Goal: Task Accomplishment & Management: Use online tool/utility

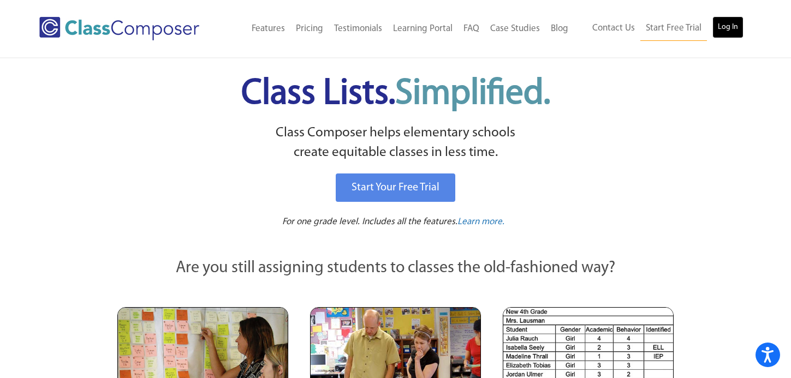
click at [721, 30] on link "Log In" at bounding box center [727, 27] width 31 height 22
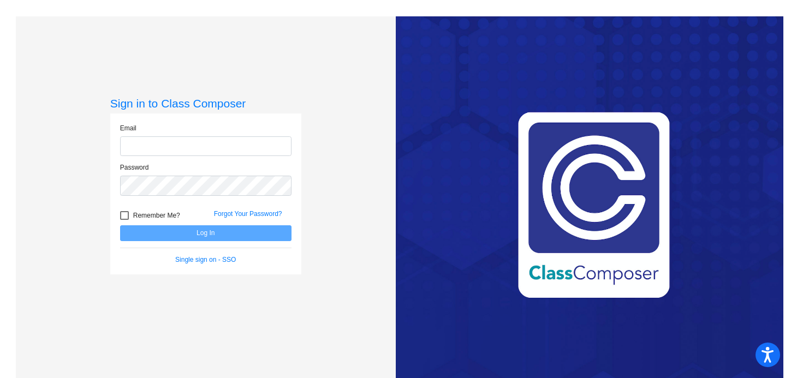
type input "[EMAIL_ADDRESS][DOMAIN_NAME]"
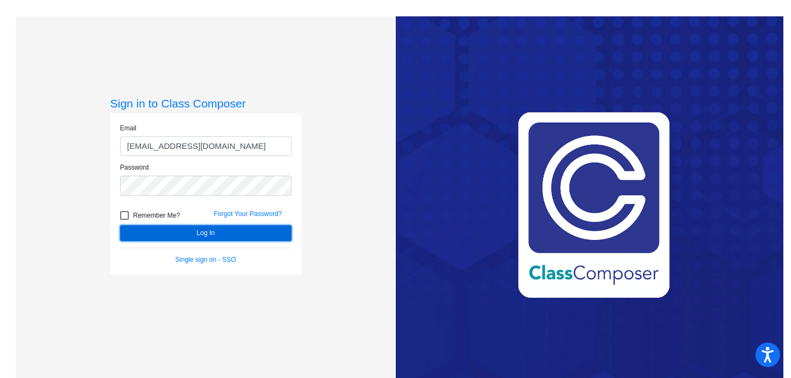
click at [205, 231] on button "Log In" at bounding box center [205, 233] width 171 height 16
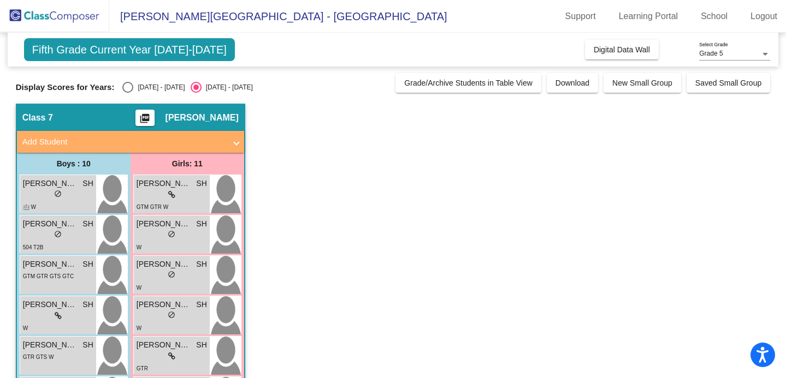
click at [109, 82] on span "Display Scores for Years:" at bounding box center [65, 87] width 99 height 10
click at [123, 88] on div "Select an option" at bounding box center [127, 87] width 11 height 11
click at [127, 93] on input "[DATE] - [DATE]" at bounding box center [127, 93] width 1 height 1
radio input "true"
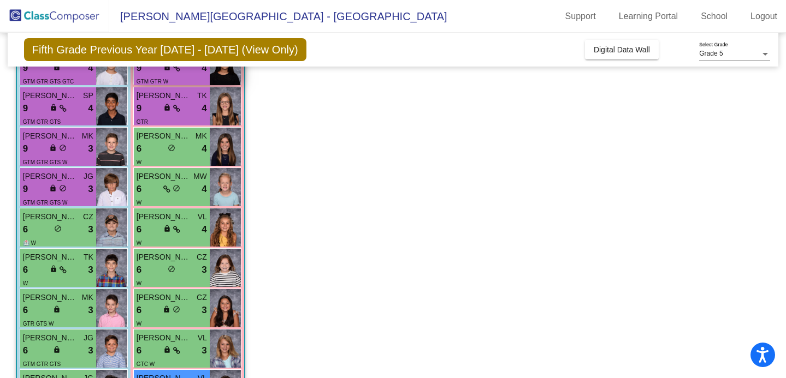
scroll to position [258, 0]
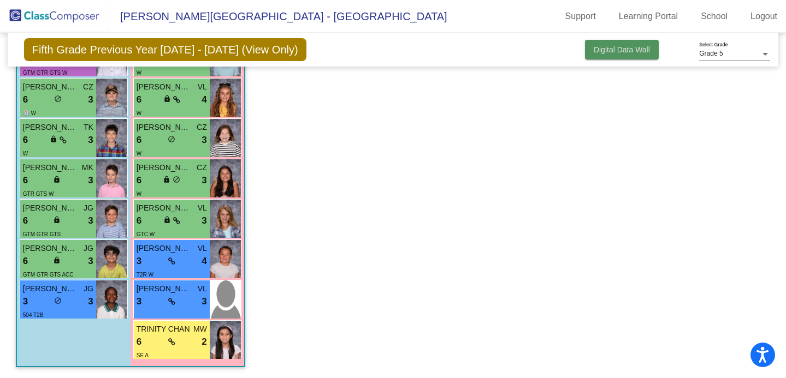
click at [593, 44] on button "Digital Data Wall" at bounding box center [622, 50] width 74 height 20
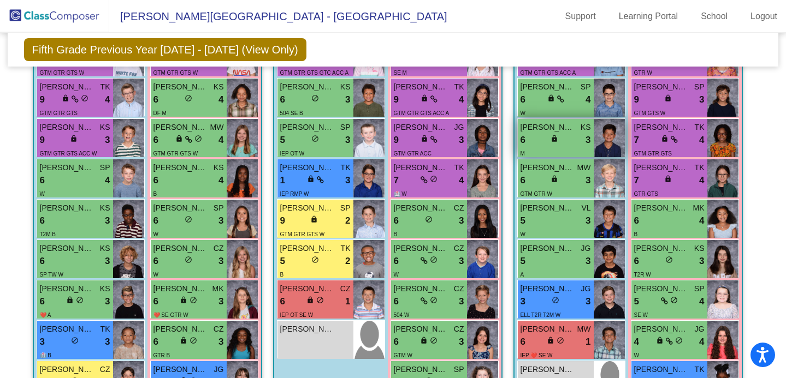
scroll to position [995, 0]
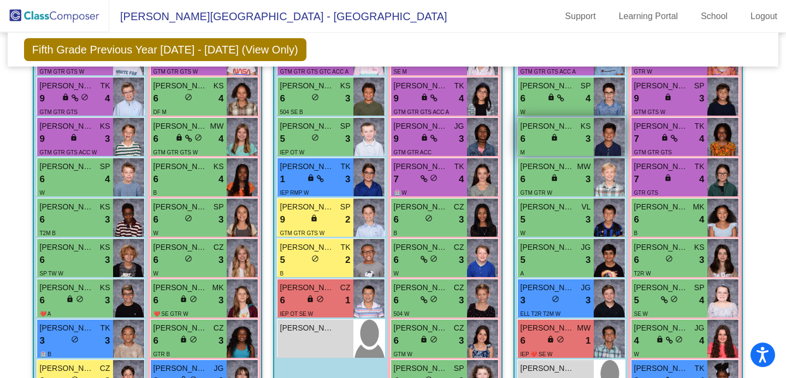
click at [549, 213] on div "5 lock do_not_disturb_alt 3" at bounding box center [555, 220] width 70 height 14
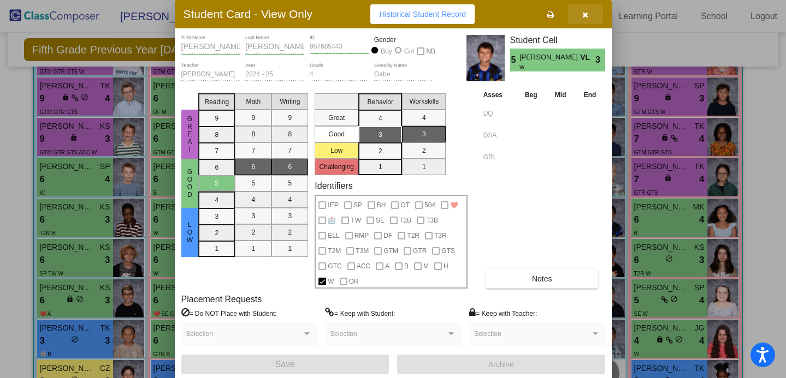
click at [590, 14] on button "button" at bounding box center [585, 14] width 35 height 20
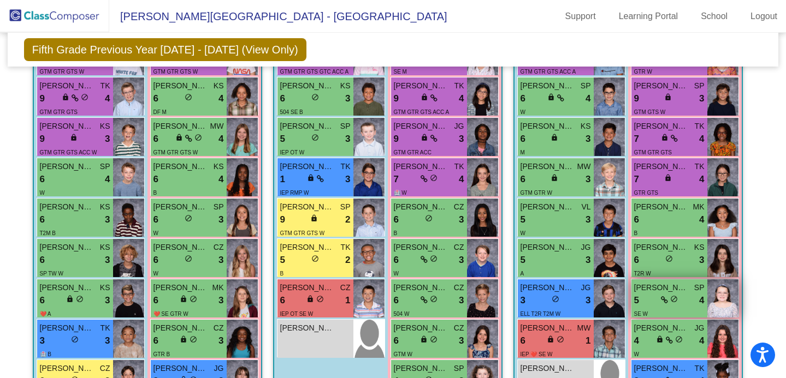
click at [675, 299] on div "5 lock do_not_disturb_alt 4" at bounding box center [669, 301] width 70 height 14
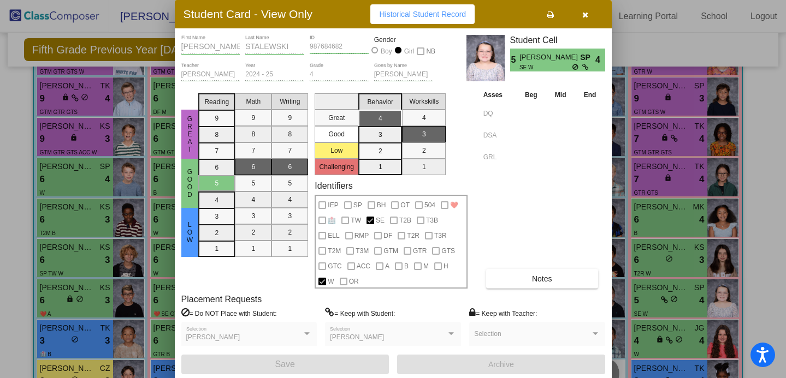
click at [583, 18] on icon "button" at bounding box center [585, 15] width 6 height 8
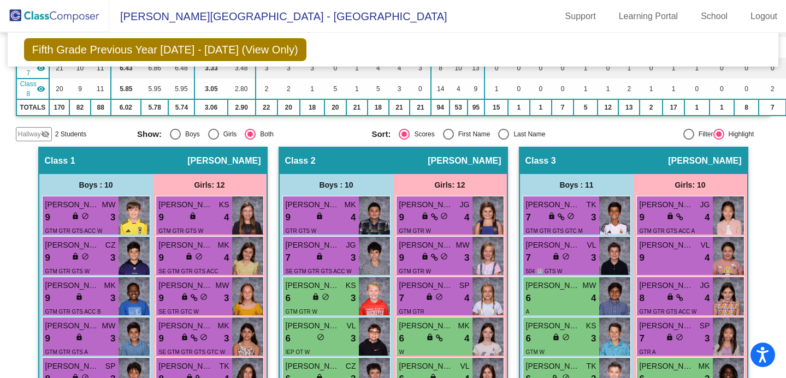
scroll to position [0, 0]
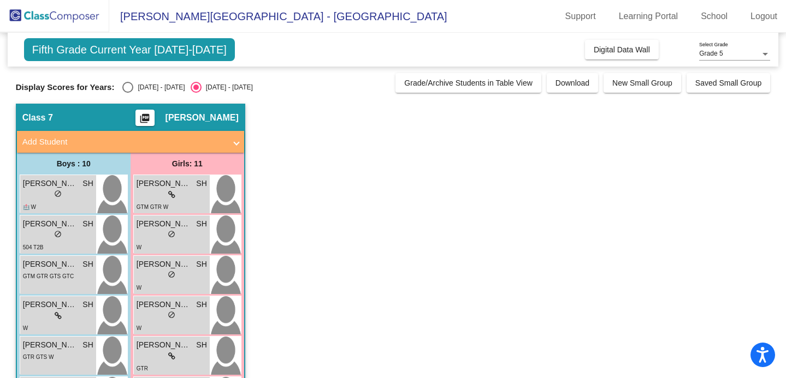
click at [123, 85] on div "Select an option" at bounding box center [127, 87] width 11 height 11
click at [127, 93] on input "[DATE] - [DATE]" at bounding box center [127, 93] width 1 height 1
radio input "true"
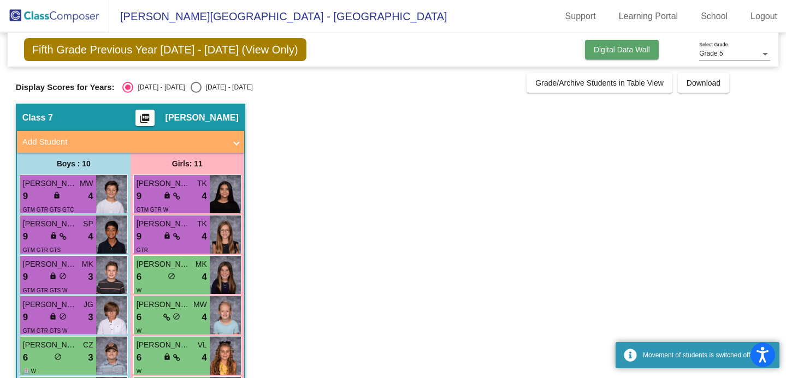
click at [613, 55] on button "Digital Data Wall" at bounding box center [622, 50] width 74 height 20
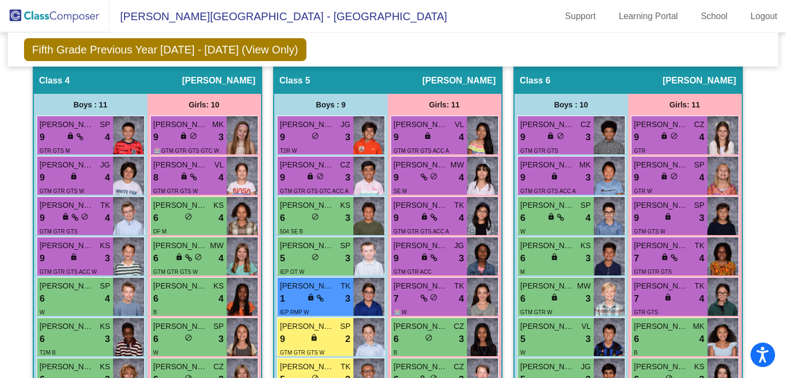
scroll to position [344, 0]
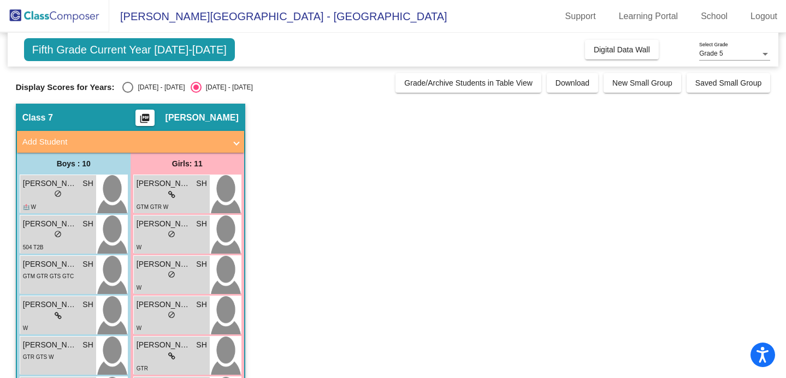
click at [129, 90] on div "Select an option" at bounding box center [127, 87] width 11 height 11
click at [128, 93] on input "[DATE] - [DATE]" at bounding box center [127, 93] width 1 height 1
radio input "true"
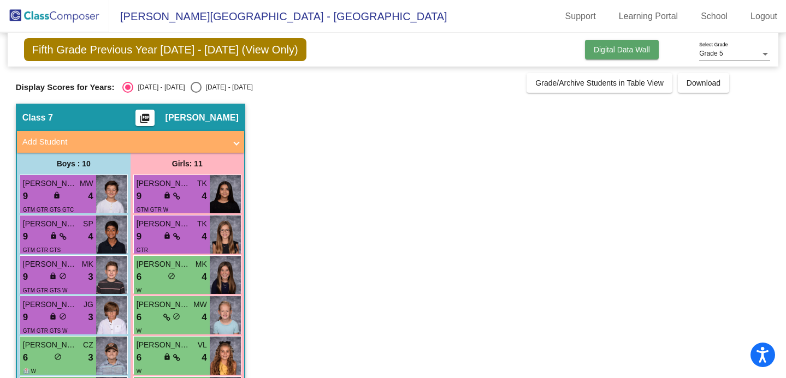
click at [642, 51] on span "Digital Data Wall" at bounding box center [621, 49] width 56 height 9
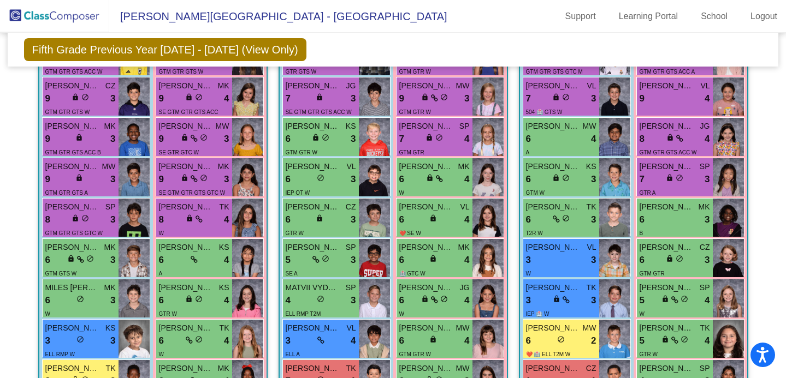
scroll to position [405, 0]
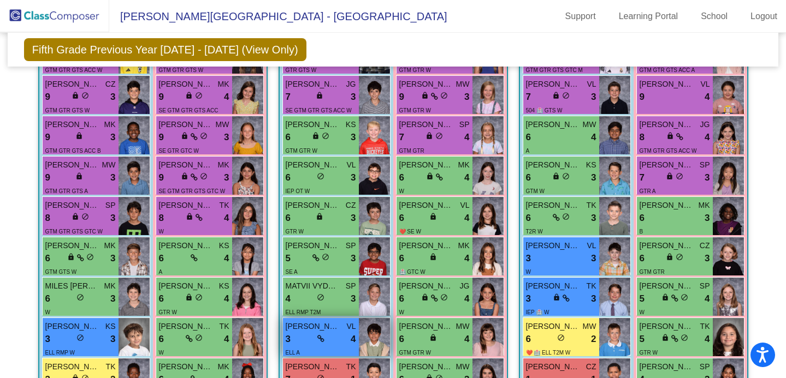
click at [349, 329] on span "VL" at bounding box center [350, 326] width 9 height 11
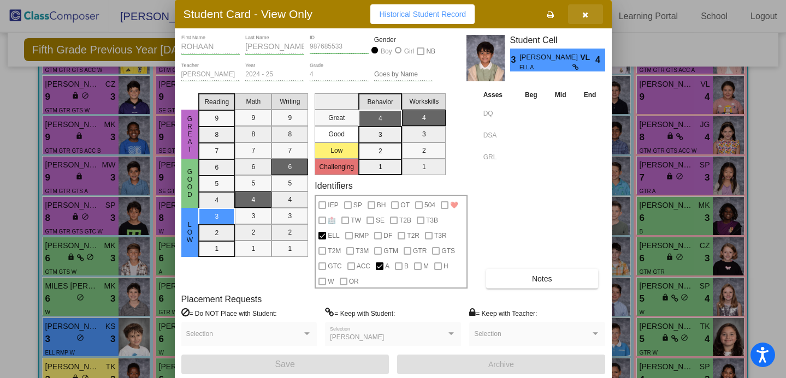
click at [577, 14] on button "button" at bounding box center [585, 14] width 35 height 20
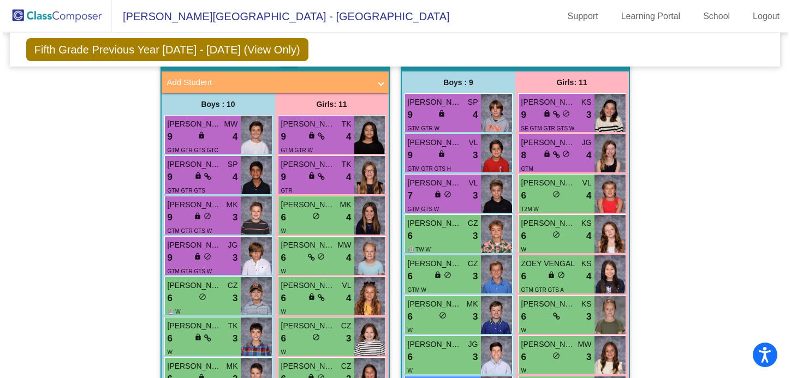
scroll to position [1610, 1]
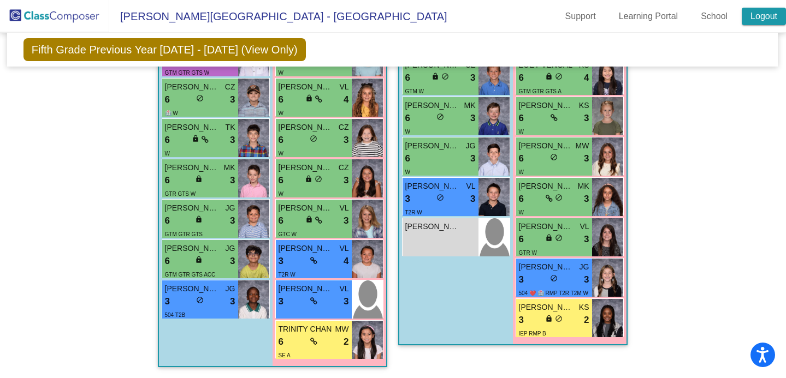
click at [765, 15] on link "Logout" at bounding box center [763, 16] width 44 height 17
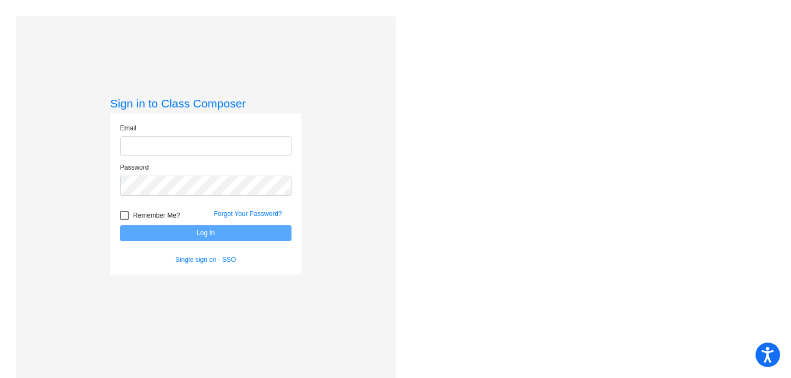
type input "shastings@orangecsd.org"
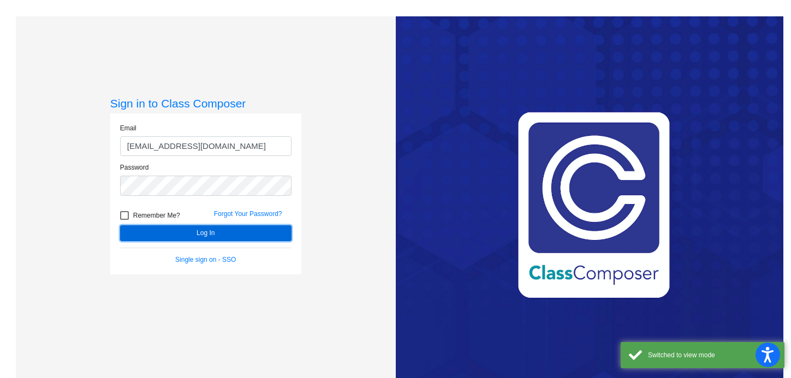
click at [148, 227] on button "Log In" at bounding box center [205, 233] width 171 height 16
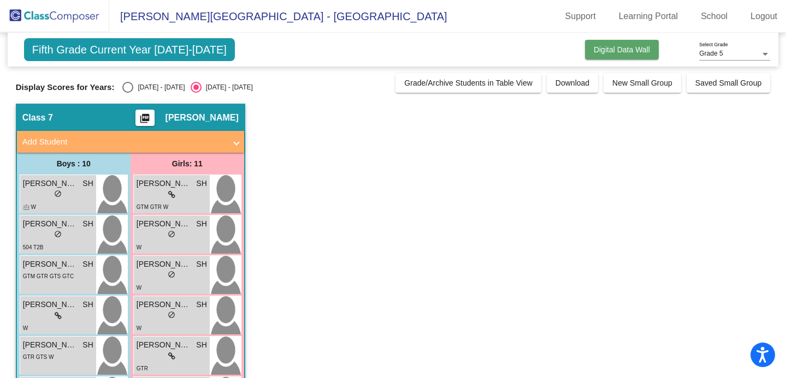
click at [594, 52] on span "Digital Data Wall" at bounding box center [621, 49] width 56 height 9
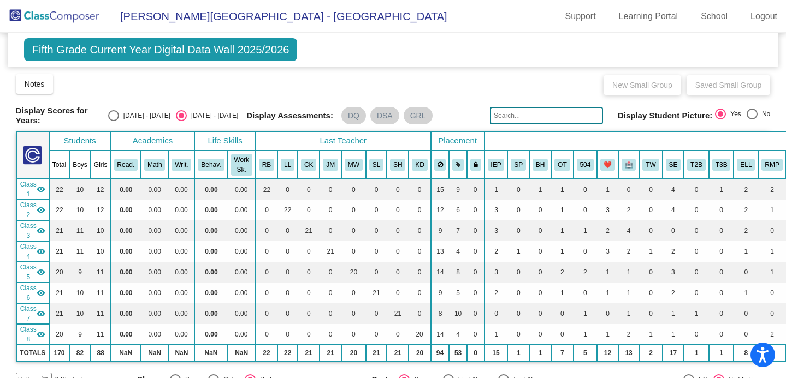
click at [127, 107] on div "Display Scores for Years: 2024 - 2025 2025 - 2026 Display Assessments: DQ DSA G…" at bounding box center [393, 116] width 754 height 20
click at [119, 111] on div "Select an option" at bounding box center [113, 115] width 11 height 11
click at [114, 121] on input "2024 - 2025" at bounding box center [113, 121] width 1 height 1
radio input "true"
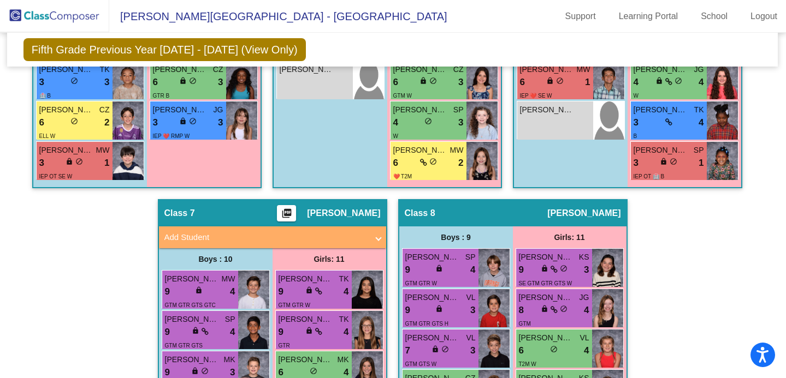
scroll to position [1255, 1]
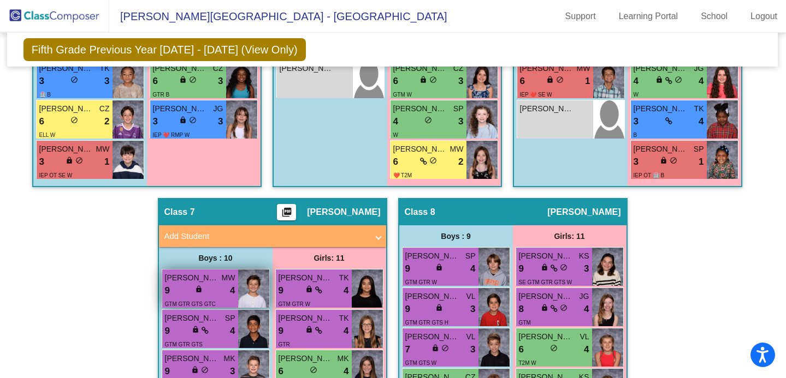
click at [213, 298] on div "GTM GTR GTS GTC" at bounding box center [200, 303] width 70 height 11
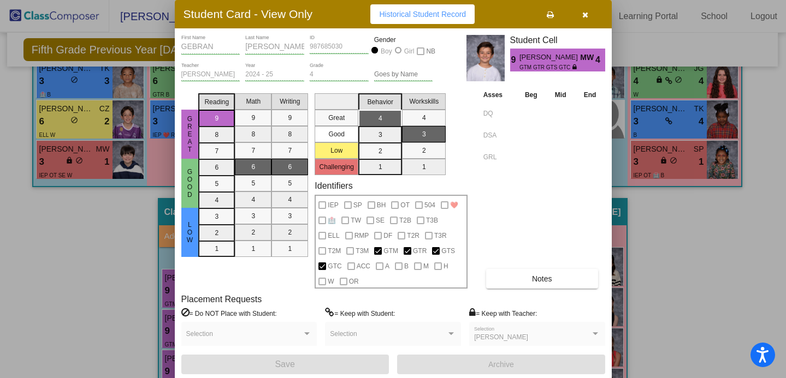
click at [587, 15] on icon "button" at bounding box center [585, 15] width 6 height 8
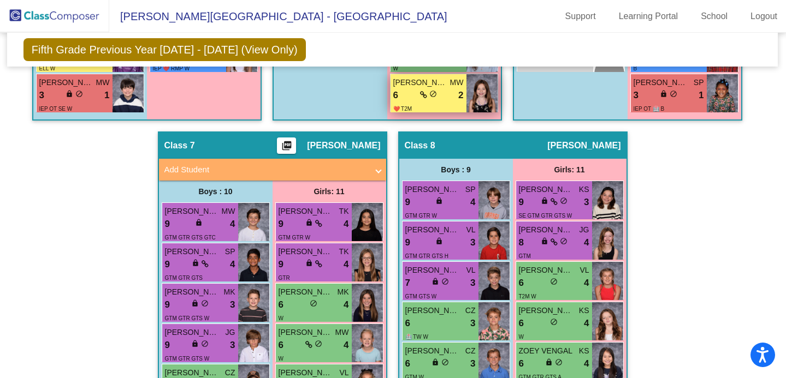
scroll to position [1388, 1]
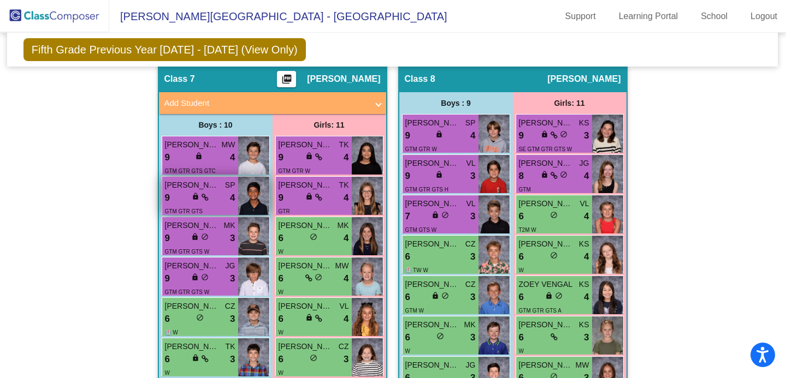
click at [233, 181] on div "SHRAY PATEL SP 9 lock do_not_disturb_alt 4 GTM GTR GTS" at bounding box center [200, 196] width 76 height 38
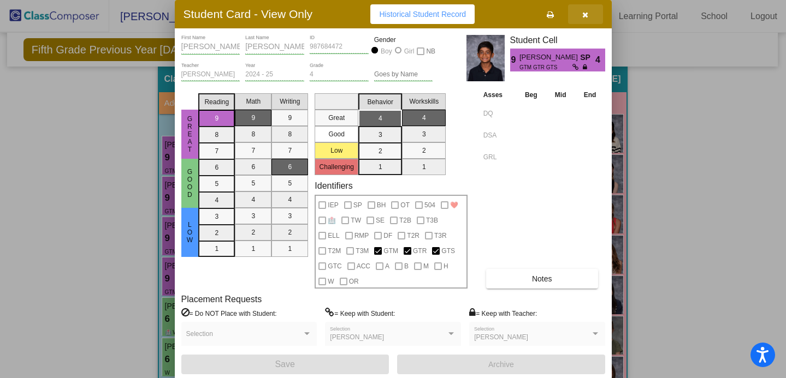
click at [580, 15] on button "button" at bounding box center [585, 14] width 35 height 20
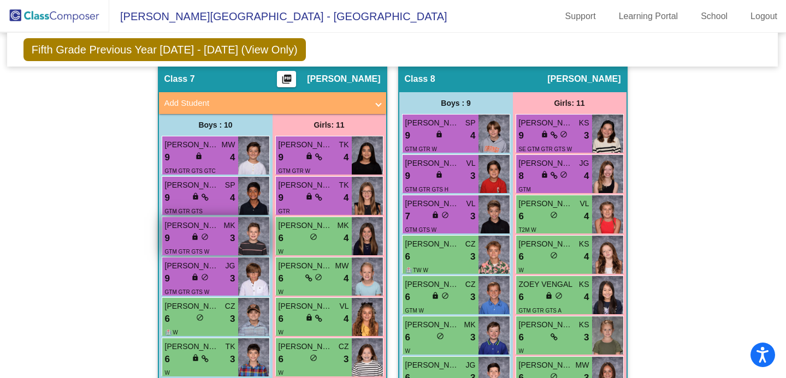
click at [196, 231] on div "9 lock do_not_disturb_alt 3" at bounding box center [200, 238] width 70 height 14
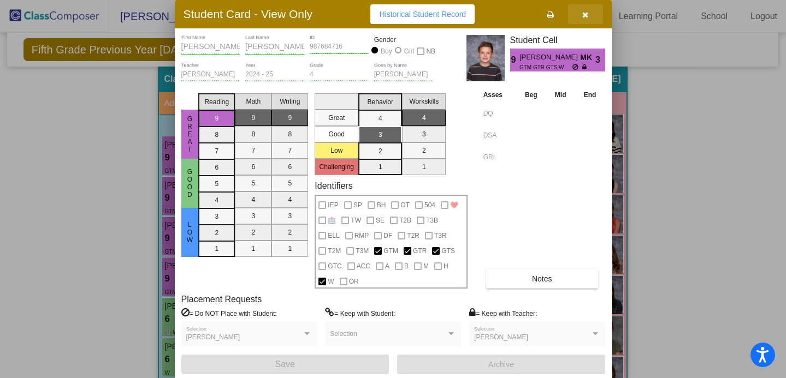
click at [585, 13] on icon "button" at bounding box center [585, 15] width 6 height 8
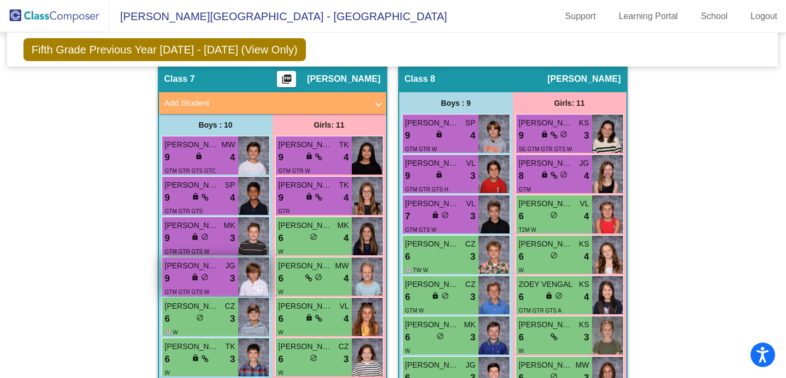
click at [179, 272] on div "9 lock do_not_disturb_alt 3" at bounding box center [200, 279] width 70 height 14
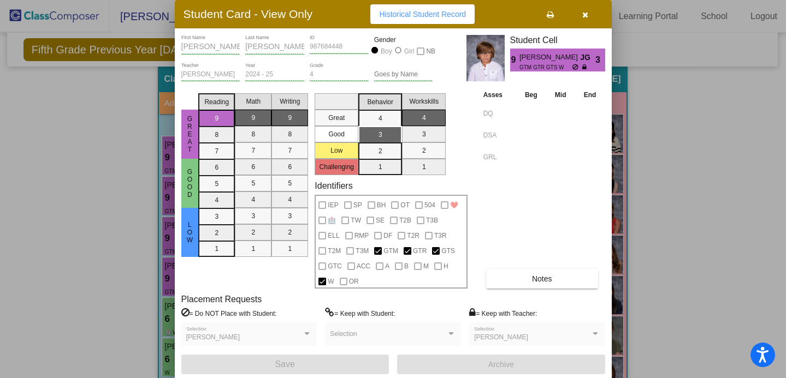
click at [585, 20] on button "button" at bounding box center [585, 14] width 35 height 20
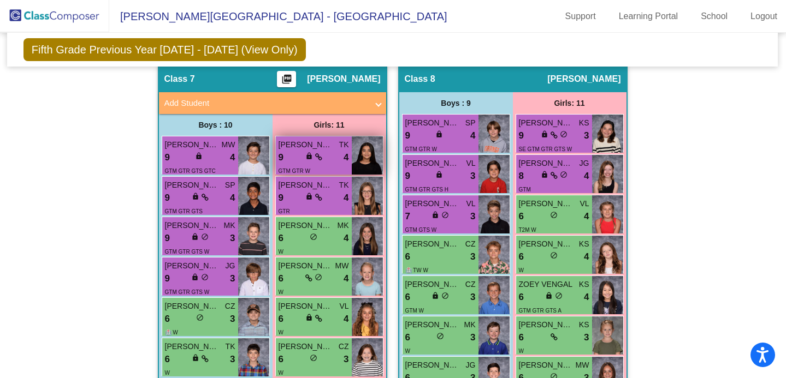
click at [345, 151] on span "4" at bounding box center [345, 158] width 5 height 14
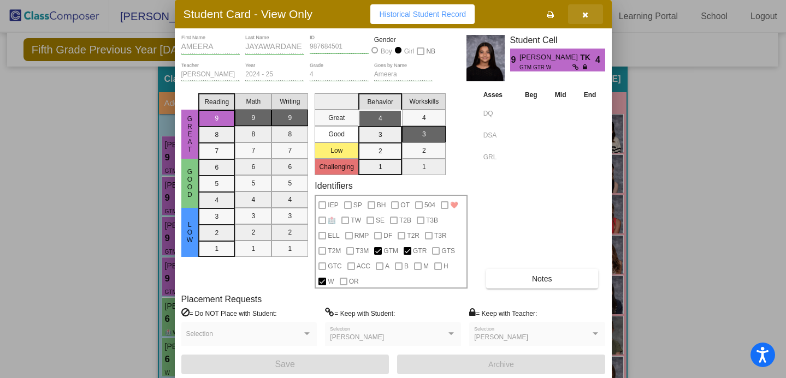
click at [586, 21] on button "button" at bounding box center [585, 14] width 35 height 20
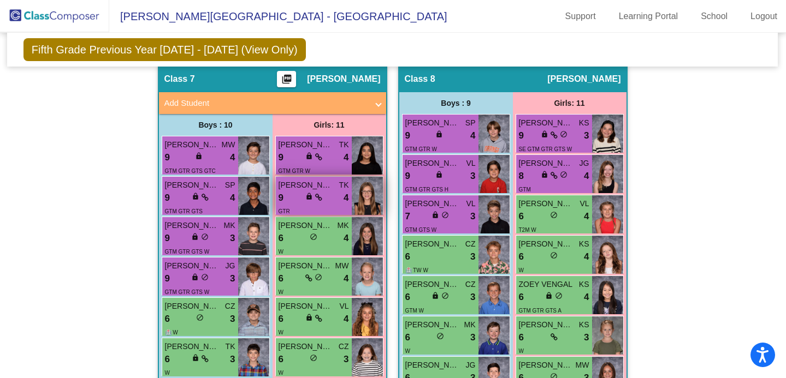
click at [322, 191] on div "9 lock do_not_disturb_alt 4" at bounding box center [313, 198] width 70 height 14
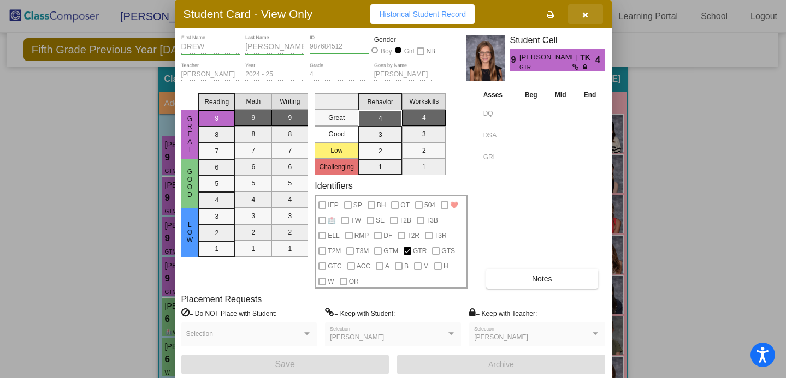
click at [584, 19] on button "button" at bounding box center [585, 14] width 35 height 20
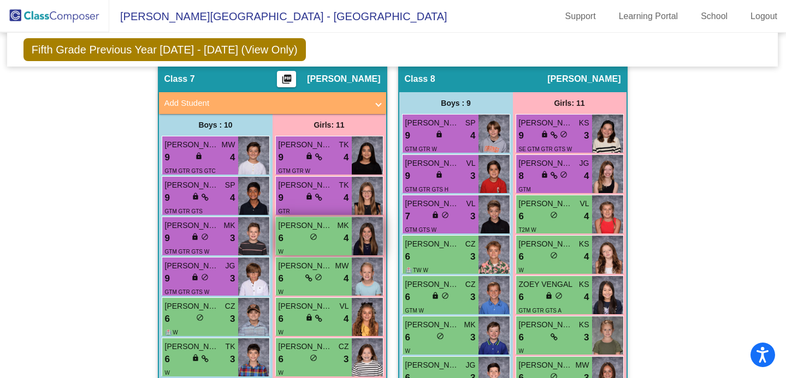
click at [319, 231] on div "6 lock do_not_disturb_alt 4" at bounding box center [313, 238] width 70 height 14
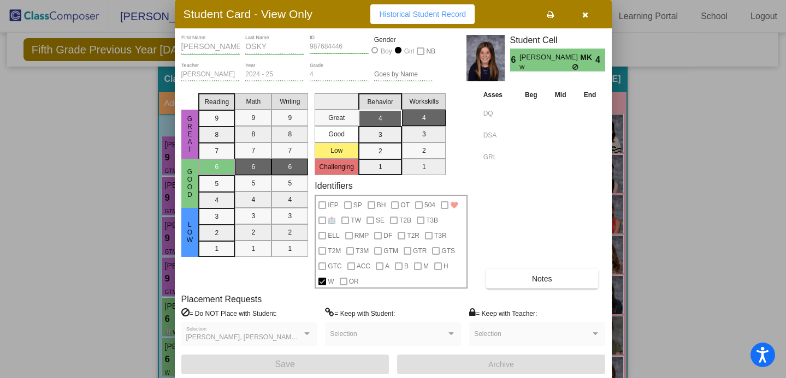
click at [587, 21] on button "button" at bounding box center [585, 14] width 35 height 20
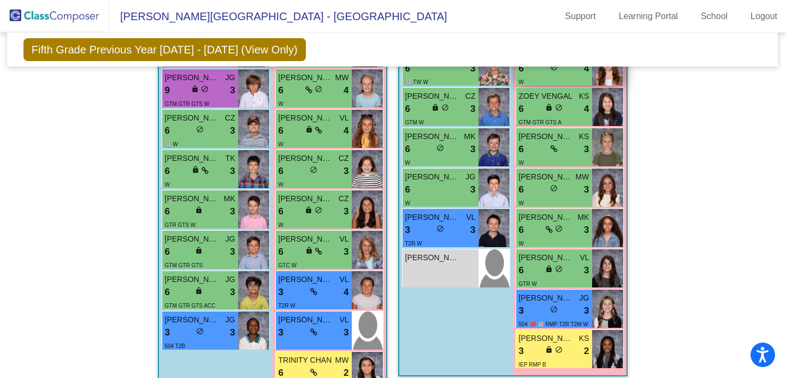
scroll to position [1610, 1]
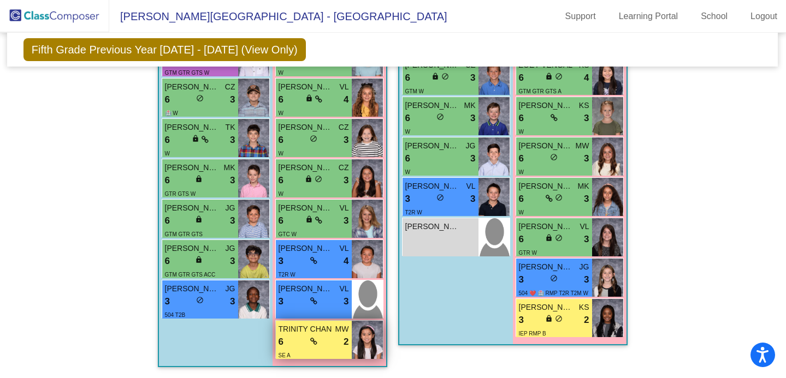
click at [280, 337] on span "6" at bounding box center [280, 342] width 5 height 14
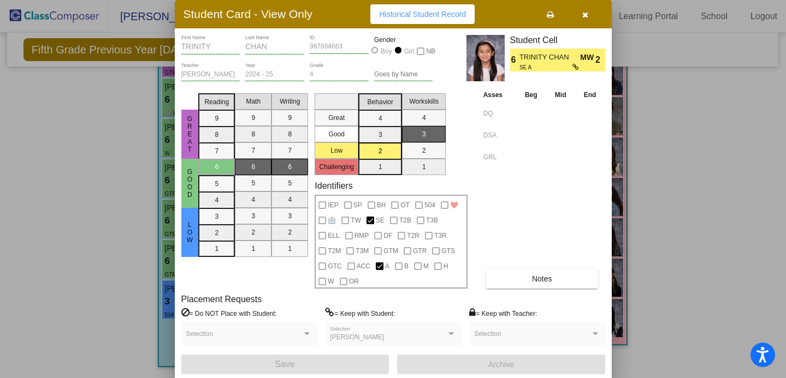
click at [583, 19] on button "button" at bounding box center [585, 14] width 35 height 20
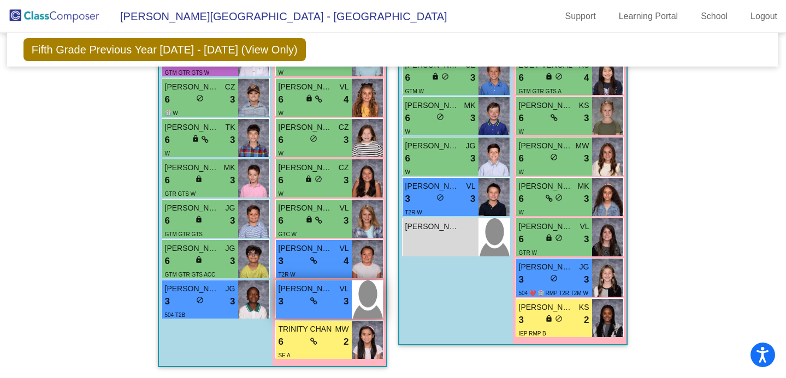
click at [296, 299] on div "3 lock do_not_disturb_alt 3" at bounding box center [313, 302] width 70 height 14
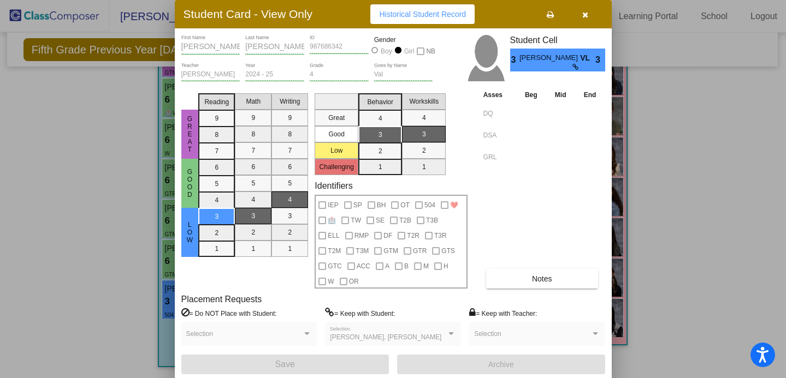
click at [584, 13] on icon "button" at bounding box center [585, 15] width 6 height 8
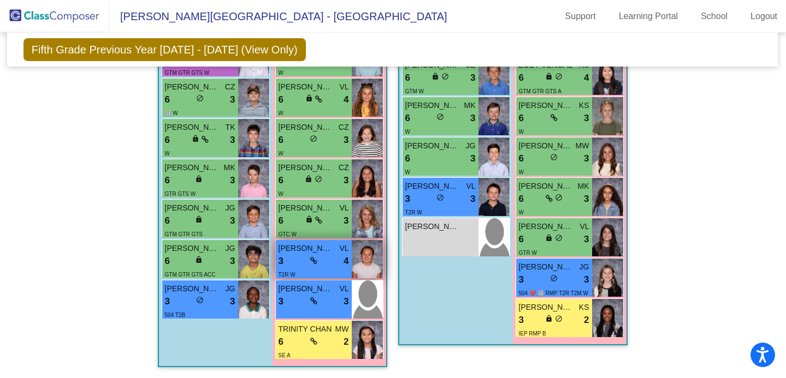
click at [305, 254] on div "3 lock do_not_disturb_alt 4" at bounding box center [313, 261] width 70 height 14
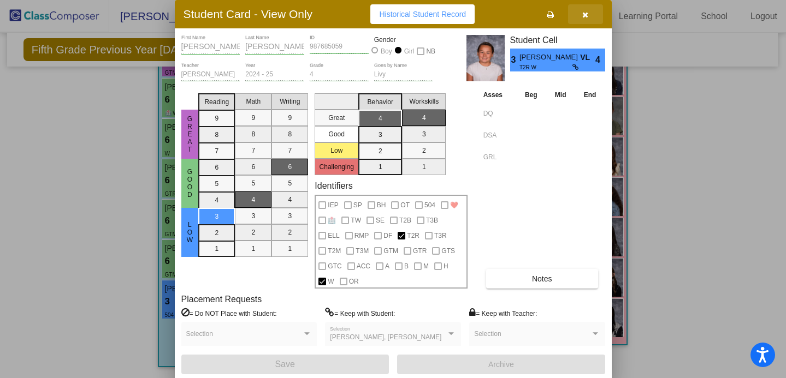
click at [584, 16] on icon "button" at bounding box center [585, 15] width 6 height 8
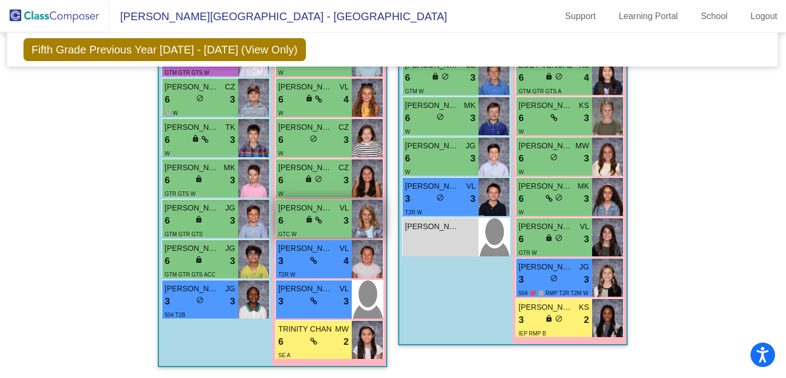
click at [309, 216] on span "lock" at bounding box center [309, 220] width 8 height 8
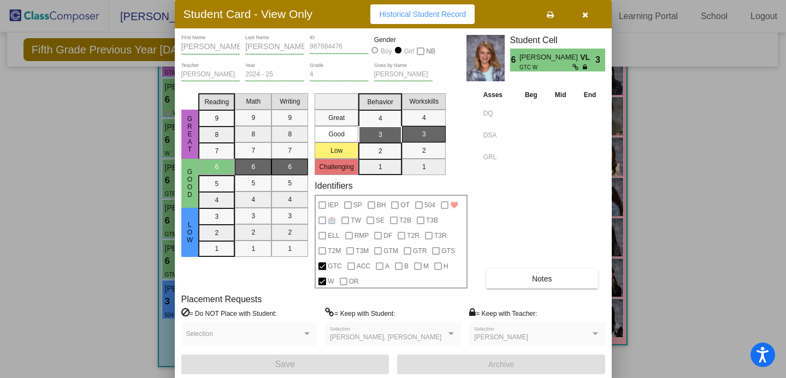
click at [583, 15] on icon "button" at bounding box center [585, 15] width 6 height 8
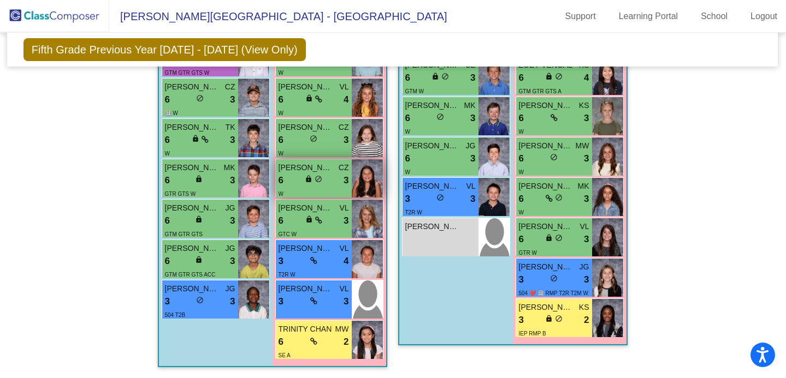
click at [327, 175] on div "6 lock do_not_disturb_alt 3" at bounding box center [313, 181] width 70 height 14
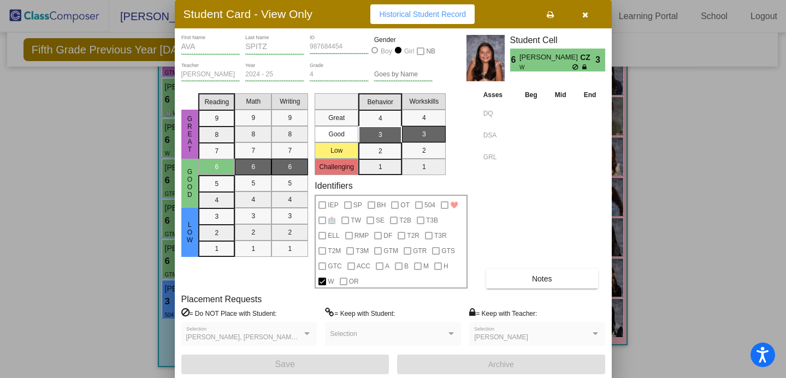
click at [583, 15] on icon "button" at bounding box center [585, 15] width 6 height 8
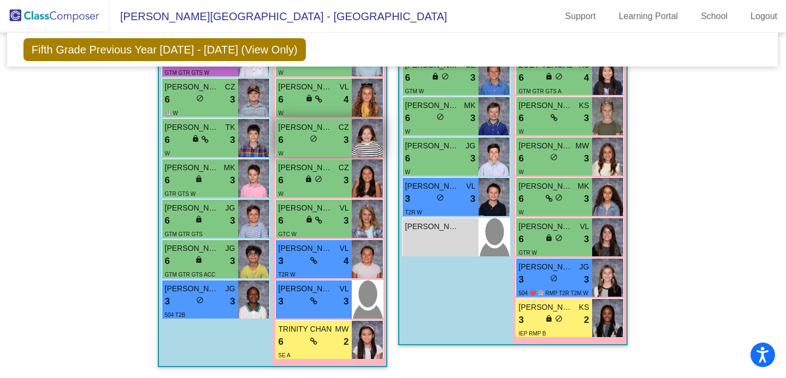
click at [324, 133] on div "6 lock do_not_disturb_alt 3" at bounding box center [313, 140] width 70 height 14
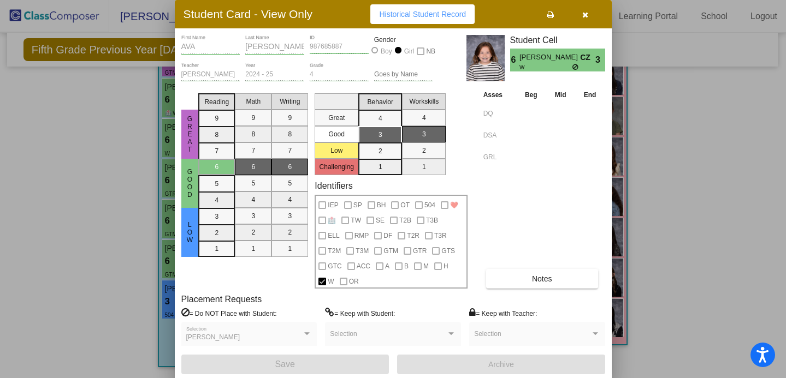
click at [587, 11] on button "button" at bounding box center [585, 14] width 35 height 20
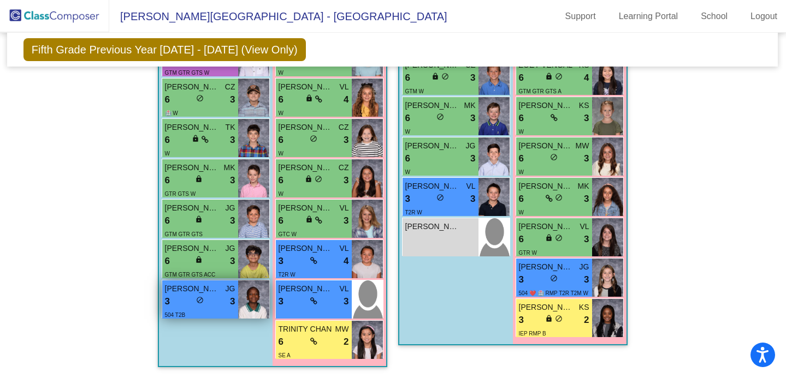
click at [229, 283] on span "JG" at bounding box center [230, 288] width 10 height 11
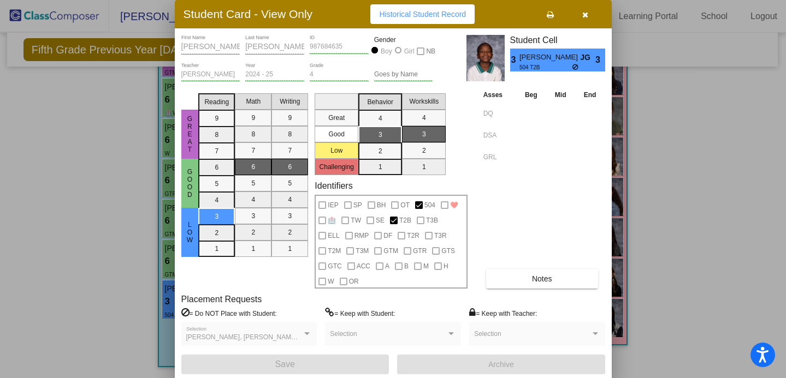
click at [585, 11] on icon "button" at bounding box center [585, 15] width 6 height 8
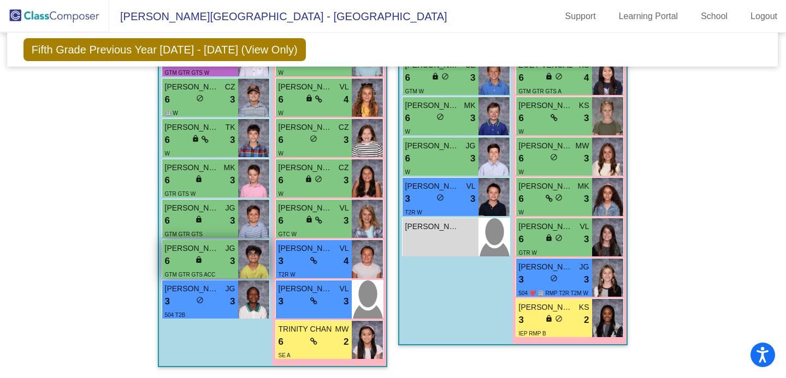
click at [225, 248] on span "JG" at bounding box center [230, 248] width 10 height 11
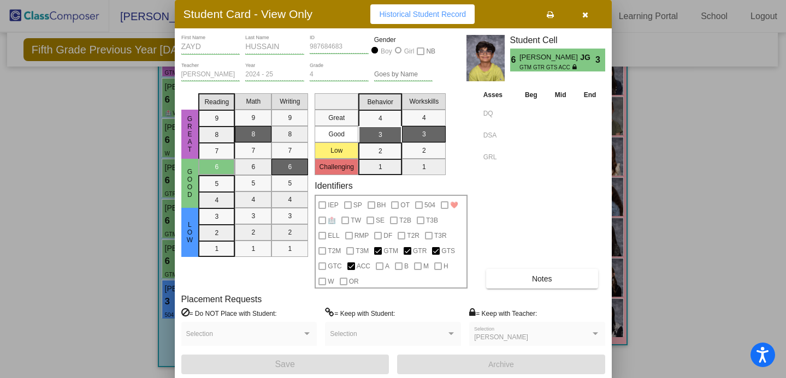
click at [586, 15] on icon "button" at bounding box center [585, 15] width 6 height 8
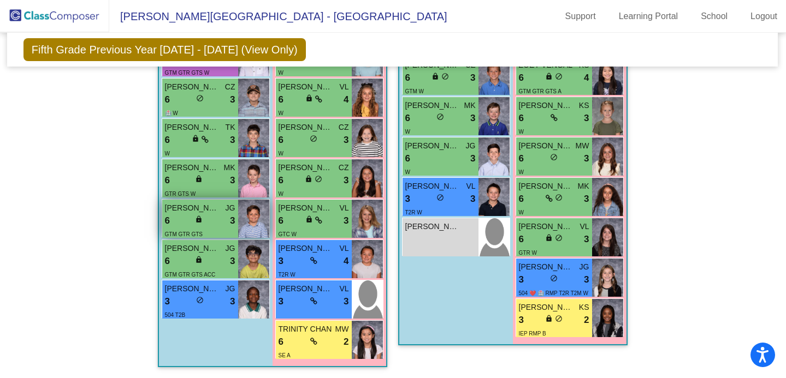
click at [225, 218] on div "6 lock do_not_disturb_alt 3" at bounding box center [200, 221] width 70 height 14
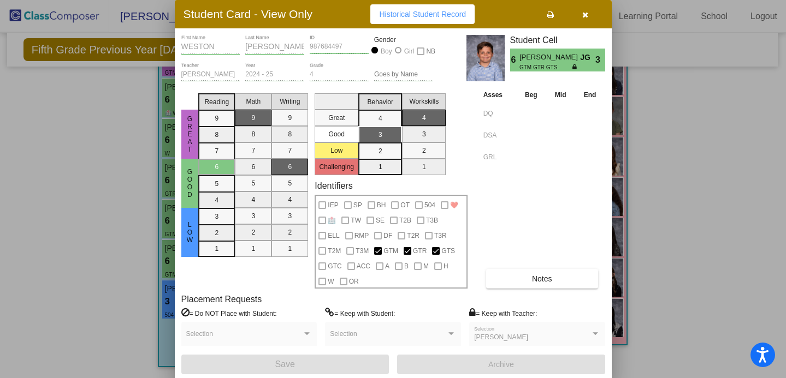
click at [580, 10] on button "button" at bounding box center [585, 14] width 35 height 20
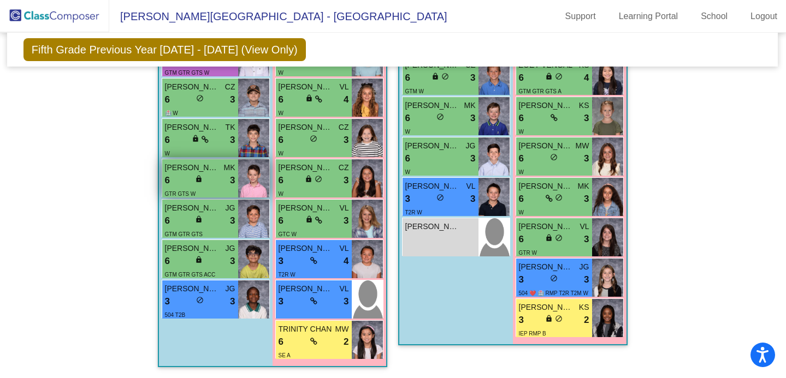
click at [224, 165] on span "MK" at bounding box center [229, 167] width 11 height 11
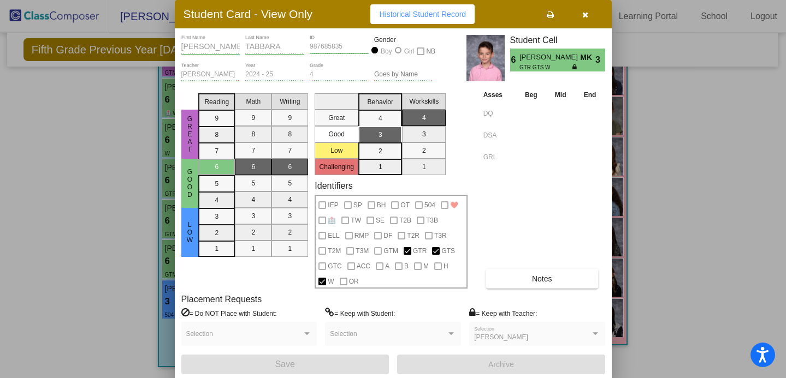
click at [585, 14] on icon "button" at bounding box center [585, 15] width 6 height 8
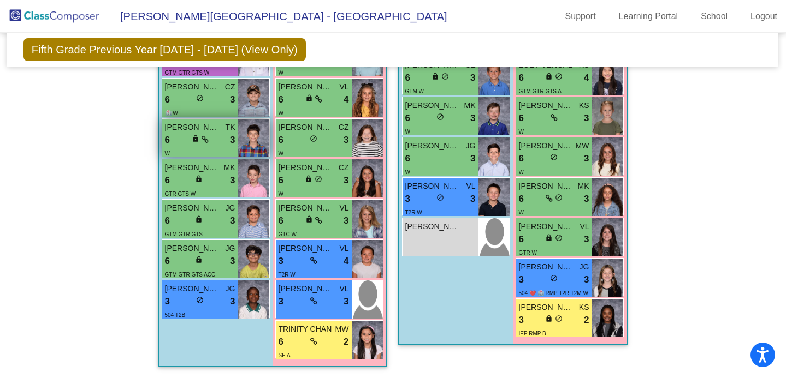
click at [218, 147] on div "W" at bounding box center [200, 152] width 70 height 11
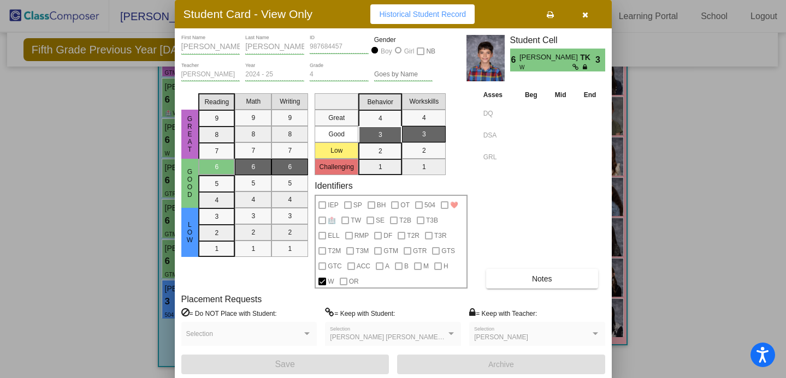
click at [582, 16] on icon "button" at bounding box center [585, 15] width 6 height 8
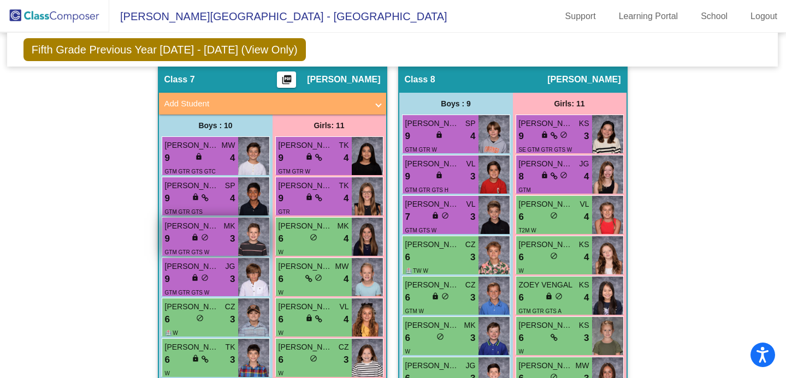
scroll to position [1388, 1]
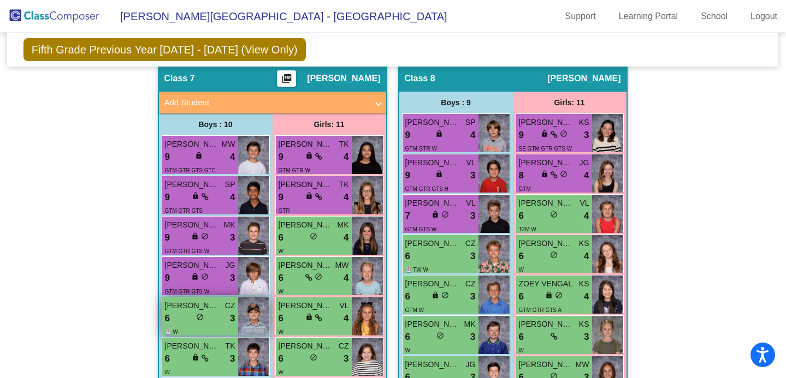
click at [225, 312] on div "6 lock do_not_disturb_alt 3" at bounding box center [200, 319] width 70 height 14
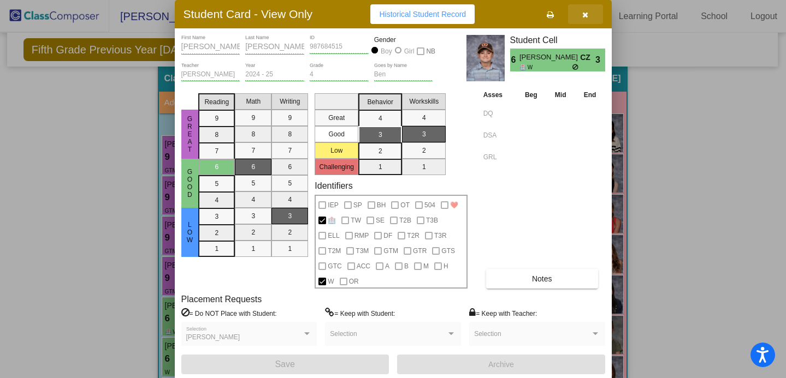
click at [584, 21] on button "button" at bounding box center [585, 14] width 35 height 20
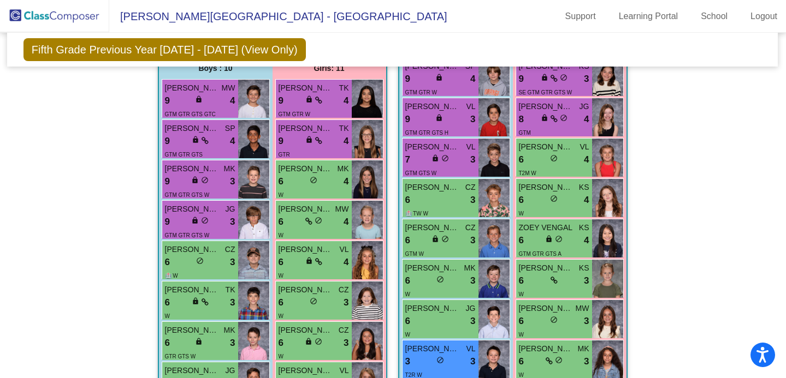
scroll to position [1449, 1]
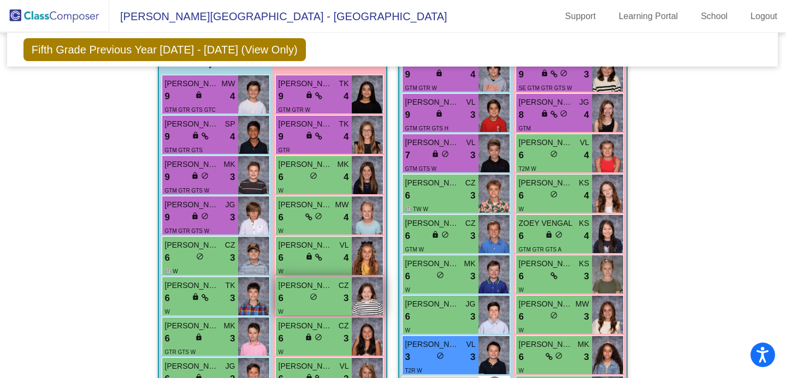
click at [332, 292] on div "6 lock do_not_disturb_alt 3" at bounding box center [313, 299] width 70 height 14
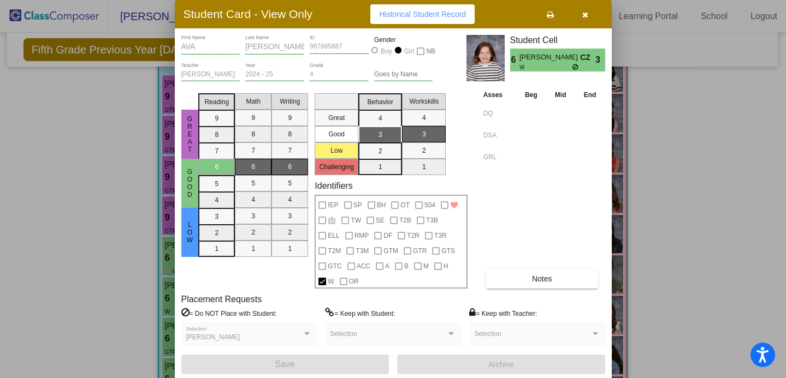
click at [582, 15] on icon "button" at bounding box center [585, 15] width 6 height 8
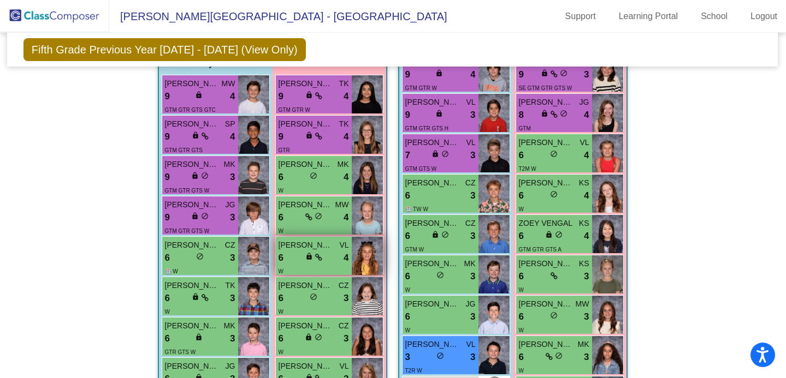
click at [305, 252] on div "lock do_not_disturb_alt" at bounding box center [313, 257] width 17 height 11
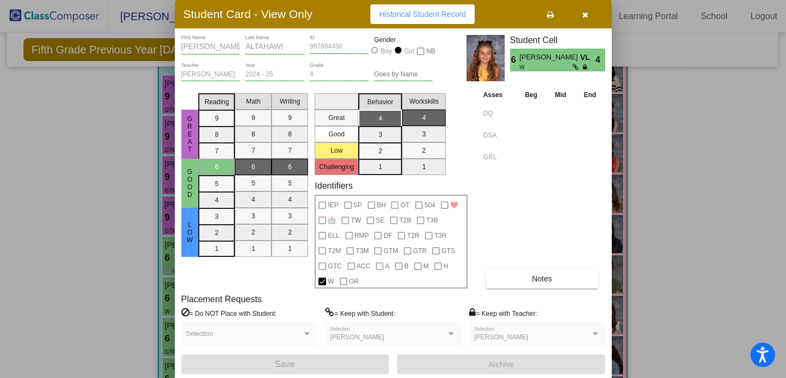
click at [591, 18] on button "button" at bounding box center [585, 14] width 35 height 20
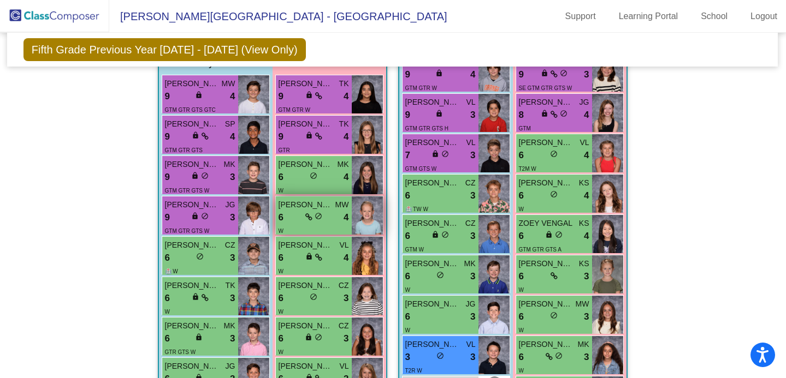
click at [324, 212] on div "6 lock do_not_disturb_alt 4" at bounding box center [313, 218] width 70 height 14
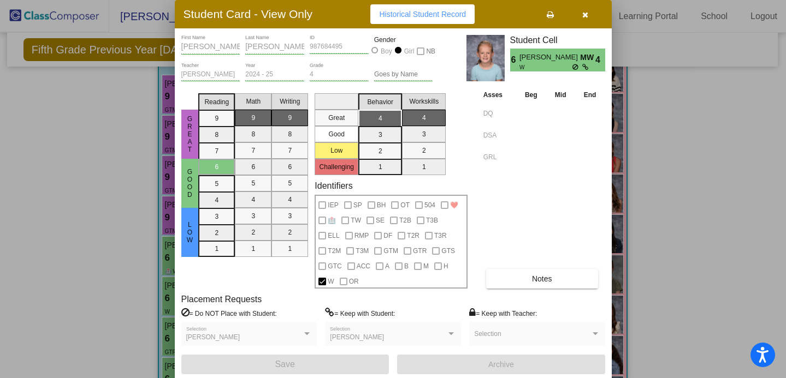
click at [584, 17] on icon "button" at bounding box center [585, 15] width 6 height 8
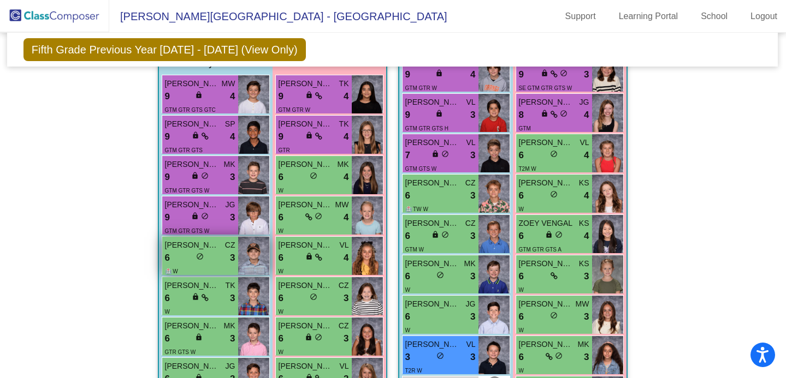
click at [177, 240] on span "[PERSON_NAME]" at bounding box center [192, 245] width 55 height 11
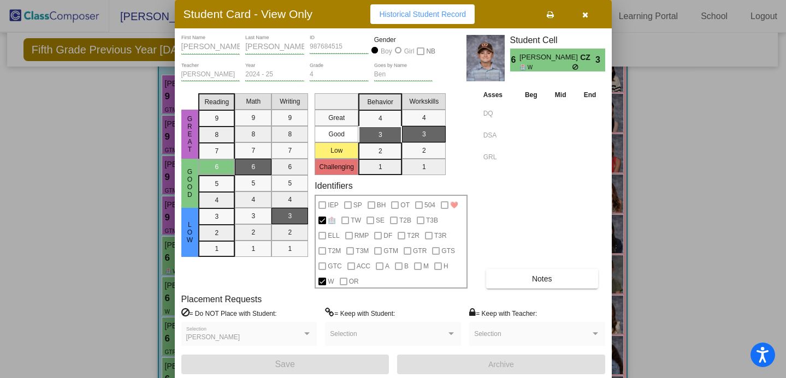
click at [572, 17] on button "button" at bounding box center [585, 14] width 35 height 20
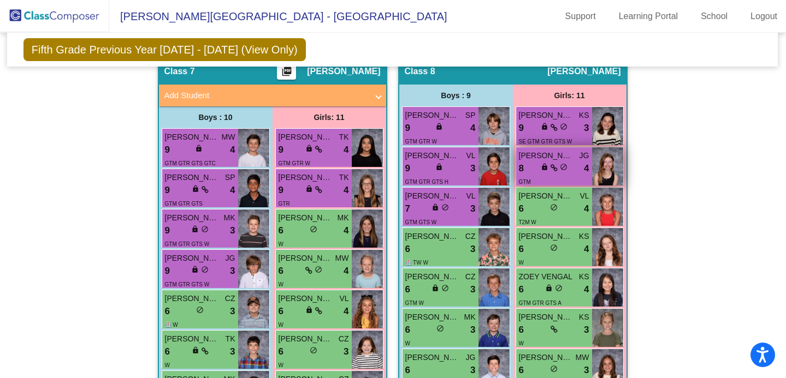
scroll to position [1355, 1]
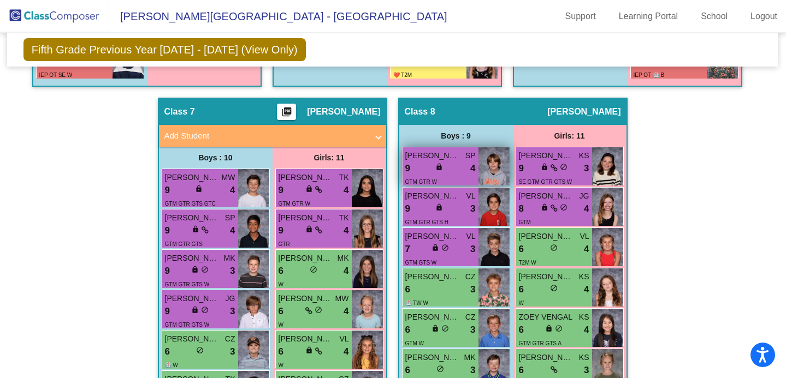
click at [487, 164] on img at bounding box center [493, 166] width 31 height 38
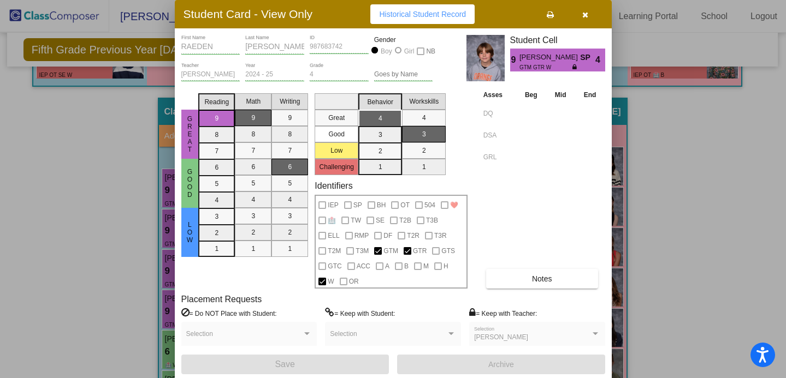
click at [581, 19] on button "button" at bounding box center [585, 14] width 35 height 20
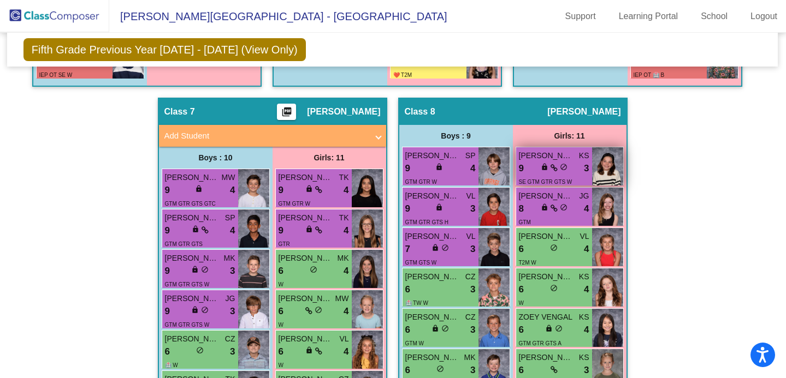
click at [568, 169] on div "9 lock do_not_disturb_alt 3" at bounding box center [554, 169] width 70 height 14
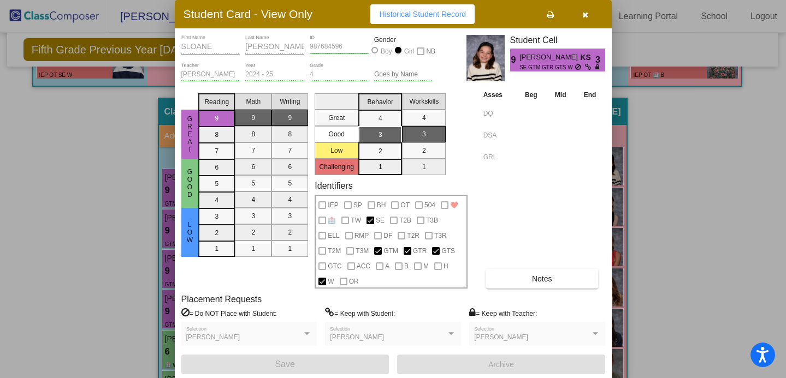
click at [583, 19] on button "button" at bounding box center [585, 14] width 35 height 20
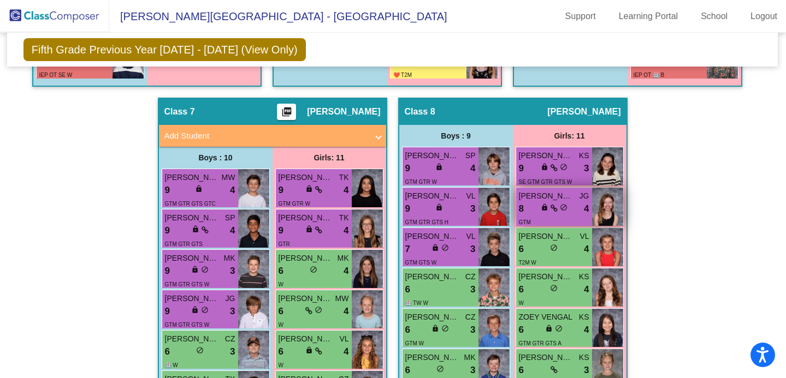
click at [556, 204] on div "lock do_not_disturb_alt" at bounding box center [554, 208] width 27 height 11
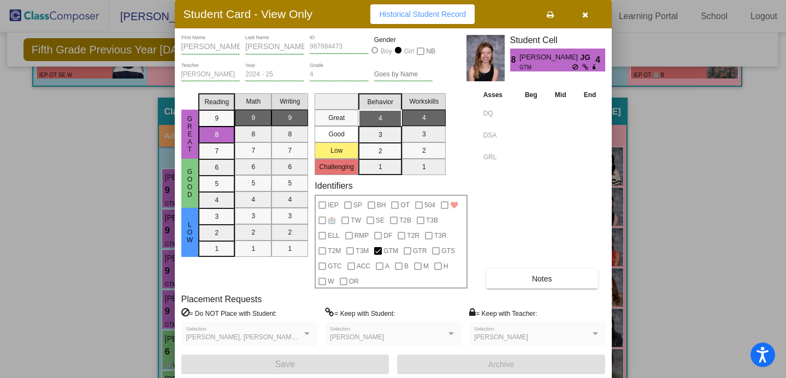
click at [587, 15] on icon "button" at bounding box center [585, 15] width 6 height 8
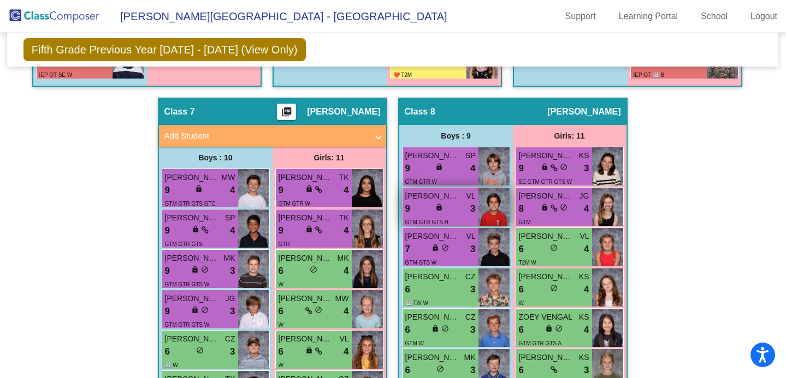
click at [480, 204] on img at bounding box center [493, 207] width 31 height 38
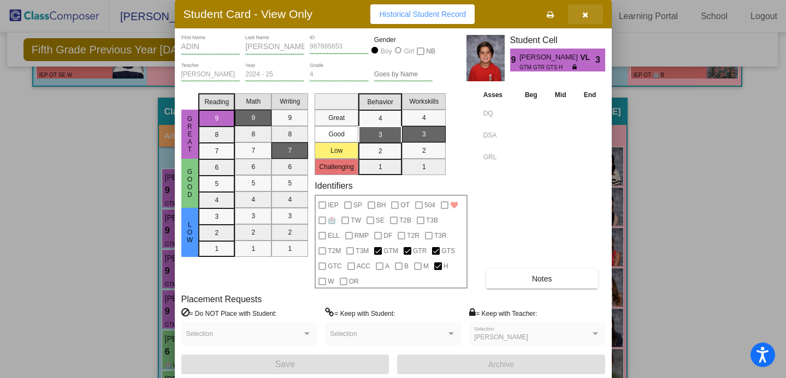
click at [586, 12] on icon "button" at bounding box center [585, 15] width 6 height 8
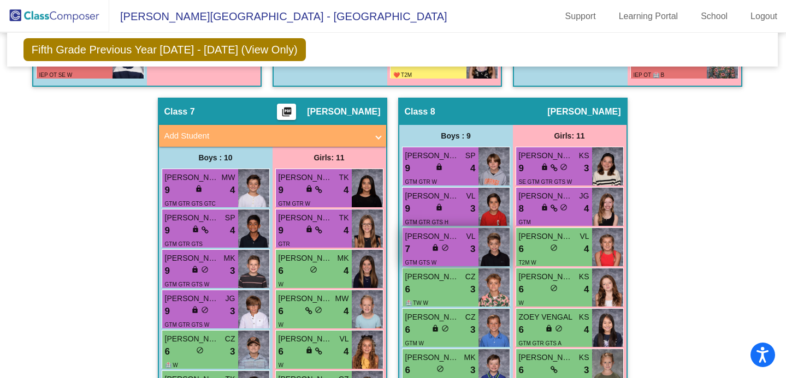
click at [463, 242] on div "7 lock do_not_disturb_alt 3" at bounding box center [440, 249] width 70 height 14
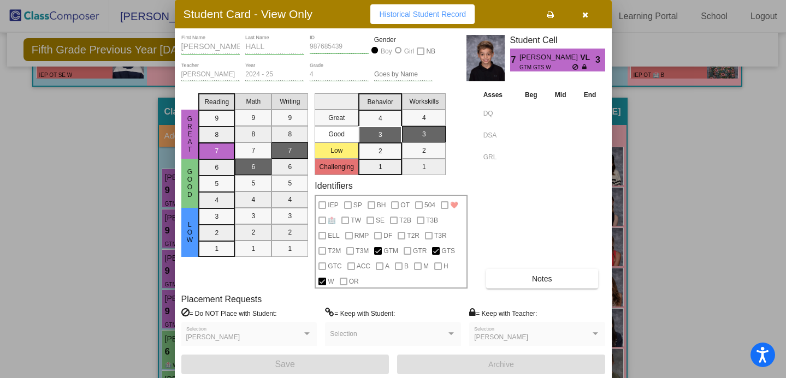
click at [586, 20] on button "button" at bounding box center [585, 14] width 35 height 20
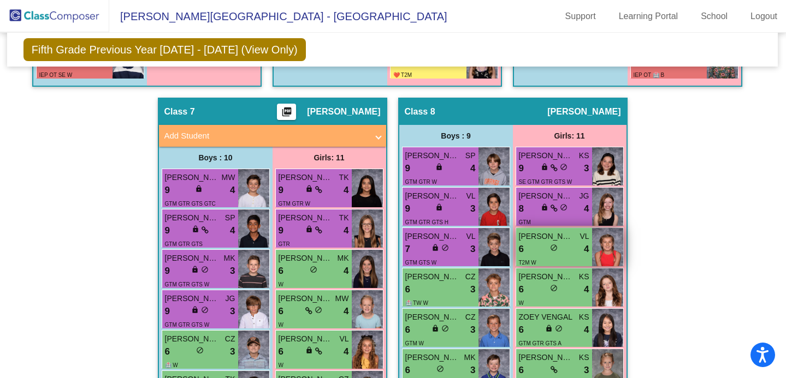
click at [542, 242] on div "6 lock do_not_disturb_alt 4" at bounding box center [554, 249] width 70 height 14
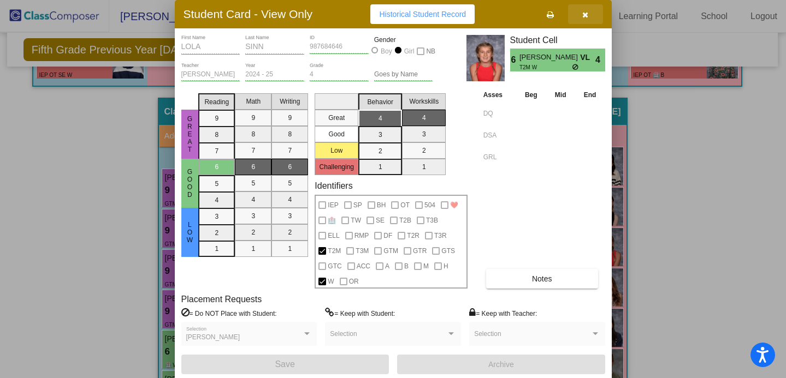
click at [577, 13] on button "button" at bounding box center [585, 14] width 35 height 20
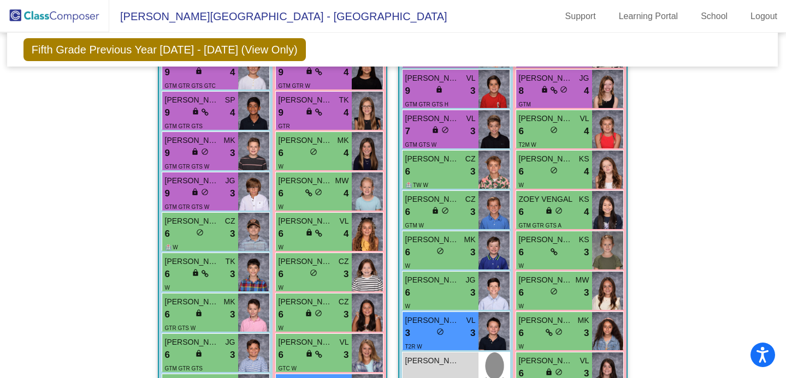
scroll to position [1486, 1]
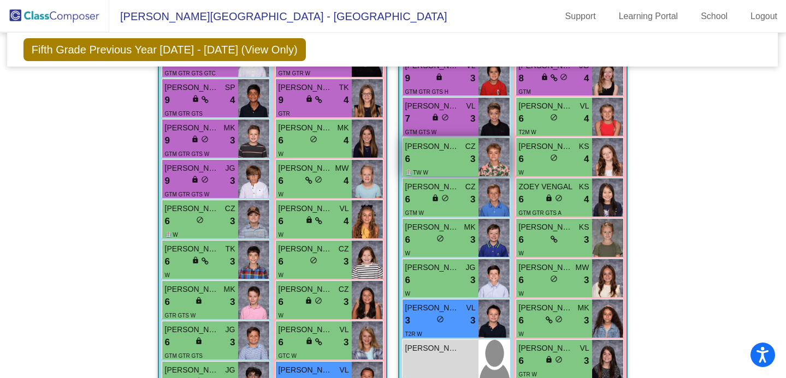
click at [450, 159] on div "6 lock do_not_disturb_alt 3" at bounding box center [440, 159] width 70 height 14
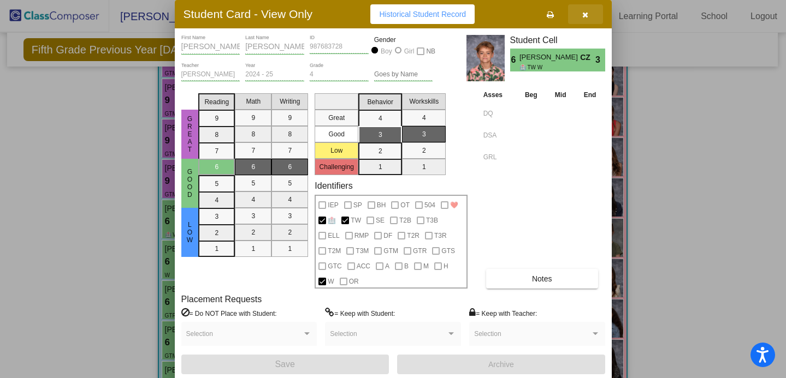
click at [584, 9] on button "button" at bounding box center [585, 14] width 35 height 20
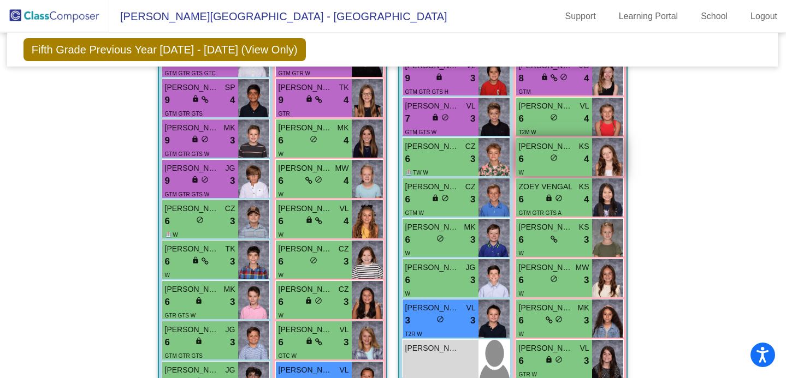
click at [557, 163] on div "6 lock do_not_disturb_alt 4" at bounding box center [554, 159] width 70 height 14
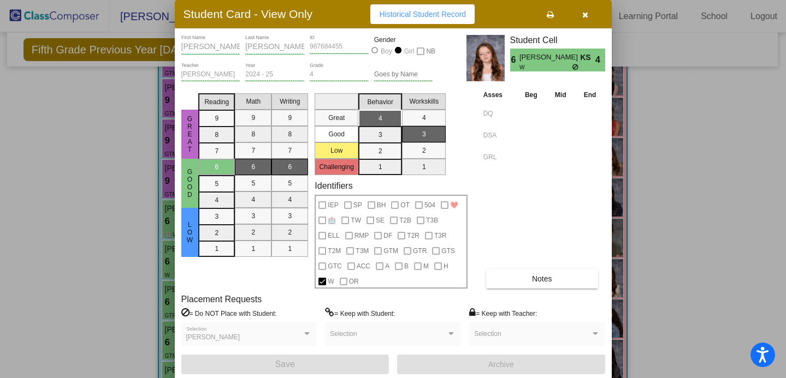
click at [584, 18] on icon "button" at bounding box center [585, 15] width 6 height 8
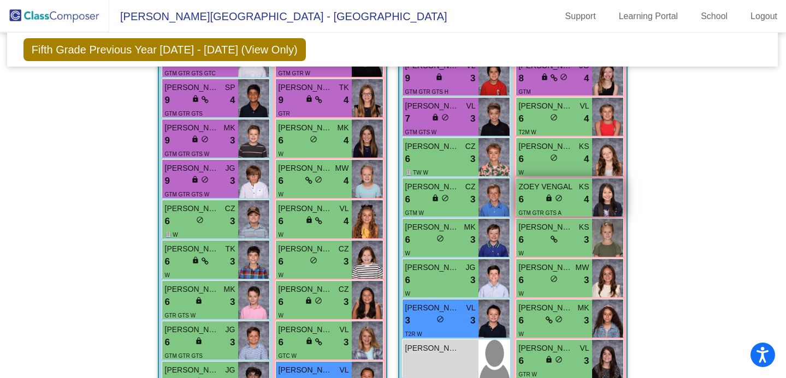
click at [545, 200] on div "lock do_not_disturb_alt" at bounding box center [553, 199] width 17 height 11
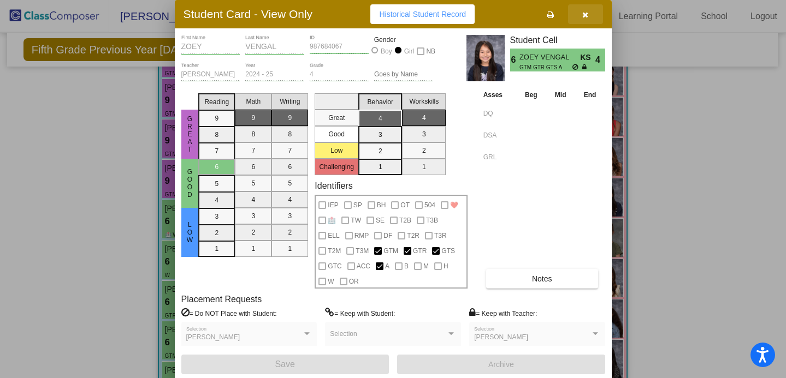
click at [584, 19] on button "button" at bounding box center [585, 14] width 35 height 20
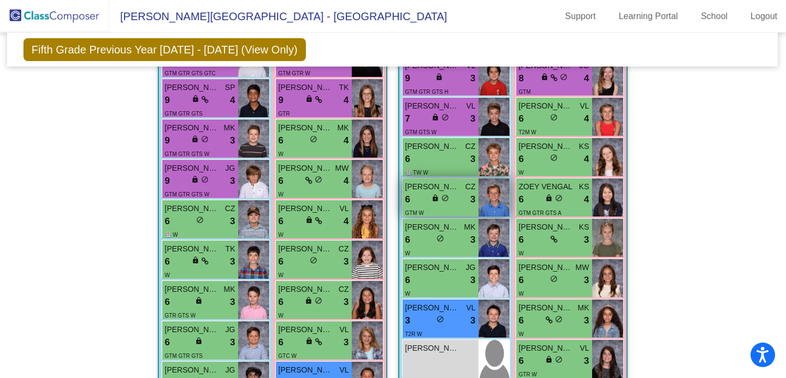
click at [455, 183] on span "[PERSON_NAME]" at bounding box center [432, 186] width 55 height 11
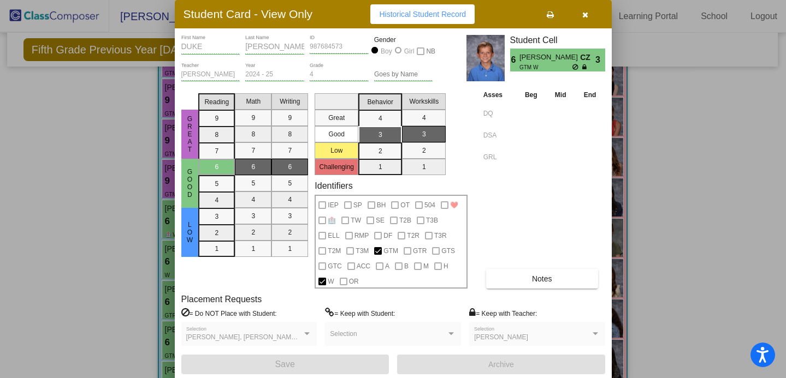
click at [581, 18] on button "button" at bounding box center [585, 14] width 35 height 20
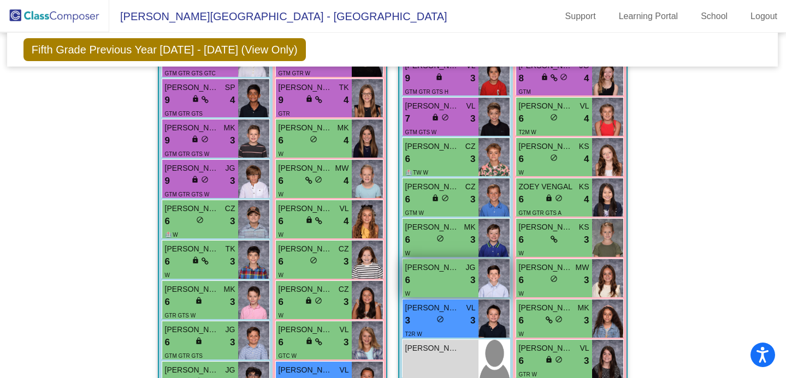
click at [459, 278] on div "6 lock do_not_disturb_alt 3" at bounding box center [440, 281] width 70 height 14
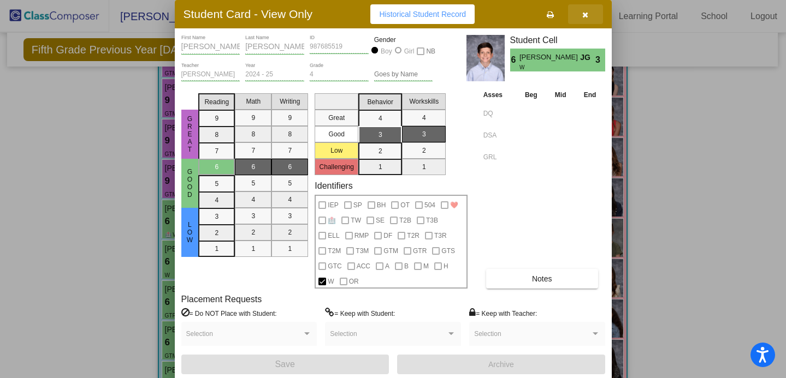
click at [580, 15] on button "button" at bounding box center [585, 14] width 35 height 20
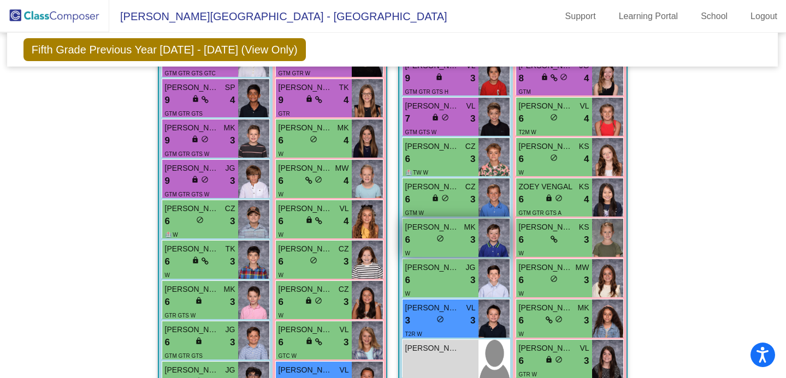
click at [429, 235] on div "6 lock do_not_disturb_alt 3" at bounding box center [440, 240] width 70 height 14
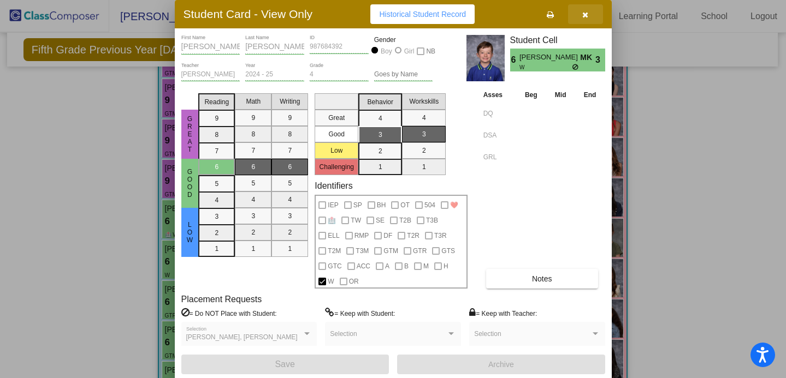
click at [583, 15] on icon "button" at bounding box center [585, 15] width 6 height 8
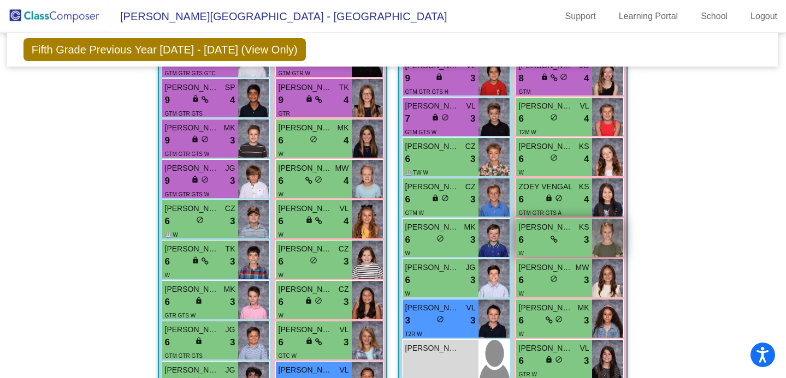
click at [532, 235] on div "6 lock do_not_disturb_alt 3" at bounding box center [554, 240] width 70 height 14
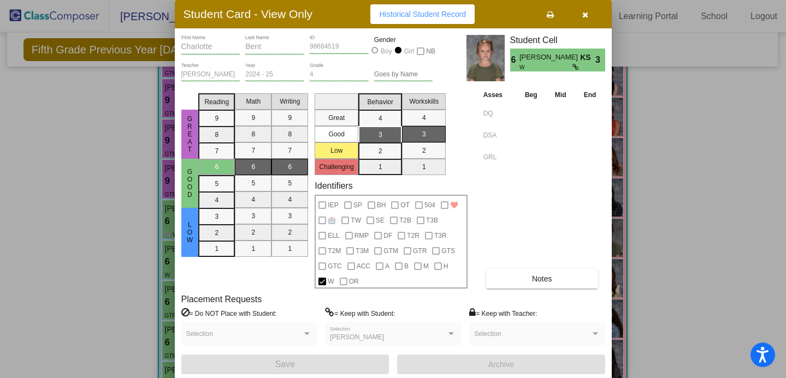
click at [583, 11] on icon "button" at bounding box center [585, 15] width 6 height 8
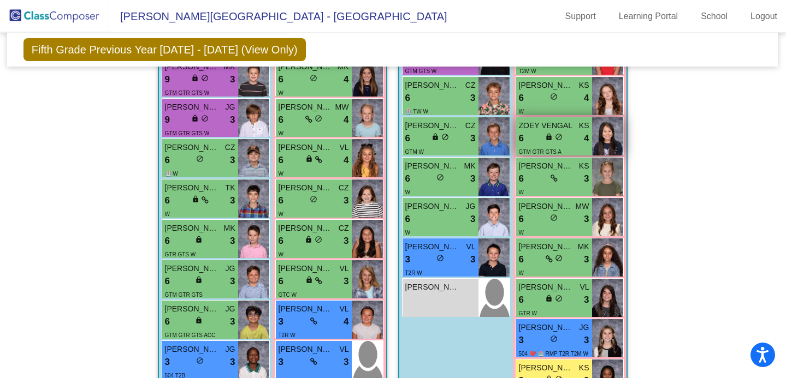
scroll to position [1559, 1]
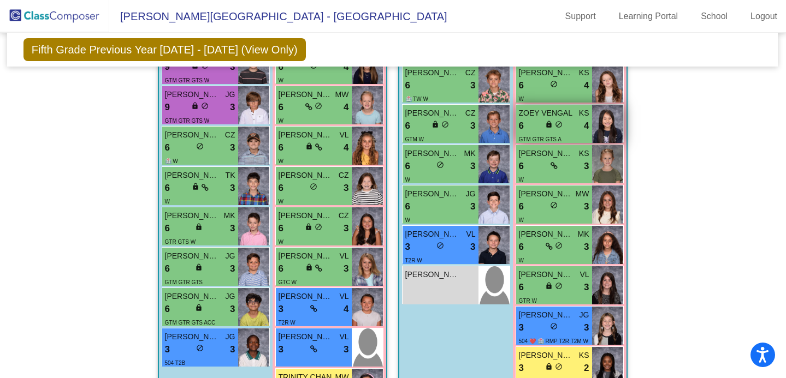
click at [557, 214] on div "W" at bounding box center [554, 219] width 70 height 11
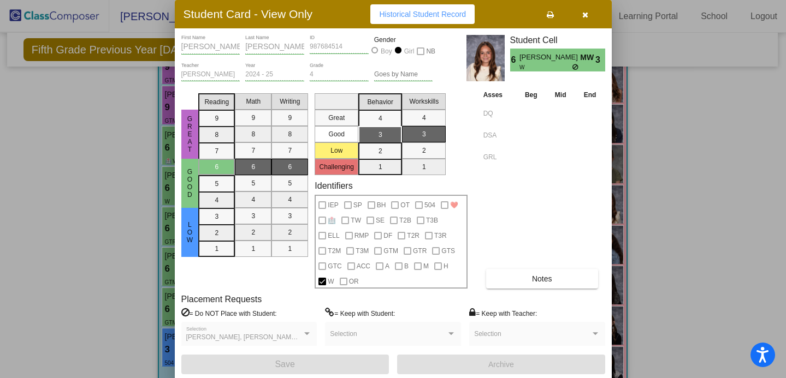
click at [585, 20] on button "button" at bounding box center [585, 14] width 35 height 20
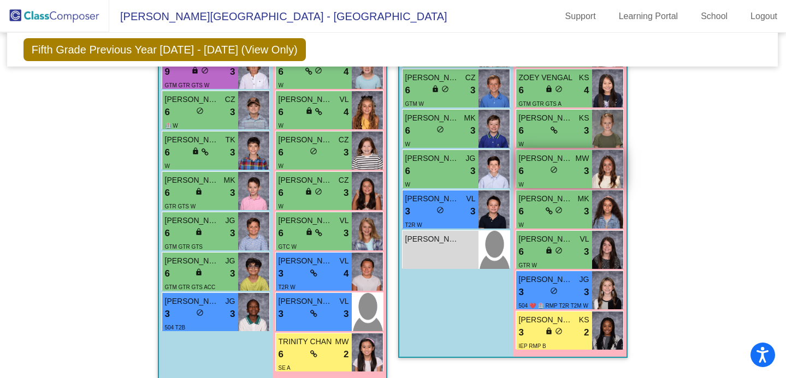
scroll to position [1595, 1]
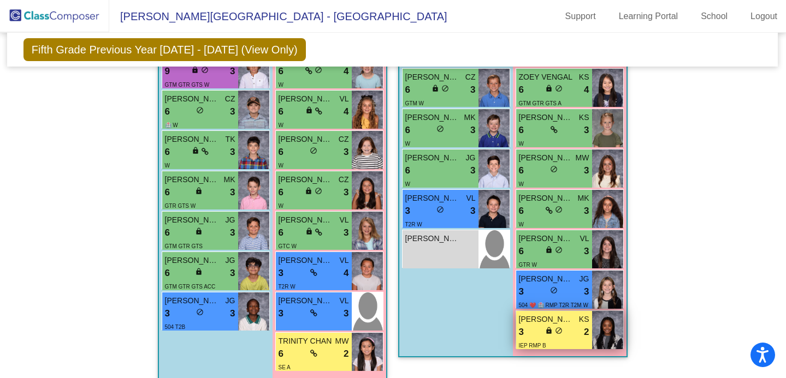
click at [555, 329] on span "do_not_disturb_alt" at bounding box center [559, 331] width 8 height 8
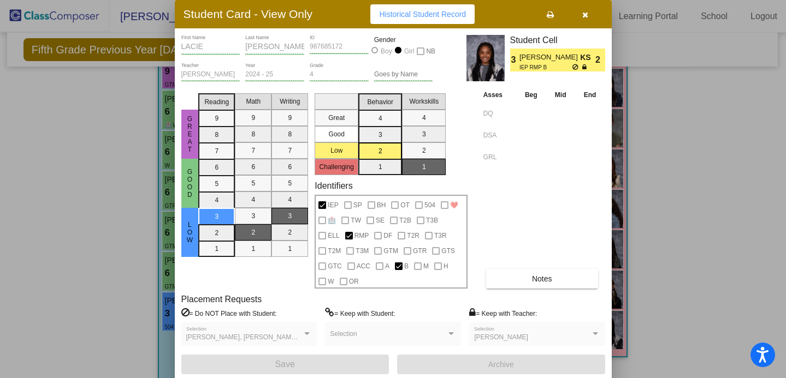
click at [582, 24] on div "Student Card - View Only Historical Student Record" at bounding box center [393, 14] width 437 height 28
click at [584, 15] on icon "button" at bounding box center [585, 15] width 6 height 8
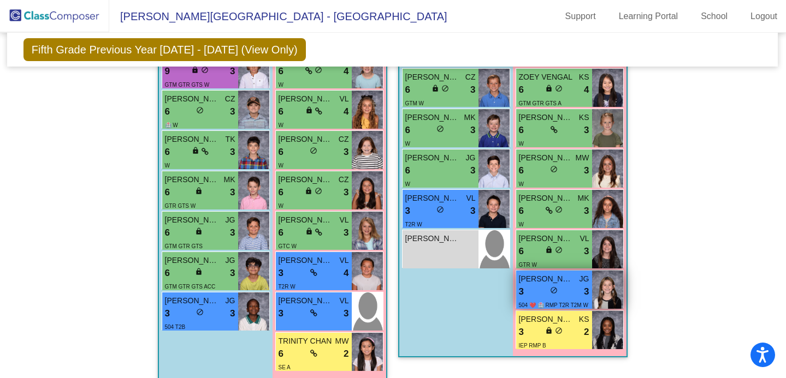
click at [559, 277] on span "[PERSON_NAME]" at bounding box center [546, 279] width 55 height 11
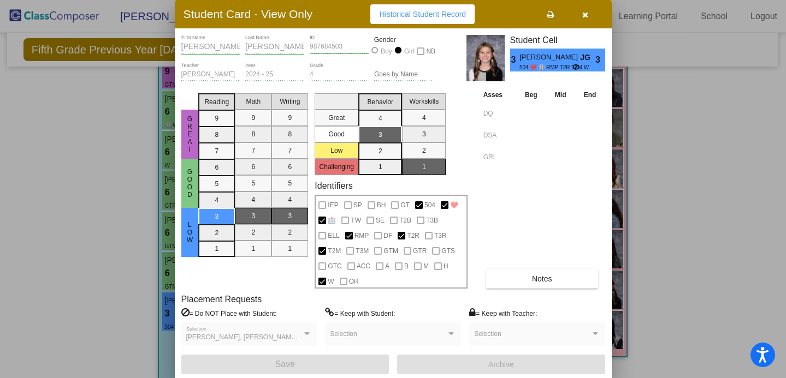
click at [585, 19] on button "button" at bounding box center [585, 14] width 35 height 20
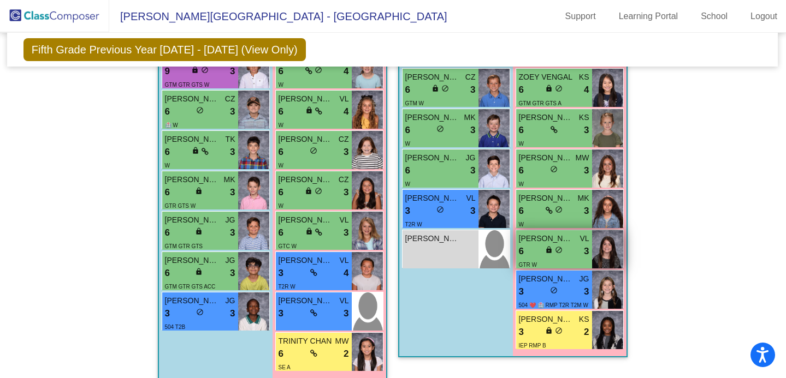
click at [558, 239] on span "[PERSON_NAME]" at bounding box center [546, 238] width 55 height 11
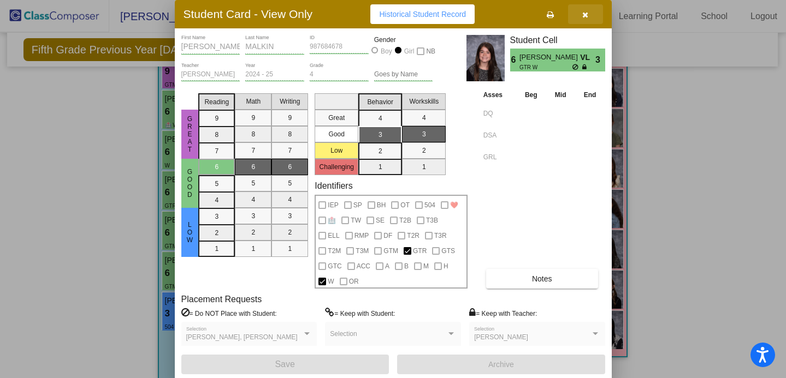
click at [587, 19] on button "button" at bounding box center [585, 14] width 35 height 20
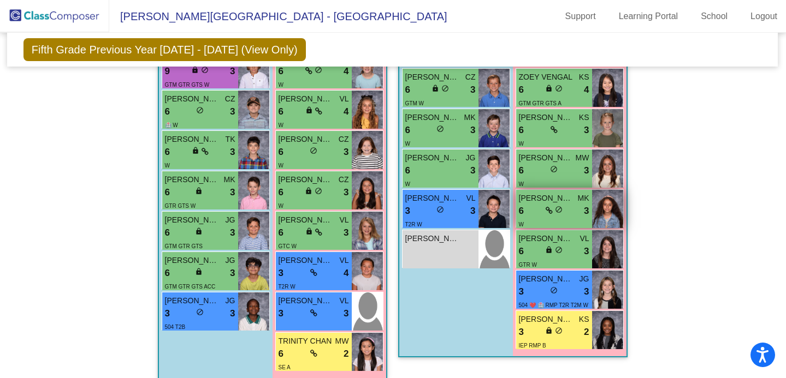
click at [533, 200] on span "[PERSON_NAME]" at bounding box center [546, 198] width 55 height 11
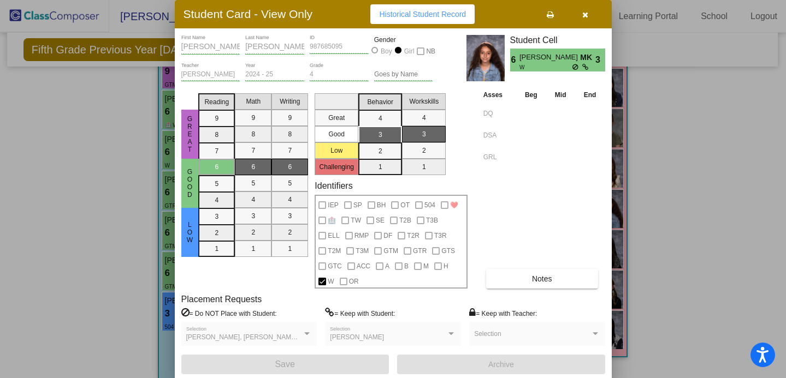
click at [584, 14] on icon "button" at bounding box center [585, 15] width 6 height 8
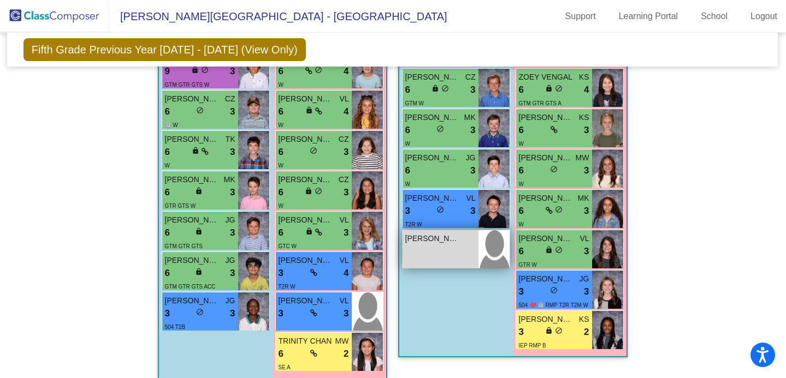
click at [438, 240] on span "[PERSON_NAME]" at bounding box center [432, 238] width 55 height 11
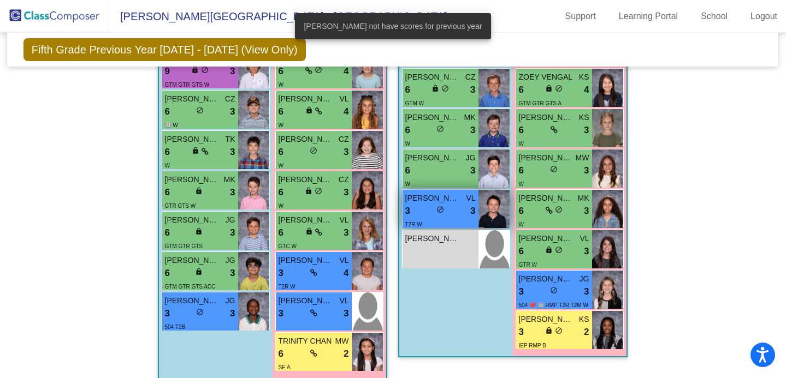
click at [438, 204] on div "3 lock do_not_disturb_alt 3" at bounding box center [440, 211] width 70 height 14
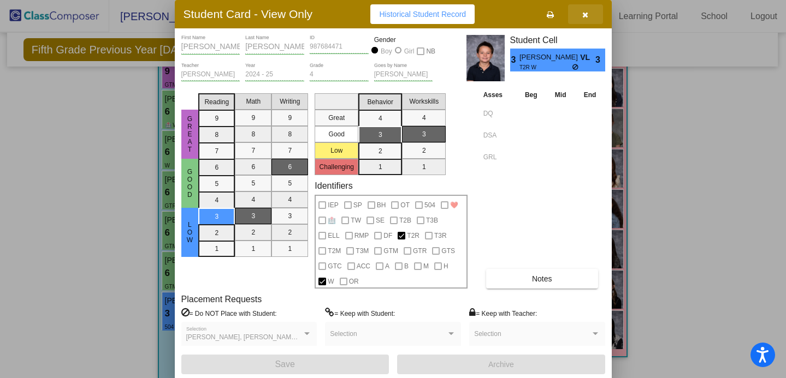
click at [581, 13] on button "button" at bounding box center [585, 14] width 35 height 20
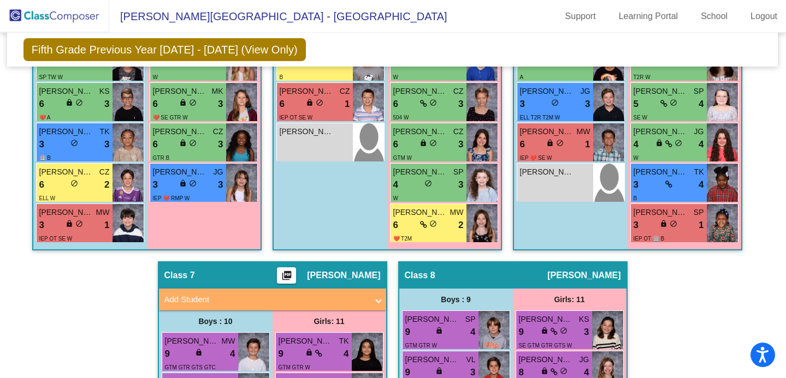
scroll to position [1152, 1]
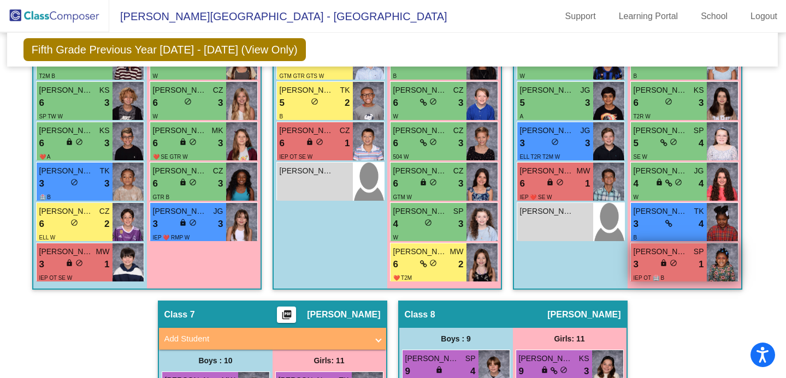
click at [673, 259] on div "lock do_not_disturb_alt" at bounding box center [668, 264] width 17 height 11
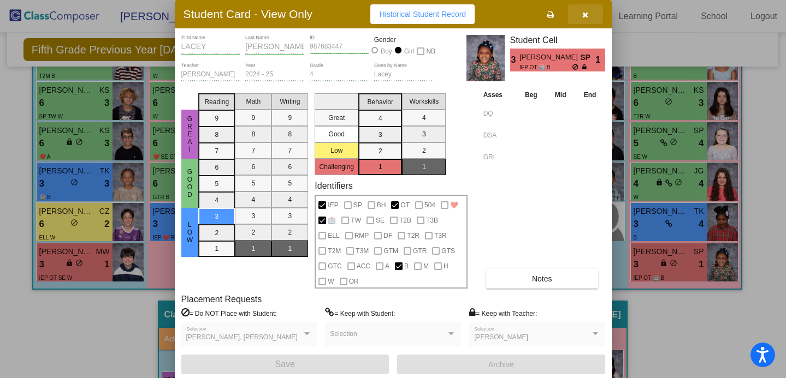
click at [578, 20] on button "button" at bounding box center [585, 14] width 35 height 20
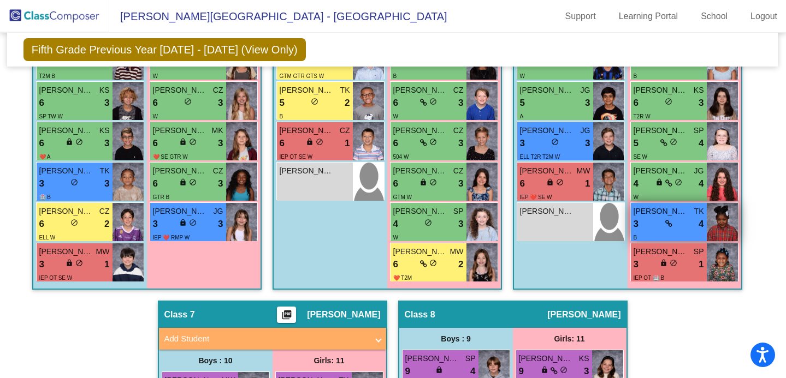
click at [663, 228] on div "3 lock do_not_disturb_alt 4" at bounding box center [668, 224] width 70 height 14
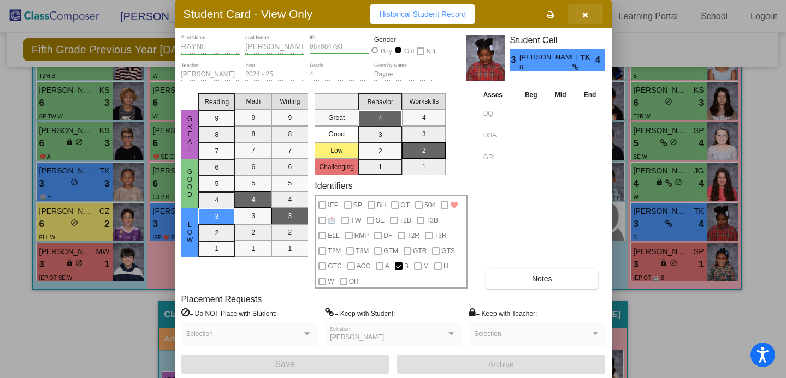
click at [585, 14] on icon "button" at bounding box center [585, 15] width 6 height 8
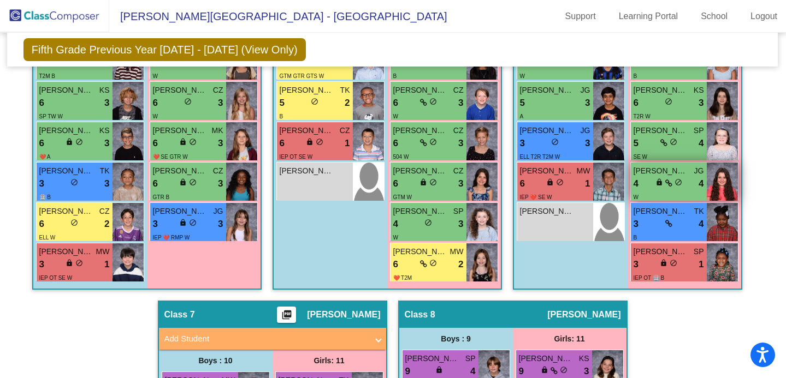
click at [686, 185] on div "4 lock do_not_disturb_alt 4" at bounding box center [668, 184] width 70 height 14
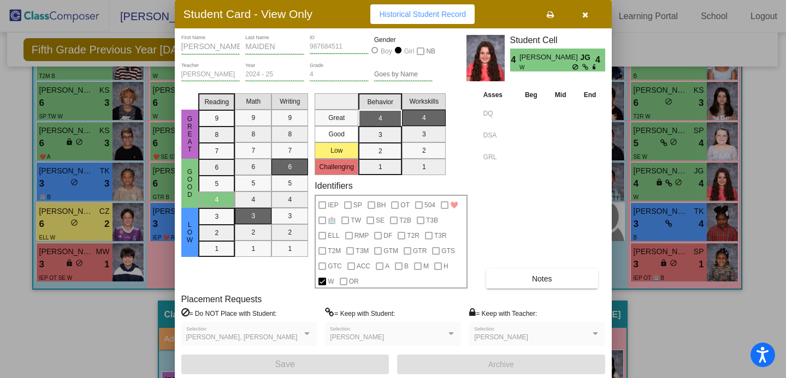
click at [586, 15] on icon "button" at bounding box center [585, 15] width 6 height 8
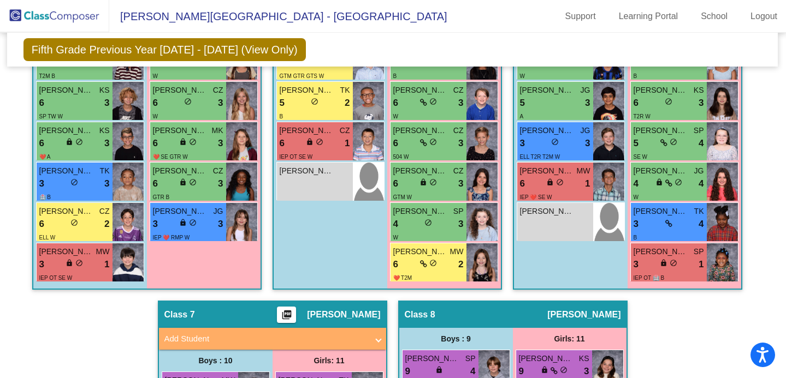
click at [570, 162] on div "QUINN GAINES MW 6 lock do_not_disturb_alt 1 IEP ❤️ SE W" at bounding box center [570, 181] width 108 height 38
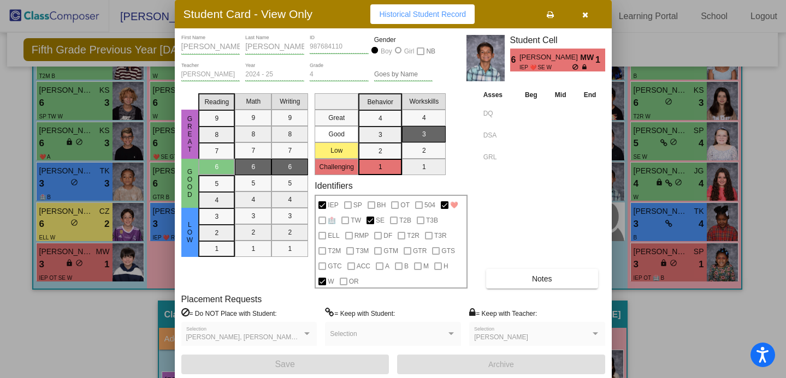
click at [584, 13] on icon "button" at bounding box center [585, 15] width 6 height 8
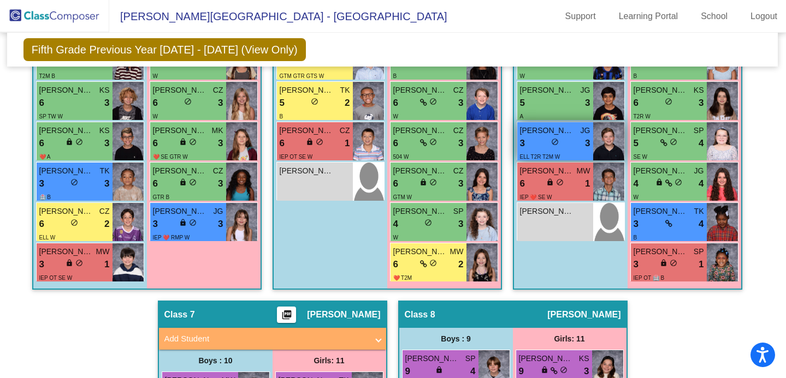
click at [571, 140] on div "3 lock do_not_disturb_alt 3" at bounding box center [555, 143] width 70 height 14
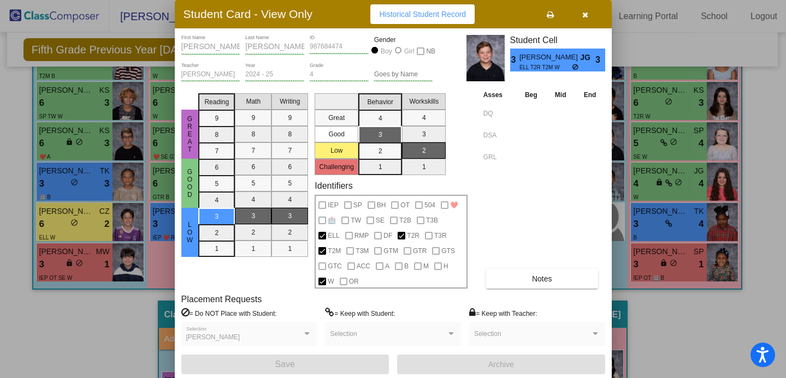
click at [582, 17] on icon "button" at bounding box center [585, 15] width 6 height 8
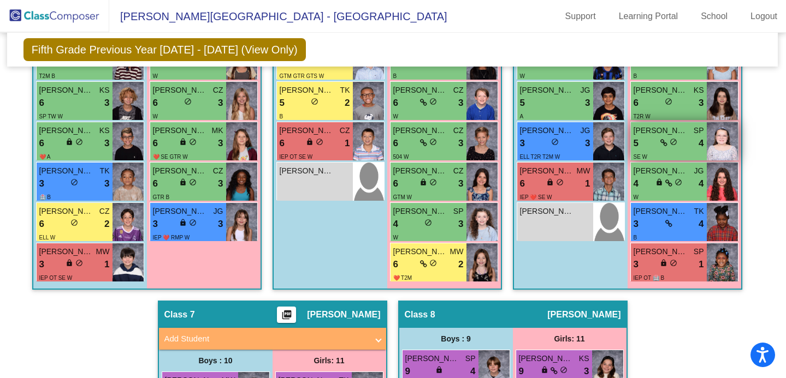
click at [644, 136] on div "5 lock do_not_disturb_alt 4" at bounding box center [668, 143] width 70 height 14
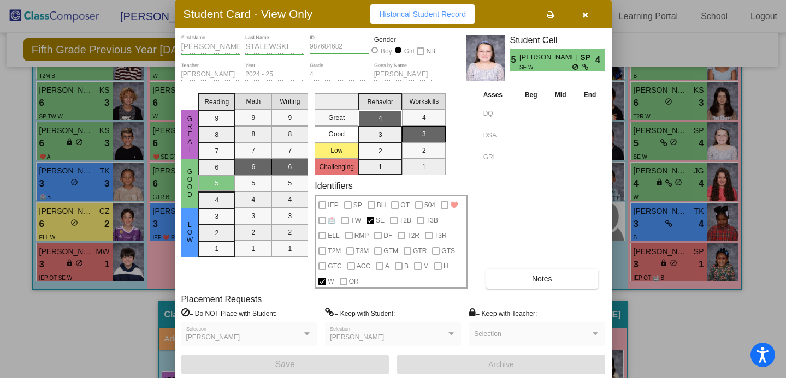
click at [586, 20] on button "button" at bounding box center [585, 14] width 35 height 20
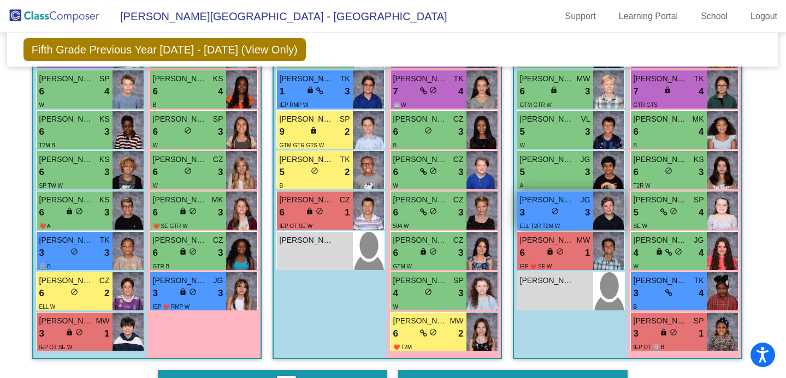
scroll to position [1075, 1]
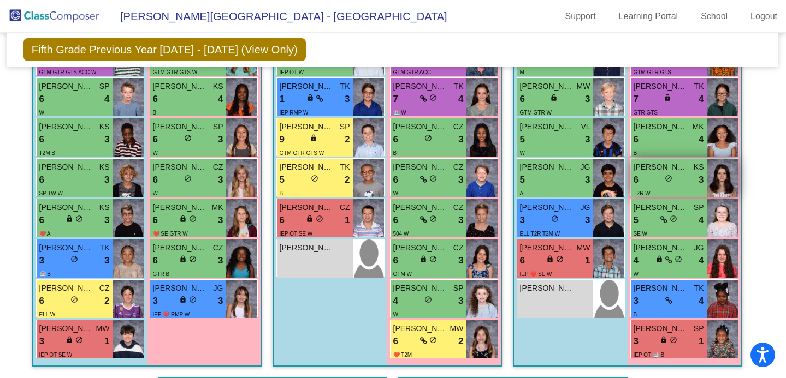
click at [646, 173] on div "6 lock do_not_disturb_alt 3" at bounding box center [668, 180] width 70 height 14
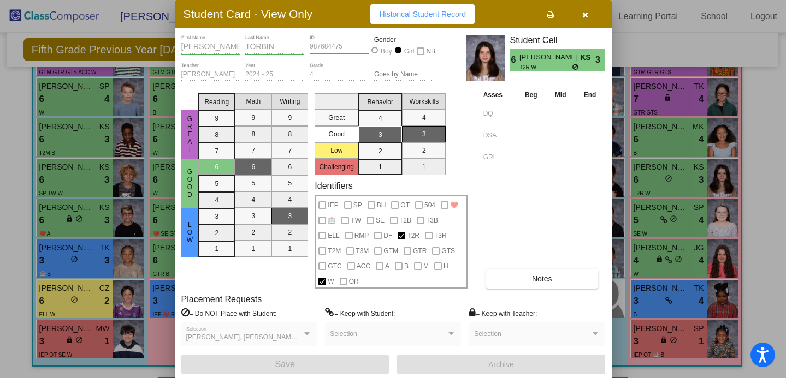
click at [583, 16] on icon "button" at bounding box center [585, 15] width 6 height 8
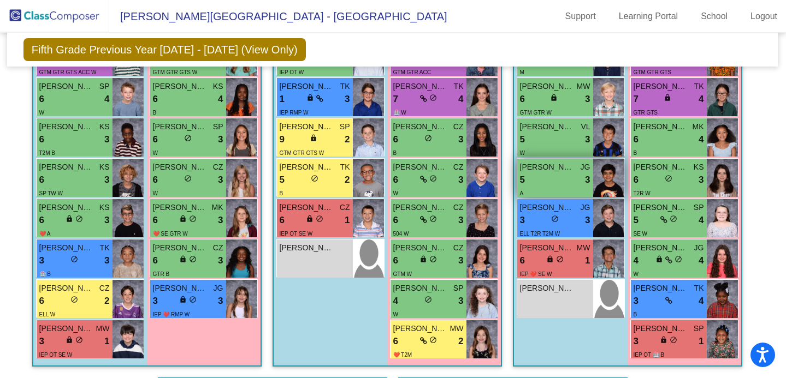
click at [572, 169] on div "HUSSAIN IQBAL JG" at bounding box center [555, 167] width 70 height 11
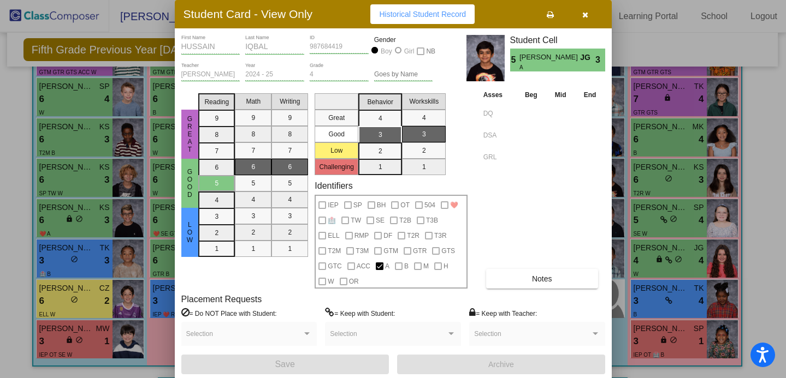
click at [583, 19] on button "button" at bounding box center [585, 14] width 35 height 20
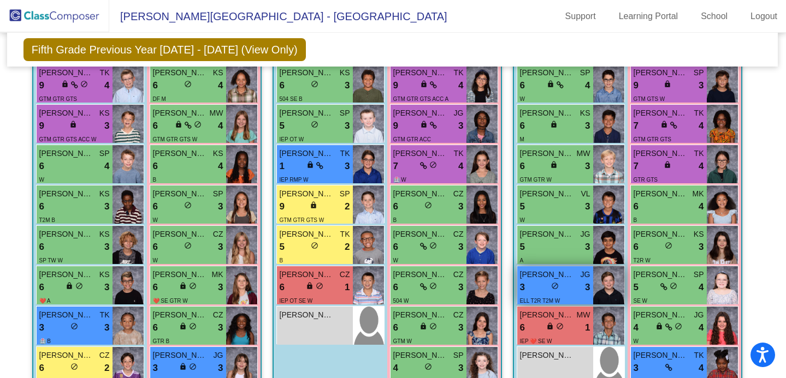
scroll to position [992, 1]
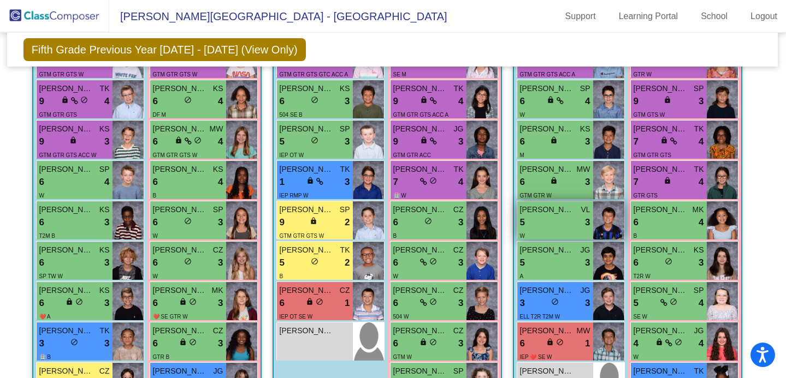
click at [580, 205] on span "VL" at bounding box center [584, 209] width 9 height 11
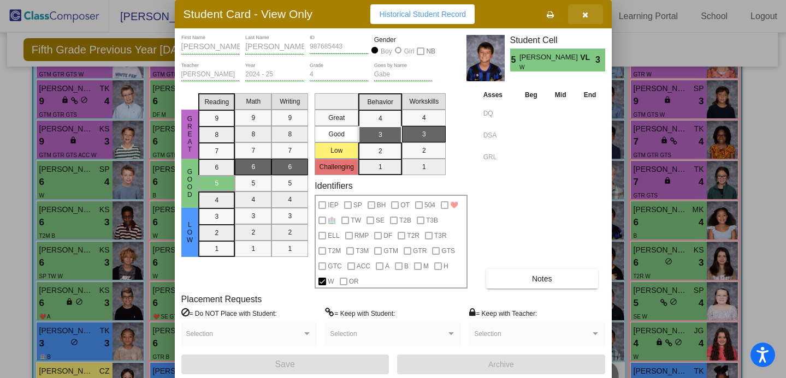
click at [585, 21] on button "button" at bounding box center [585, 14] width 35 height 20
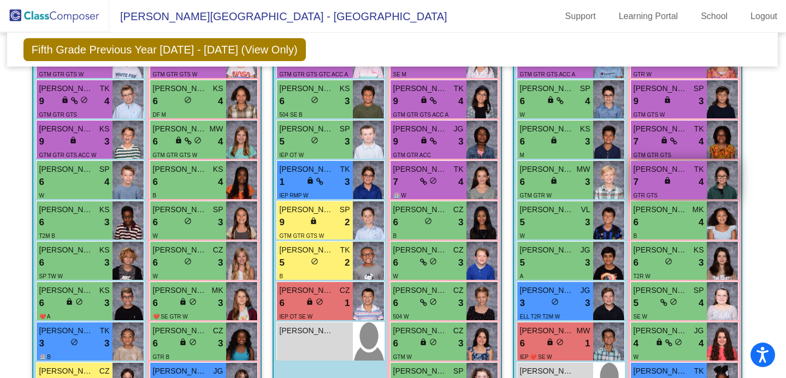
click at [653, 171] on span "[PERSON_NAME]" at bounding box center [660, 169] width 55 height 11
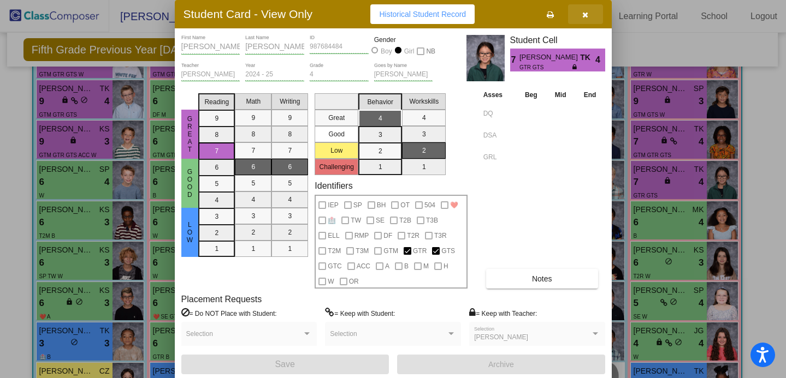
click at [585, 17] on icon "button" at bounding box center [585, 15] width 6 height 8
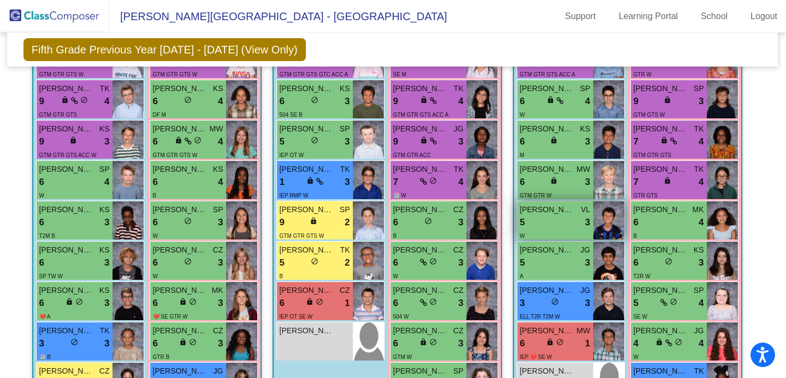
click at [583, 230] on div "W" at bounding box center [555, 235] width 70 height 11
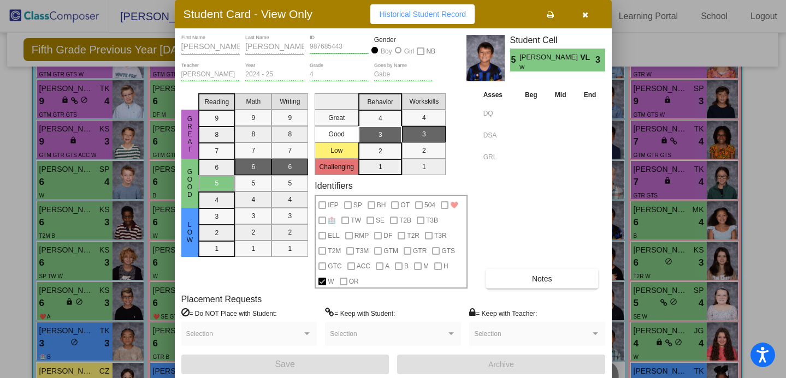
click at [584, 17] on icon "button" at bounding box center [585, 15] width 6 height 8
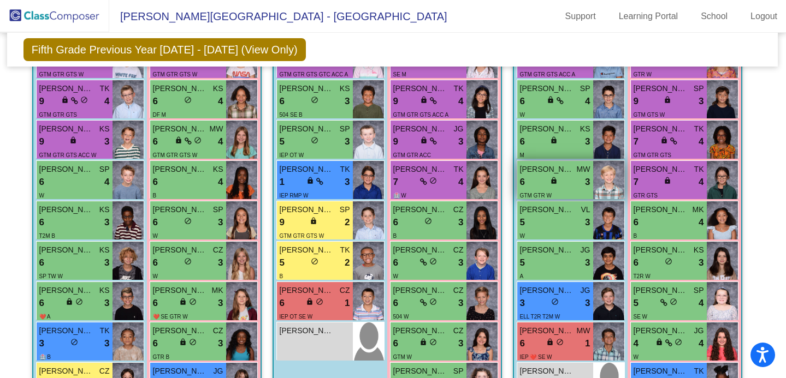
click at [555, 185] on div "lock do_not_disturb_alt" at bounding box center [555, 181] width 10 height 11
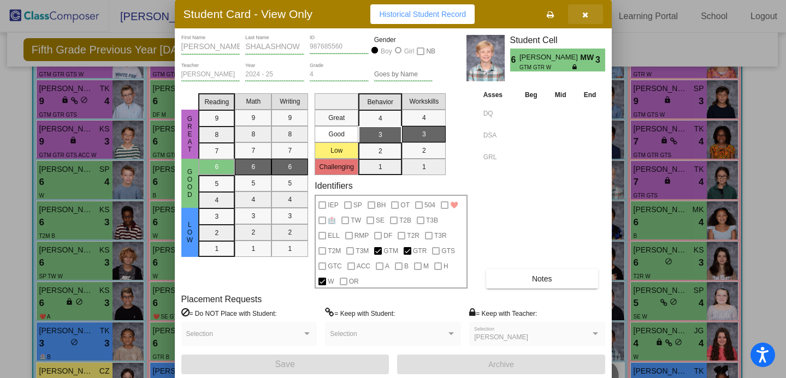
click at [586, 10] on span "button" at bounding box center [585, 14] width 6 height 9
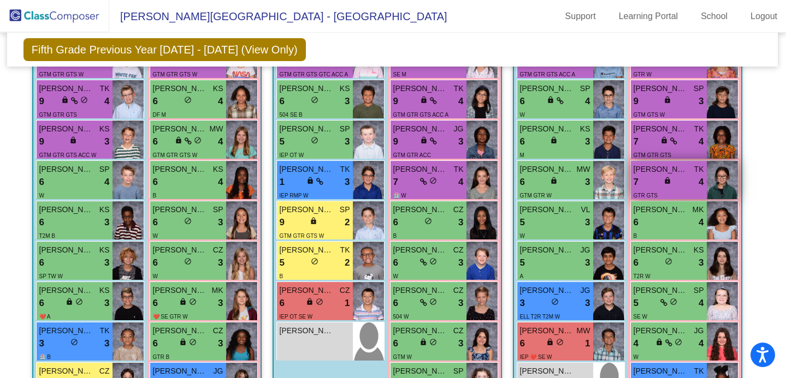
click at [666, 171] on span "[PERSON_NAME]" at bounding box center [660, 169] width 55 height 11
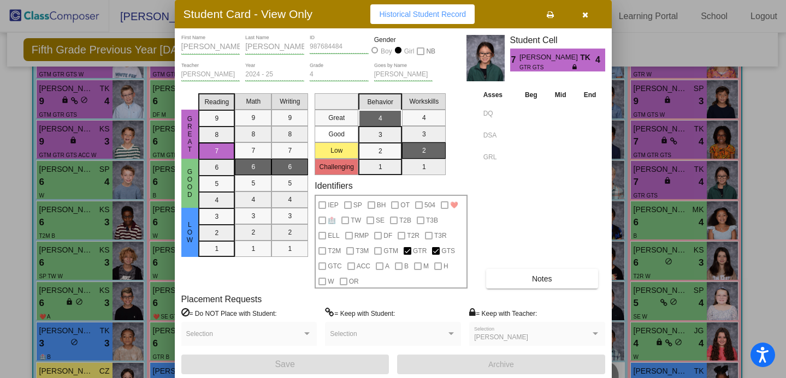
click at [585, 14] on icon "button" at bounding box center [585, 15] width 6 height 8
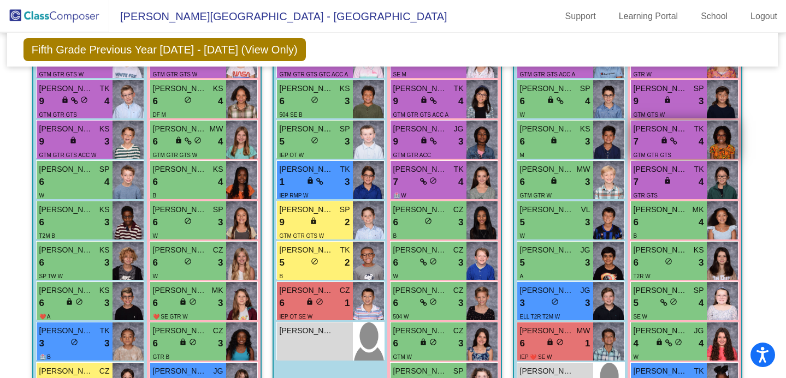
click at [648, 141] on div "7 lock do_not_disturb_alt 4" at bounding box center [668, 142] width 70 height 14
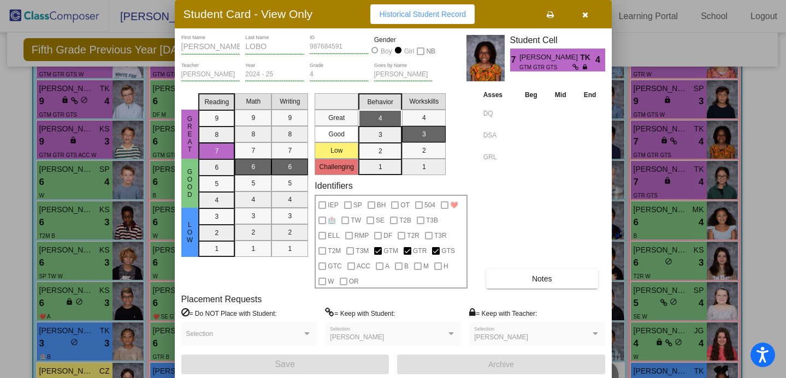
click at [591, 16] on button "button" at bounding box center [585, 14] width 35 height 20
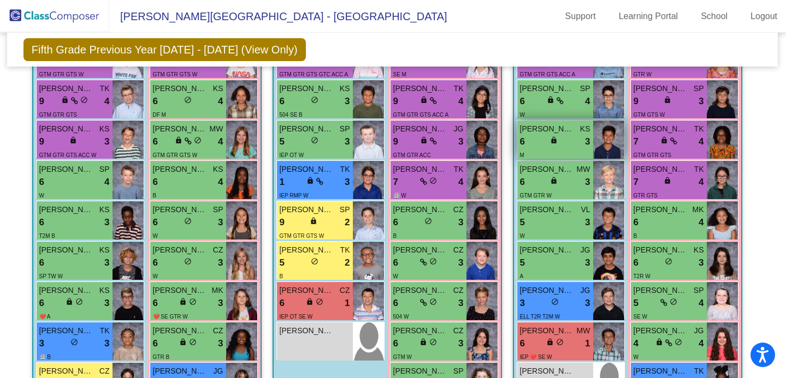
click at [568, 135] on div "6 lock do_not_disturb_alt 3" at bounding box center [555, 142] width 70 height 14
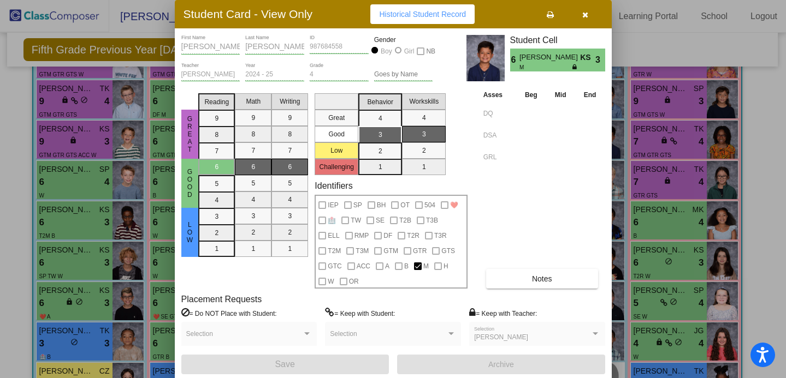
click at [590, 25] on div "Student Card - View Only Historical Student Record" at bounding box center [393, 14] width 437 height 28
click at [586, 21] on button "button" at bounding box center [585, 14] width 35 height 20
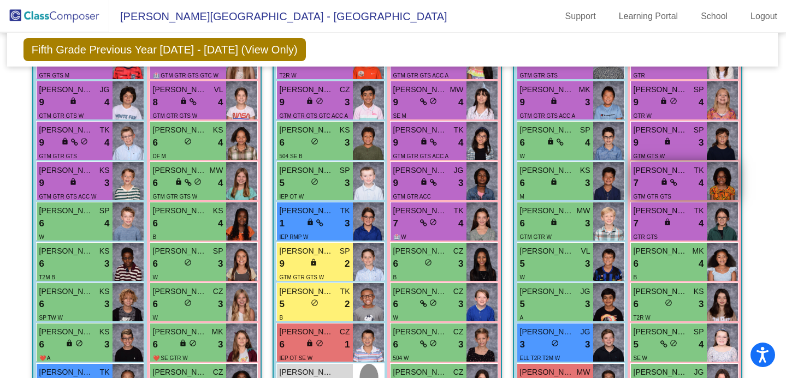
scroll to position [940, 1]
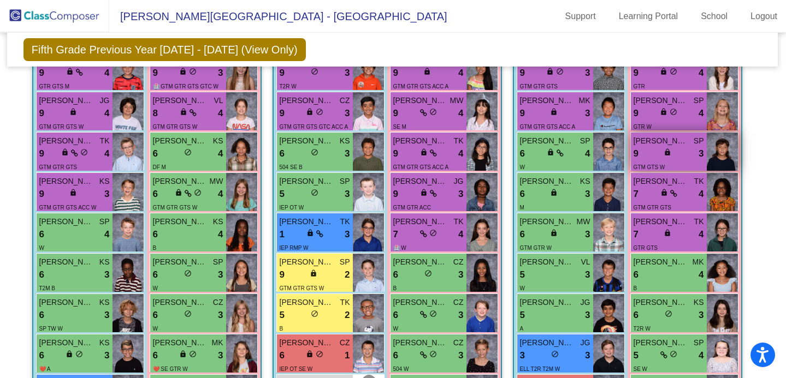
click at [633, 153] on span "9" at bounding box center [635, 154] width 5 height 14
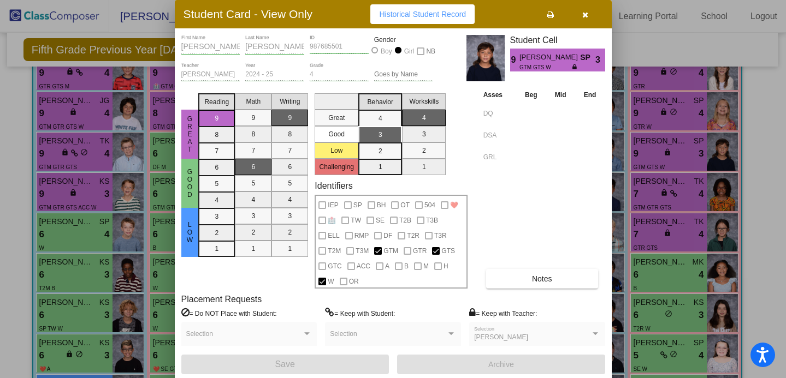
click at [585, 13] on icon "button" at bounding box center [585, 15] width 6 height 8
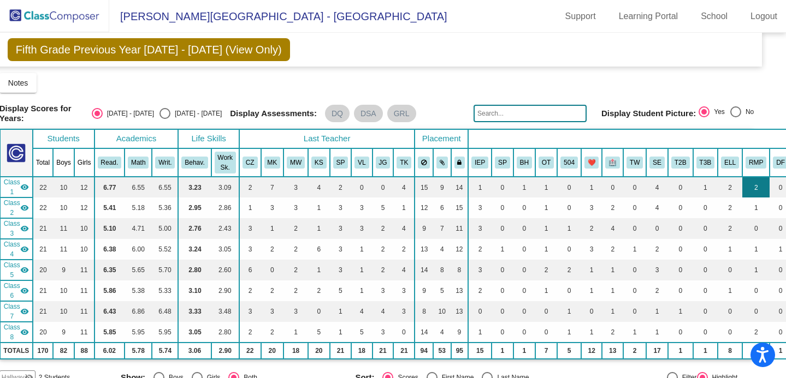
scroll to position [0, 0]
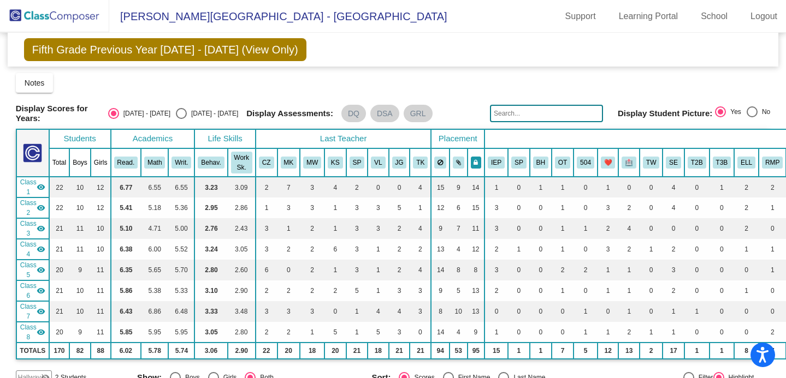
click at [474, 160] on icon at bounding box center [475, 162] width 4 height 7
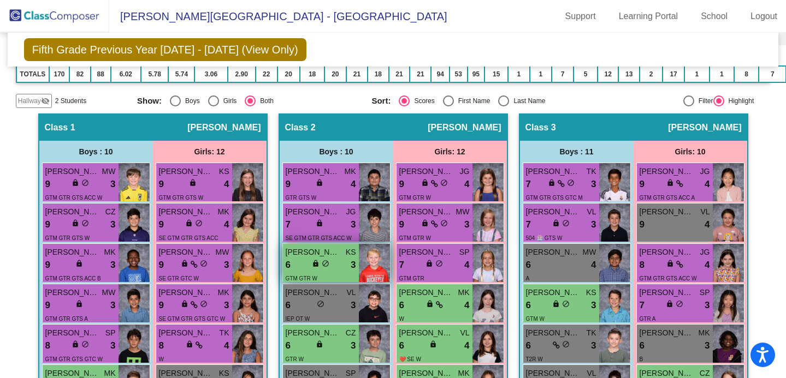
scroll to position [288, 0]
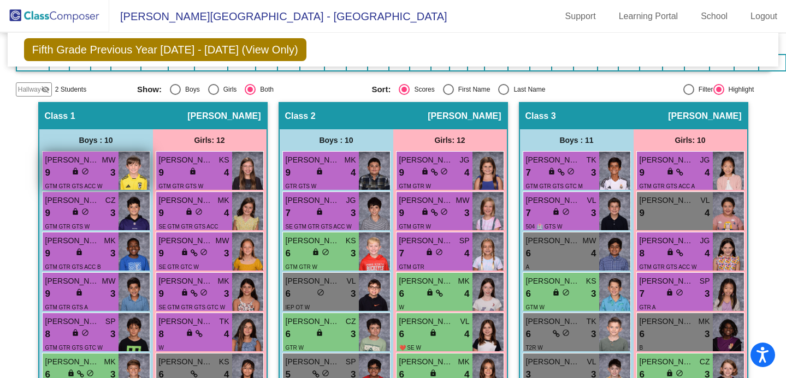
click at [77, 175] on div "lock do_not_disturb_alt" at bounding box center [80, 172] width 17 height 11
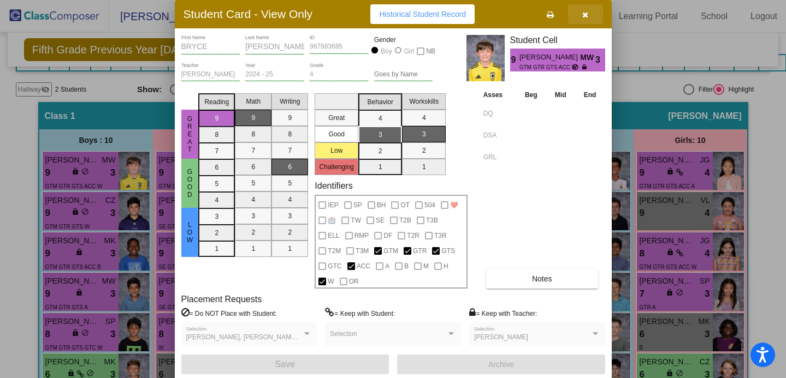
click at [580, 15] on button "button" at bounding box center [585, 14] width 35 height 20
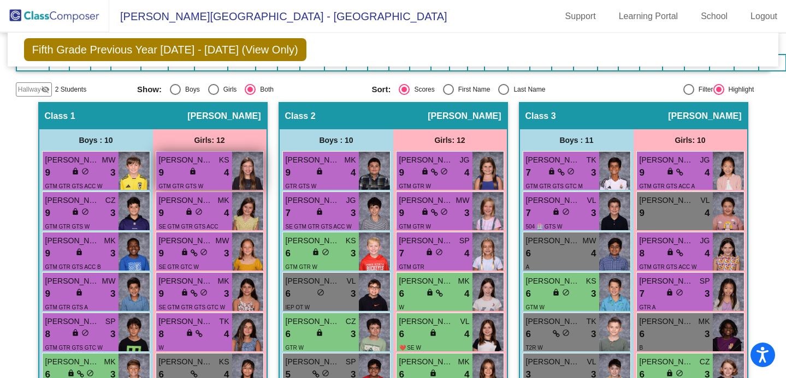
click at [184, 162] on span "[PERSON_NAME]" at bounding box center [186, 160] width 55 height 11
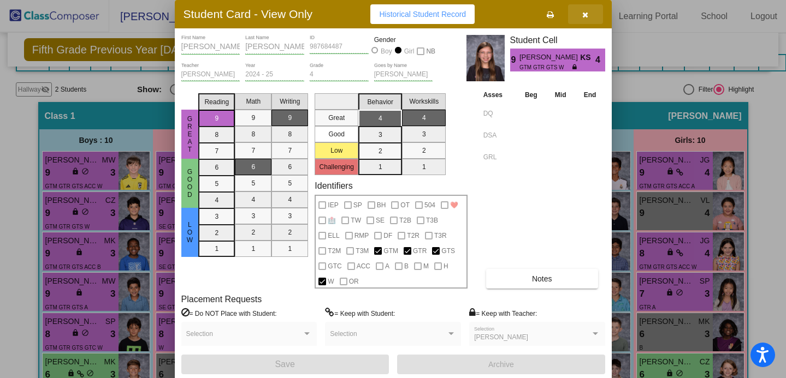
click at [584, 19] on button "button" at bounding box center [585, 14] width 35 height 20
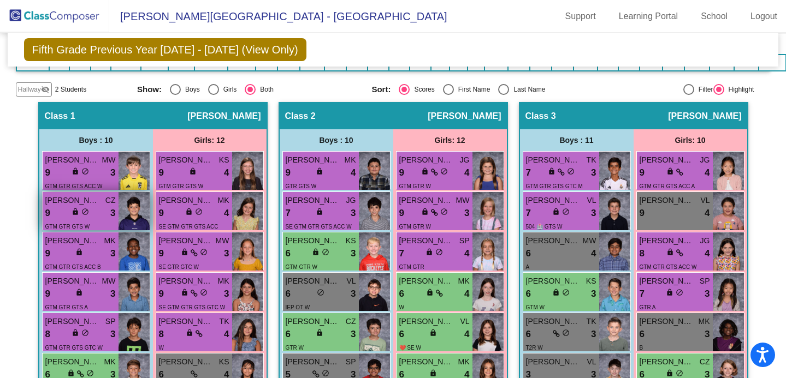
click at [83, 215] on div "lock do_not_disturb_alt" at bounding box center [80, 212] width 17 height 11
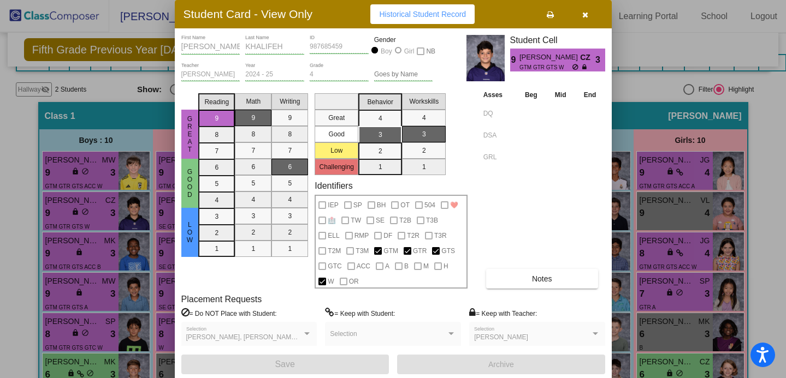
click at [584, 21] on button "button" at bounding box center [585, 14] width 35 height 20
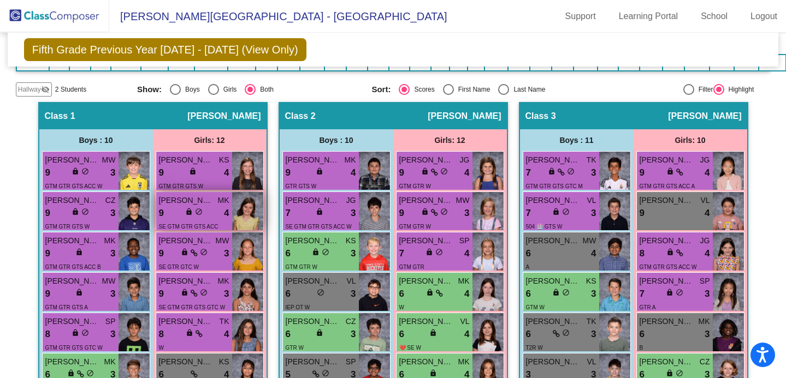
click at [197, 213] on span "do_not_disturb_alt" at bounding box center [199, 212] width 8 height 8
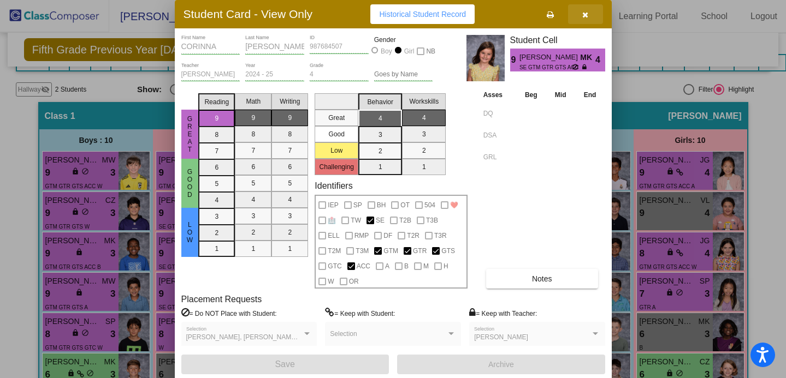
click at [578, 18] on button "button" at bounding box center [585, 14] width 35 height 20
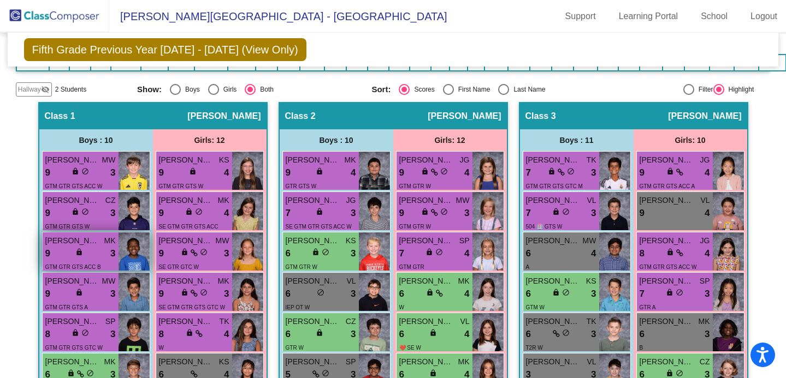
click at [125, 243] on img at bounding box center [133, 252] width 31 height 38
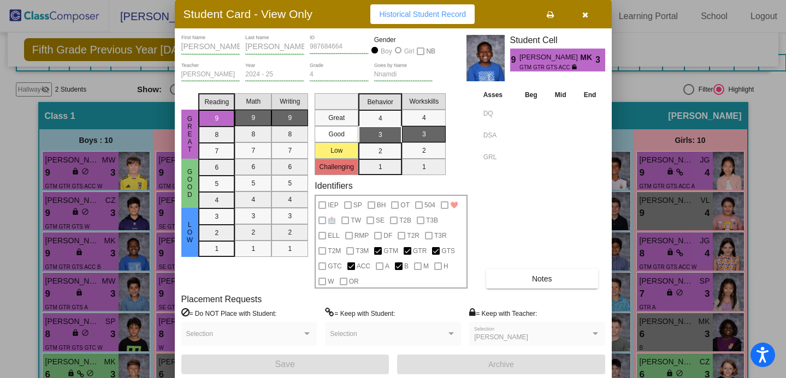
click at [581, 14] on button "button" at bounding box center [585, 14] width 35 height 20
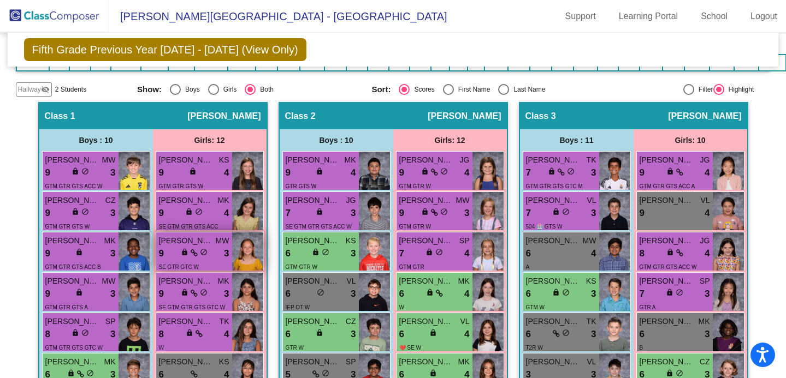
click at [225, 261] on div "SE GTR GTC W" at bounding box center [194, 266] width 70 height 11
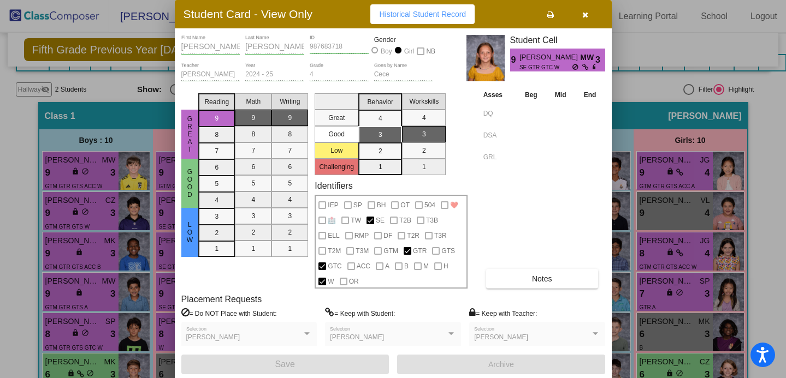
click at [586, 16] on icon "button" at bounding box center [585, 15] width 6 height 8
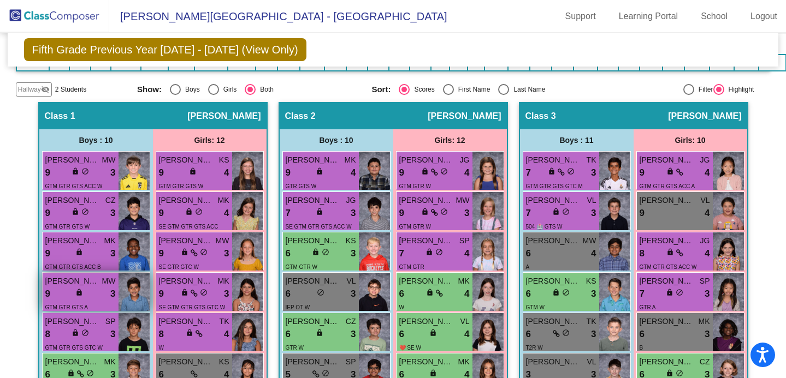
click at [101, 302] on div "GTM GTR GTS A" at bounding box center [80, 306] width 70 height 11
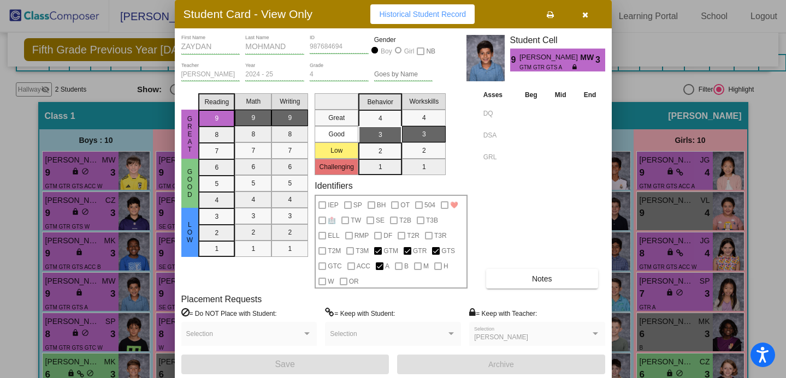
click at [585, 21] on button "button" at bounding box center [585, 14] width 35 height 20
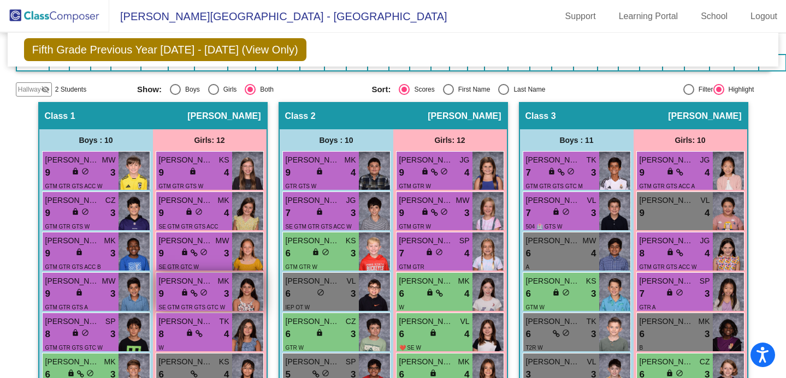
click at [205, 297] on div "9 lock do_not_disturb_alt 3" at bounding box center [194, 294] width 70 height 14
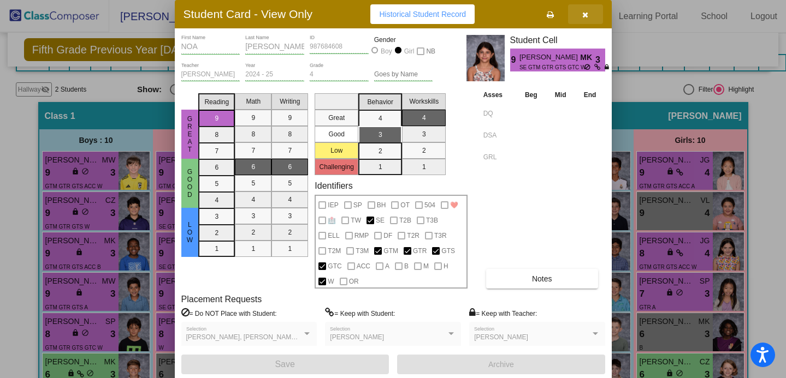
click at [586, 20] on button "button" at bounding box center [585, 14] width 35 height 20
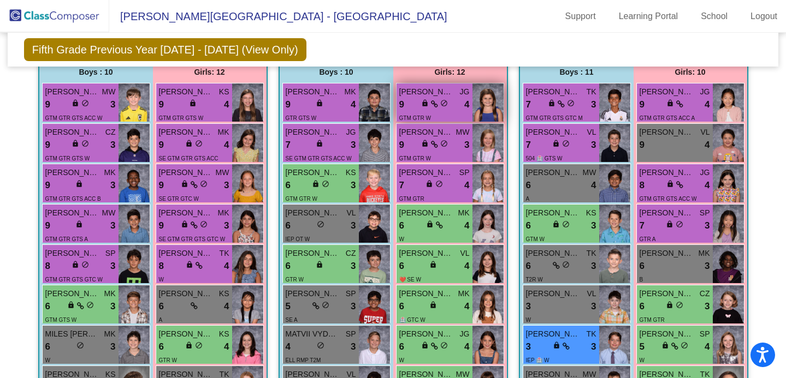
scroll to position [362, 0]
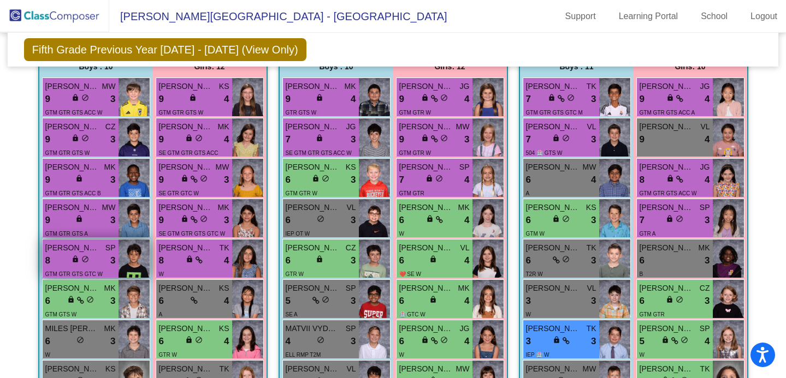
click at [94, 254] on div "8 lock do_not_disturb_alt 3" at bounding box center [80, 261] width 70 height 14
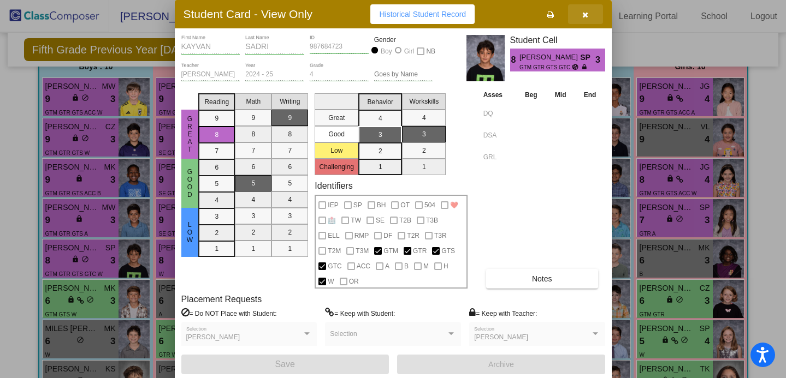
click at [587, 14] on icon "button" at bounding box center [585, 15] width 6 height 8
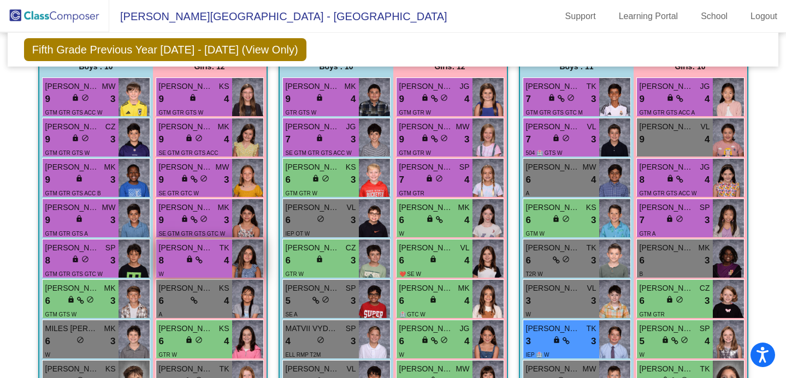
click at [237, 250] on img at bounding box center [247, 259] width 31 height 38
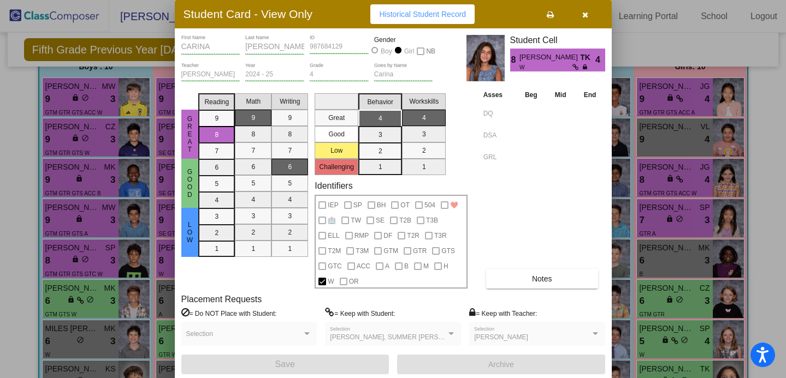
click at [588, 22] on button "button" at bounding box center [585, 14] width 35 height 20
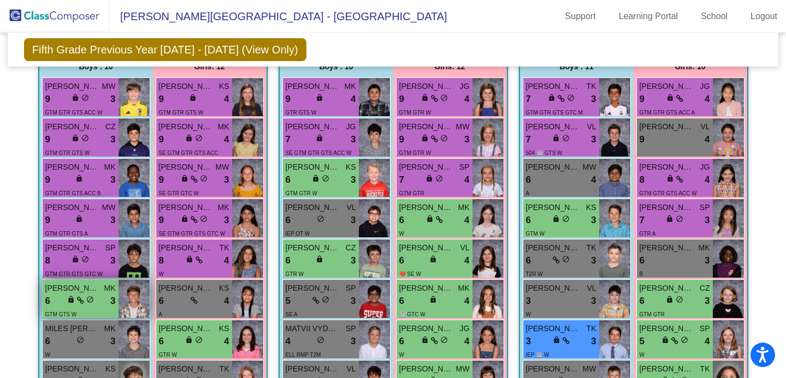
click at [89, 300] on span "do_not_disturb_alt" at bounding box center [90, 300] width 8 height 8
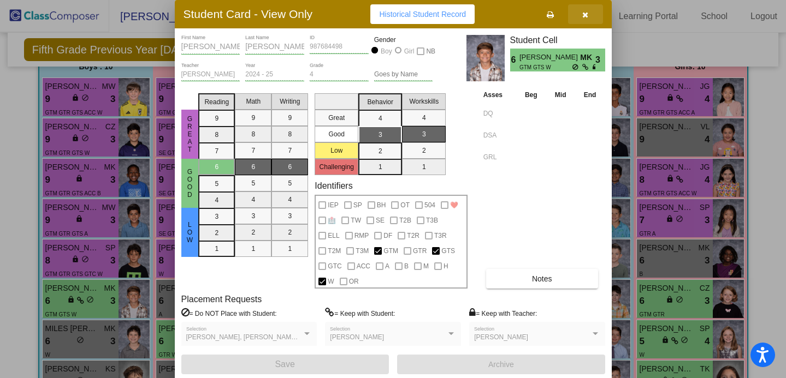
click at [586, 18] on icon "button" at bounding box center [585, 15] width 6 height 8
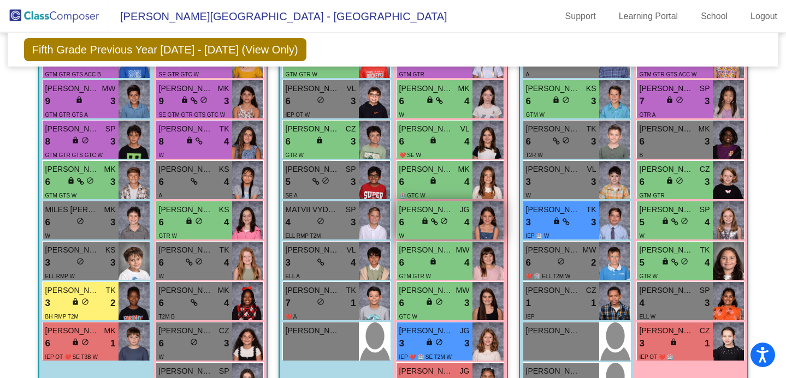
scroll to position [489, 0]
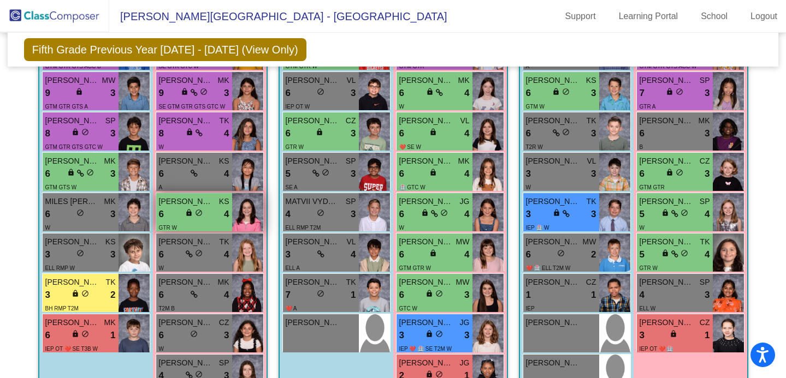
click at [165, 222] on div "GTR W" at bounding box center [168, 227] width 18 height 11
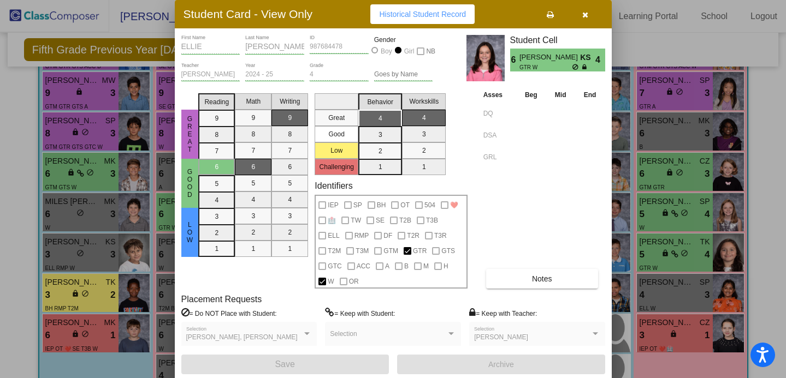
click at [584, 23] on button "button" at bounding box center [585, 14] width 35 height 20
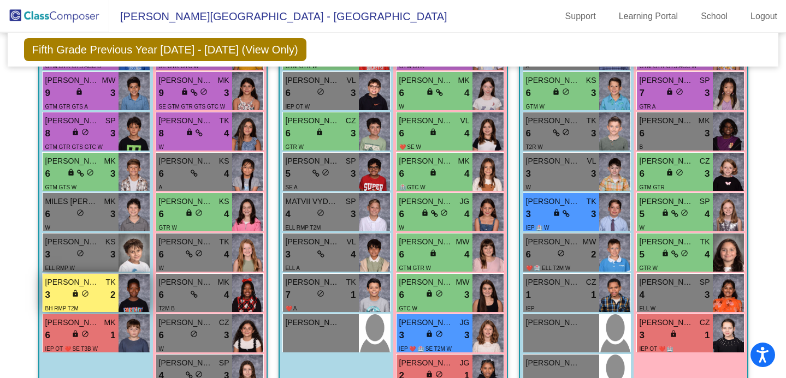
click at [92, 285] on span "[PERSON_NAME]" at bounding box center [72, 282] width 55 height 11
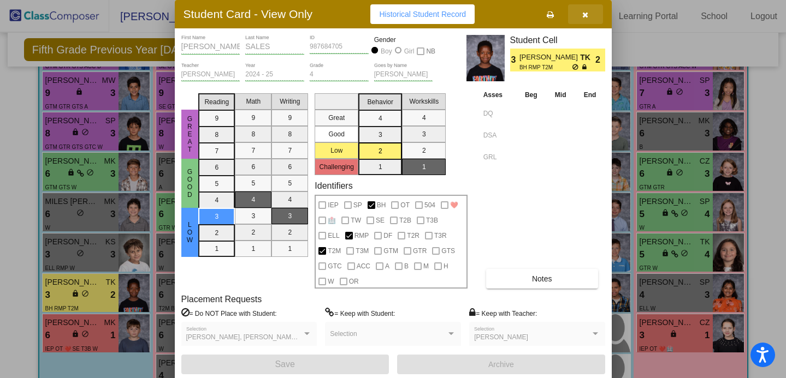
click at [578, 19] on button "button" at bounding box center [585, 14] width 35 height 20
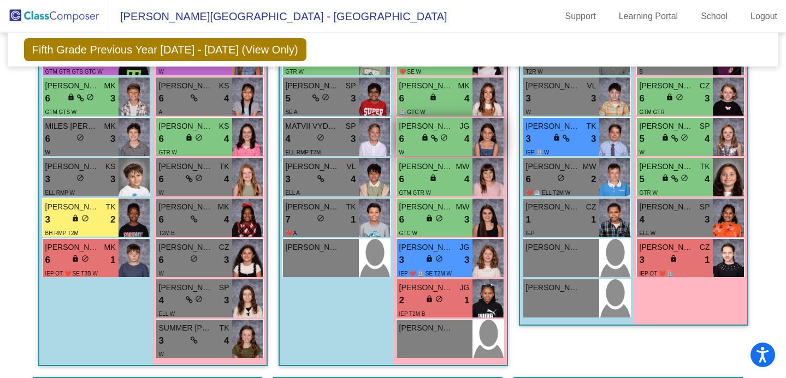
scroll to position [614, 0]
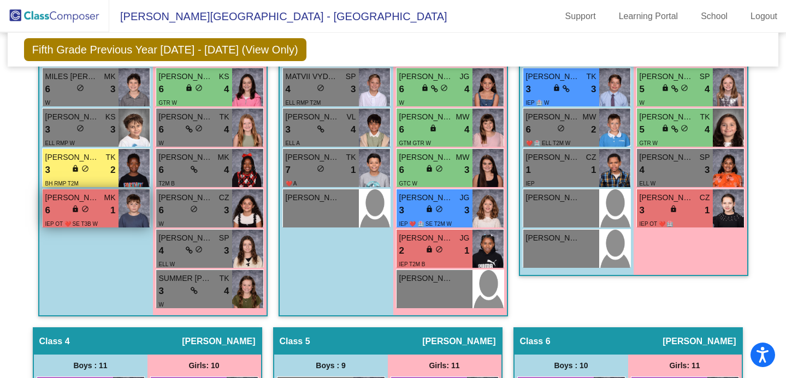
click at [118, 200] on img at bounding box center [133, 208] width 31 height 38
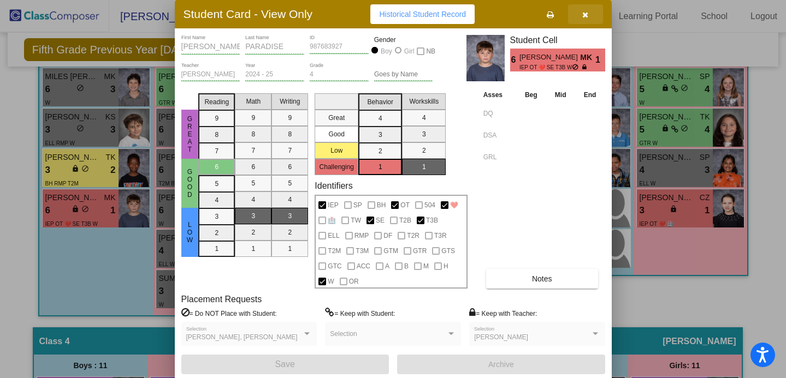
click at [593, 13] on button "button" at bounding box center [585, 14] width 35 height 20
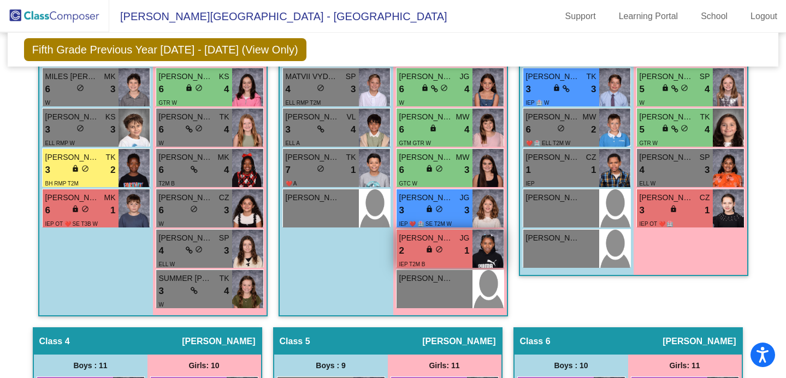
click at [443, 253] on div "2 lock do_not_disturb_alt 1" at bounding box center [434, 251] width 70 height 14
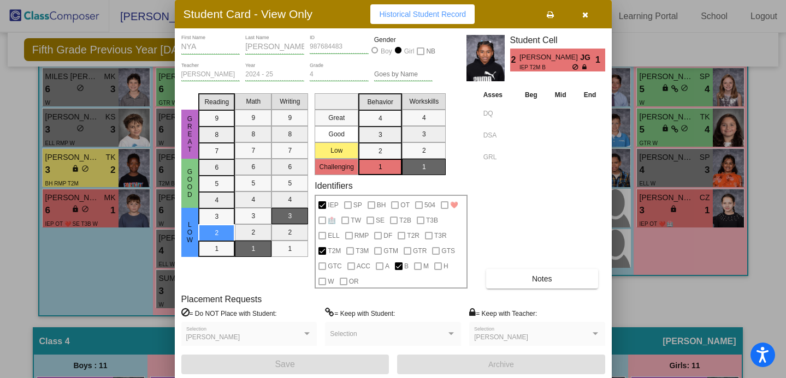
click at [584, 18] on icon "button" at bounding box center [585, 15] width 6 height 8
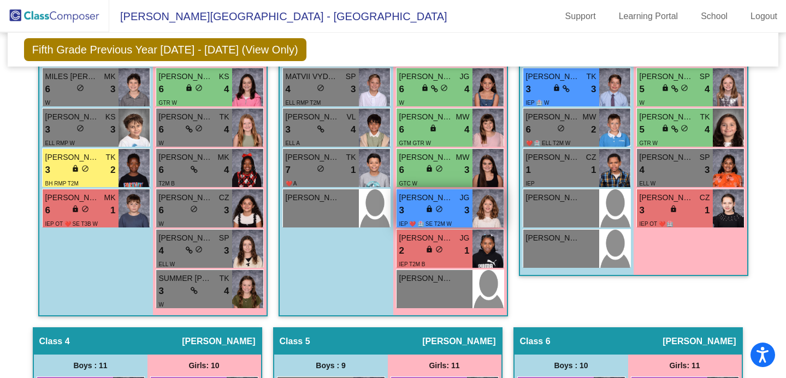
click at [446, 210] on div "3 lock do_not_disturb_alt 3" at bounding box center [434, 211] width 70 height 14
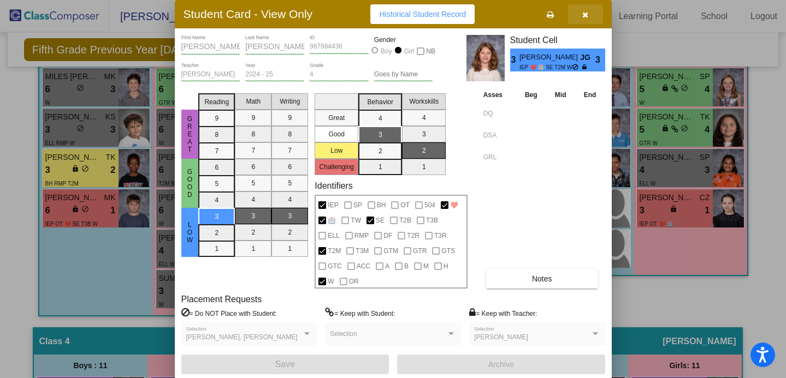
click at [590, 19] on button "button" at bounding box center [585, 14] width 35 height 20
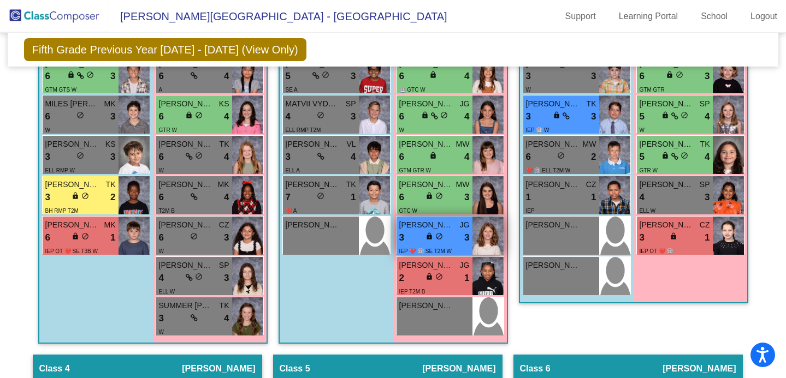
scroll to position [576, 0]
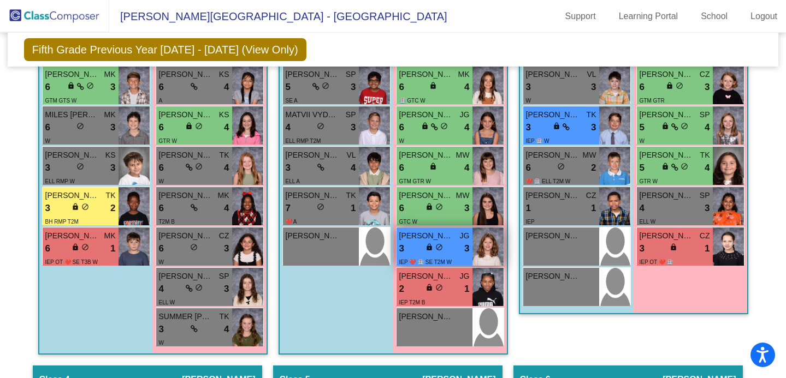
click at [444, 204] on div "6 lock do_not_disturb_alt 3" at bounding box center [434, 208] width 70 height 14
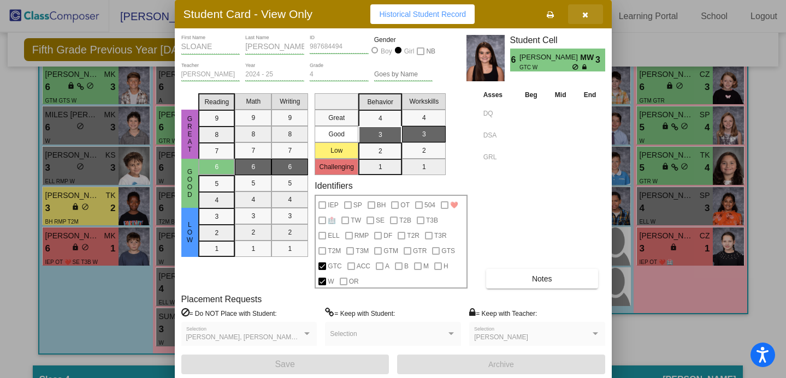
click at [580, 18] on button "button" at bounding box center [585, 14] width 35 height 20
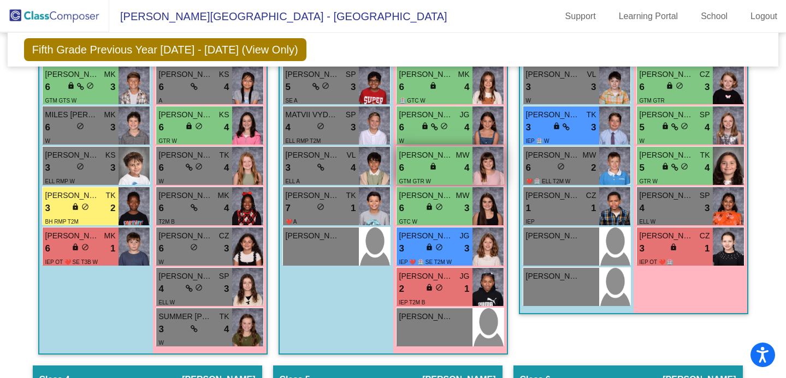
click at [422, 166] on div "6 lock do_not_disturb_alt 4" at bounding box center [434, 168] width 70 height 14
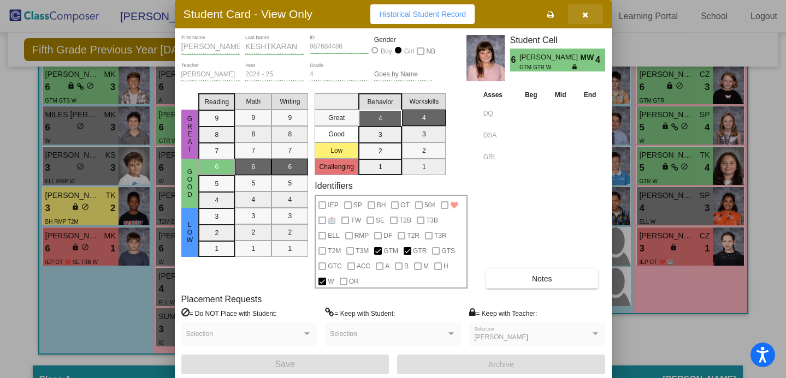
click at [587, 15] on icon "button" at bounding box center [585, 15] width 6 height 8
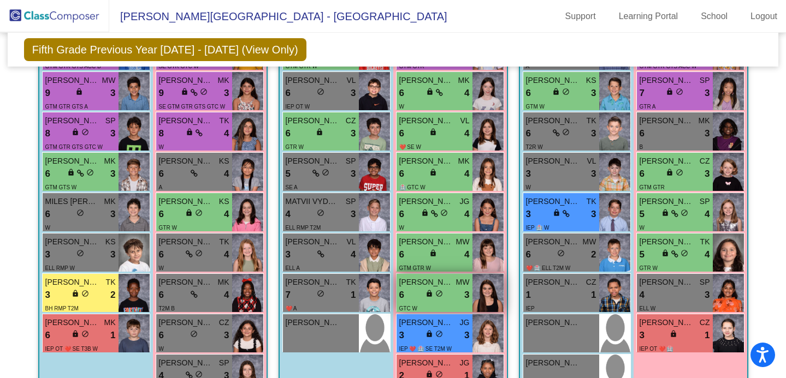
scroll to position [475, 0]
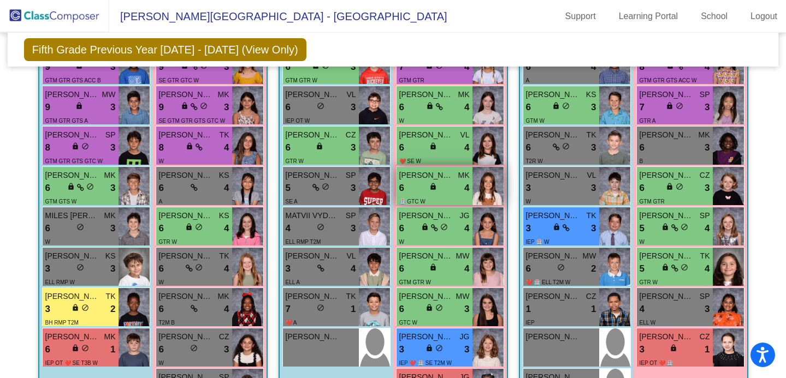
click at [446, 201] on div "🏥 GTC W" at bounding box center [434, 200] width 70 height 11
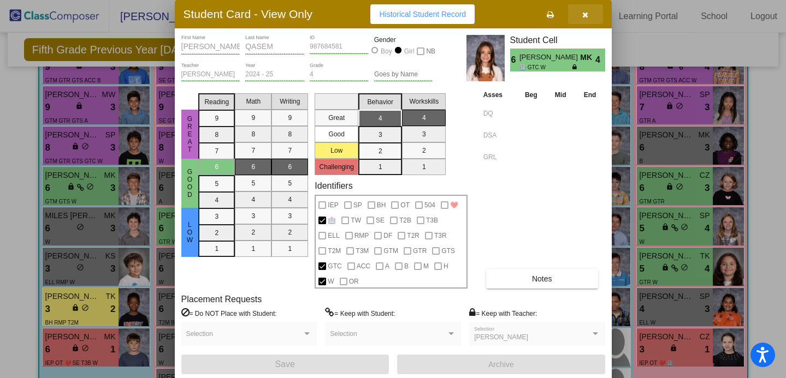
click at [589, 11] on button "button" at bounding box center [585, 14] width 35 height 20
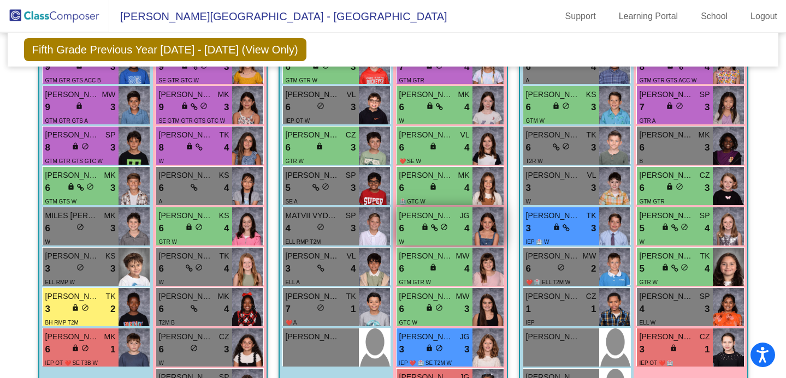
click at [405, 222] on div "6 lock do_not_disturb_alt 4" at bounding box center [434, 229] width 70 height 14
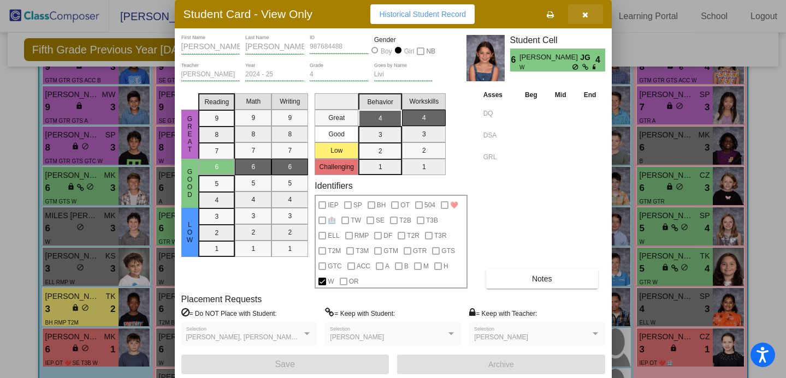
click at [578, 17] on button "button" at bounding box center [585, 14] width 35 height 20
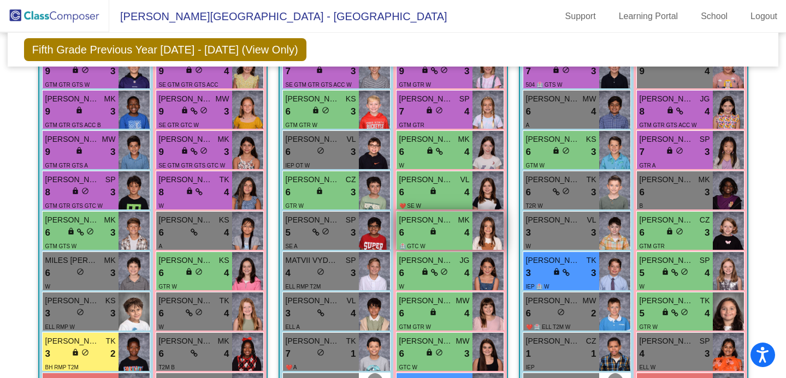
scroll to position [429, 0]
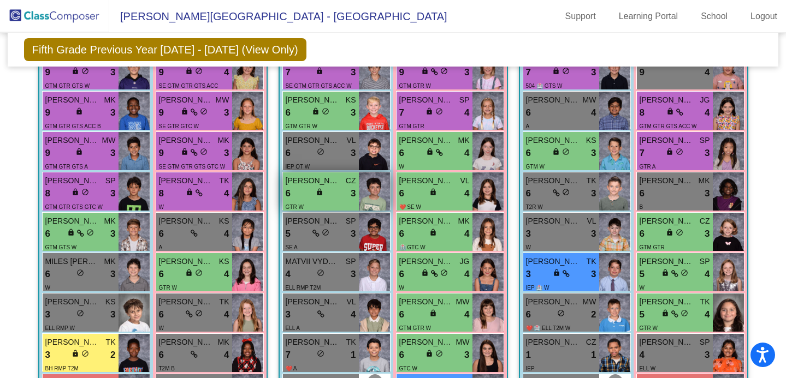
click at [323, 192] on div "6 lock do_not_disturb_alt 3" at bounding box center [321, 194] width 70 height 14
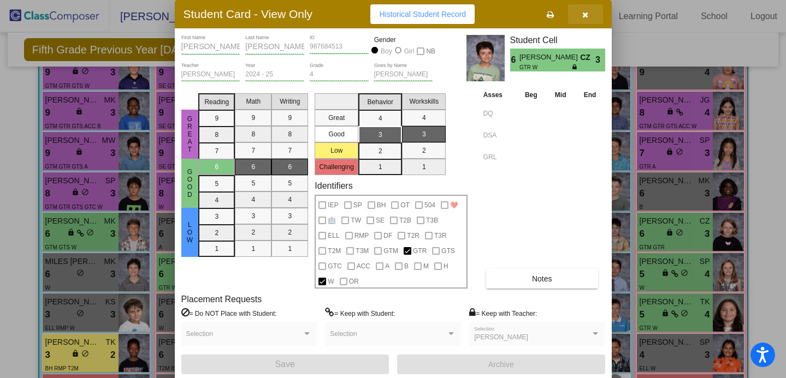
click at [579, 14] on button "button" at bounding box center [585, 14] width 35 height 20
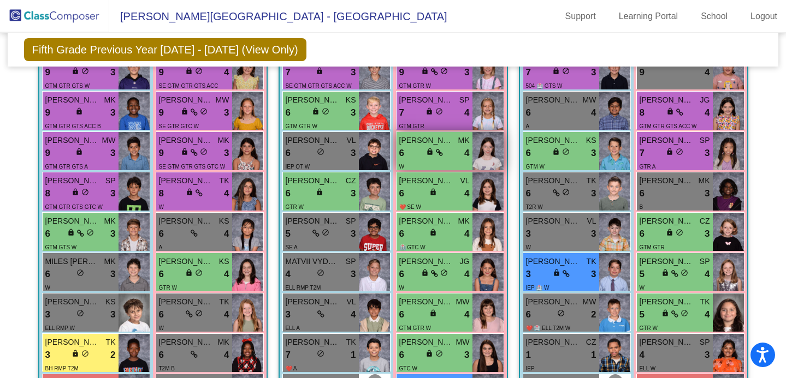
click at [407, 144] on span "[PERSON_NAME]" at bounding box center [426, 140] width 55 height 11
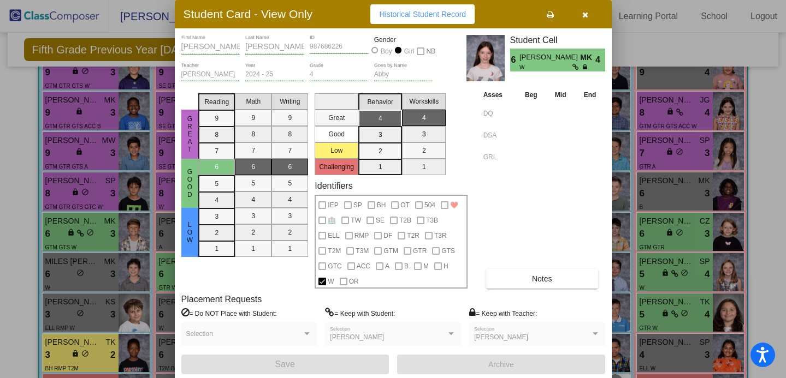
click at [593, 17] on button "button" at bounding box center [585, 14] width 35 height 20
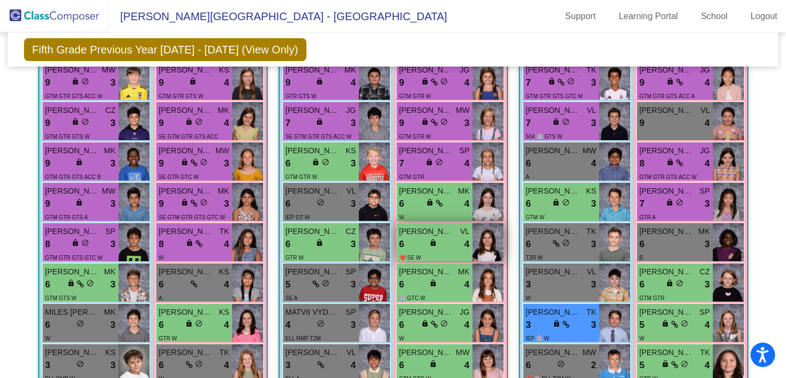
scroll to position [373, 0]
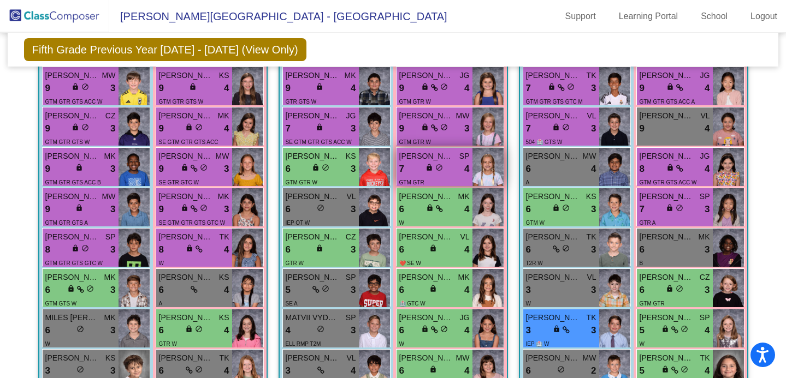
click at [450, 170] on div "7 lock do_not_disturb_alt 4" at bounding box center [434, 169] width 70 height 14
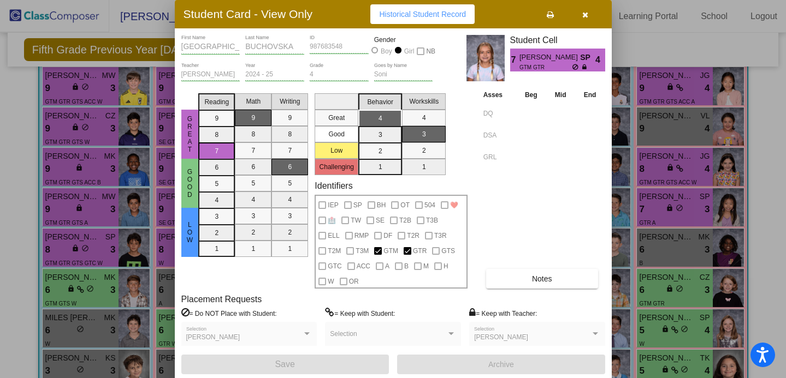
click at [584, 17] on icon "button" at bounding box center [585, 15] width 6 height 8
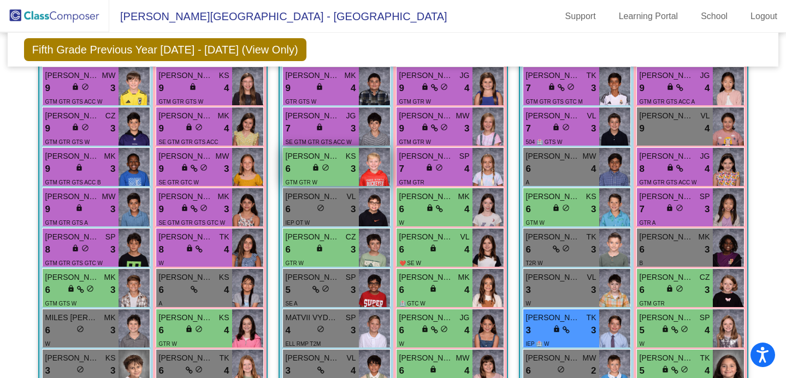
click at [334, 153] on span "[PERSON_NAME]" at bounding box center [313, 156] width 55 height 11
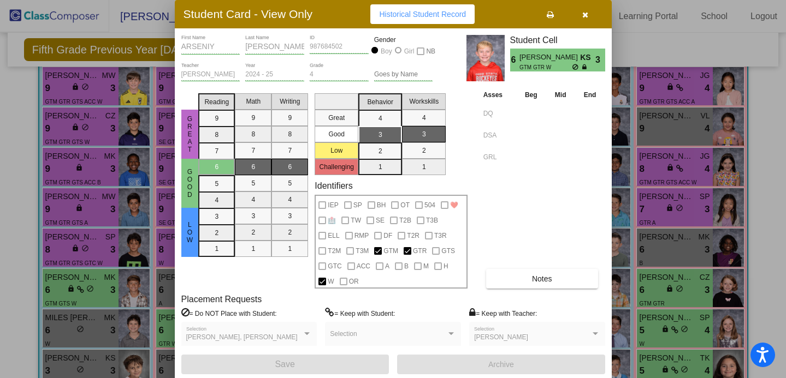
click at [584, 21] on button "button" at bounding box center [585, 14] width 35 height 20
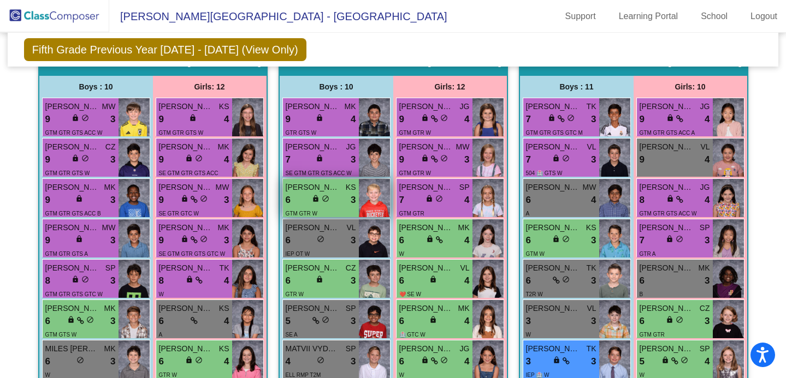
scroll to position [334, 0]
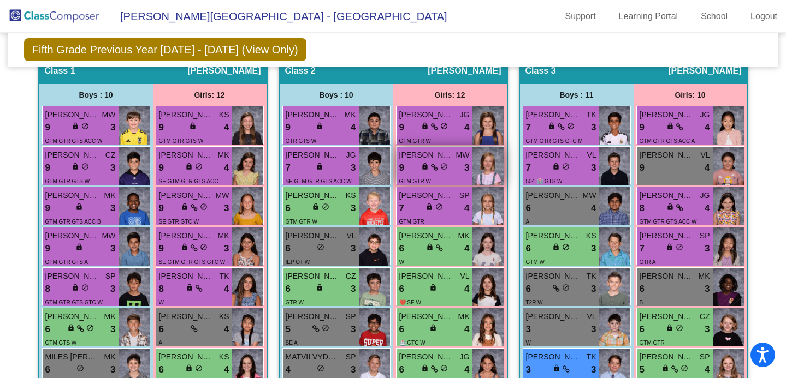
click at [420, 153] on span "[PERSON_NAME]" at bounding box center [426, 155] width 55 height 11
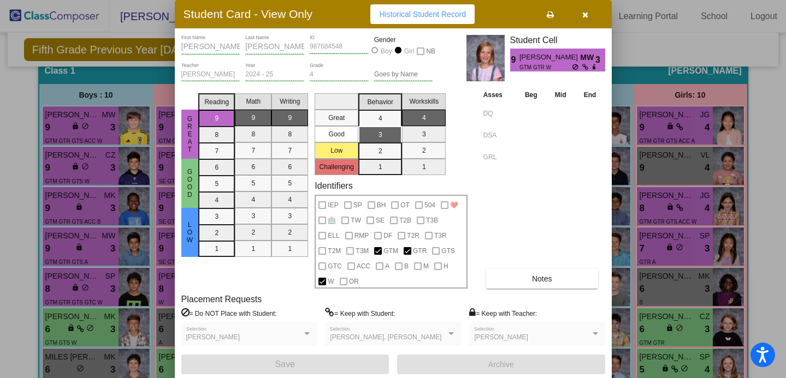
click at [589, 17] on button "button" at bounding box center [585, 14] width 35 height 20
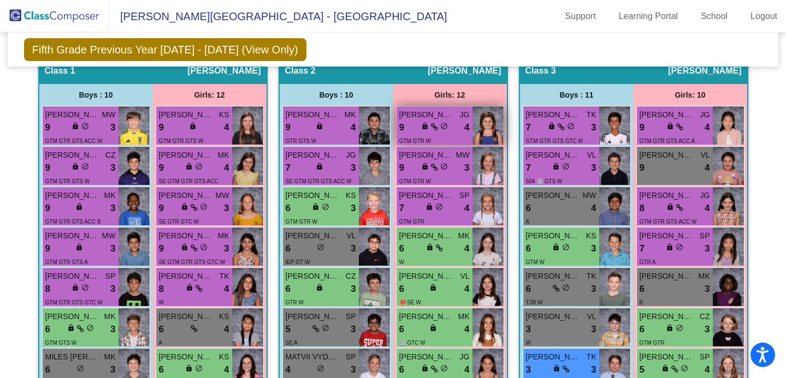
click at [432, 123] on icon at bounding box center [434, 127] width 7 height 8
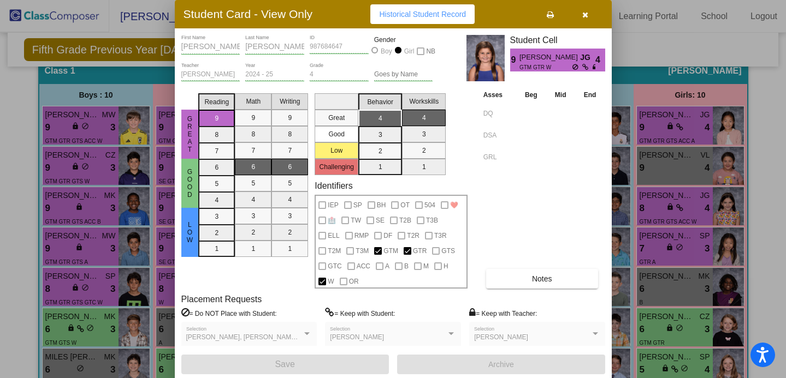
click at [594, 12] on button "button" at bounding box center [585, 14] width 35 height 20
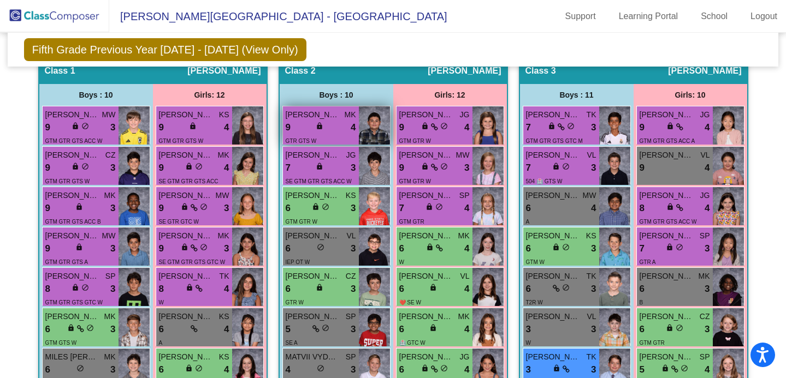
click at [345, 121] on div "9 lock do_not_disturb_alt 4" at bounding box center [321, 128] width 70 height 14
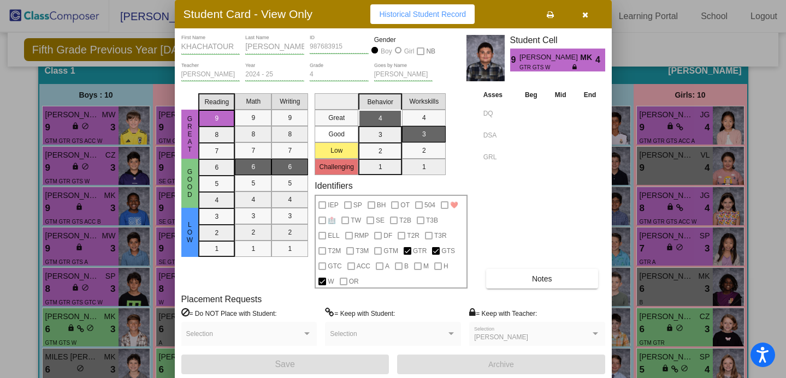
click at [581, 14] on button "button" at bounding box center [585, 14] width 35 height 20
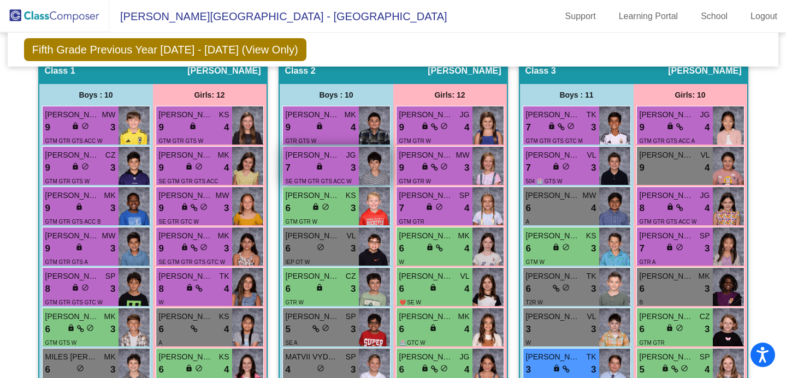
click at [346, 152] on span "JG" at bounding box center [351, 155] width 10 height 11
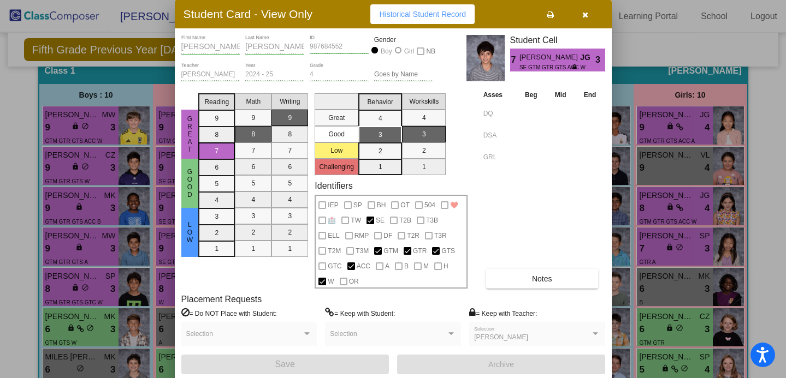
click at [587, 22] on button "button" at bounding box center [585, 14] width 35 height 20
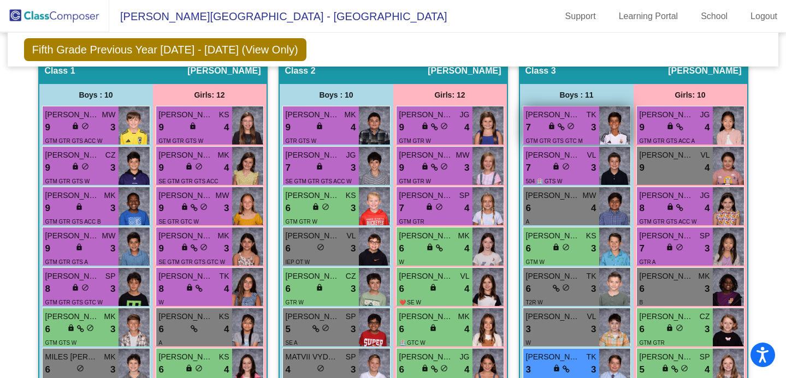
click at [591, 121] on span "3" at bounding box center [593, 128] width 5 height 14
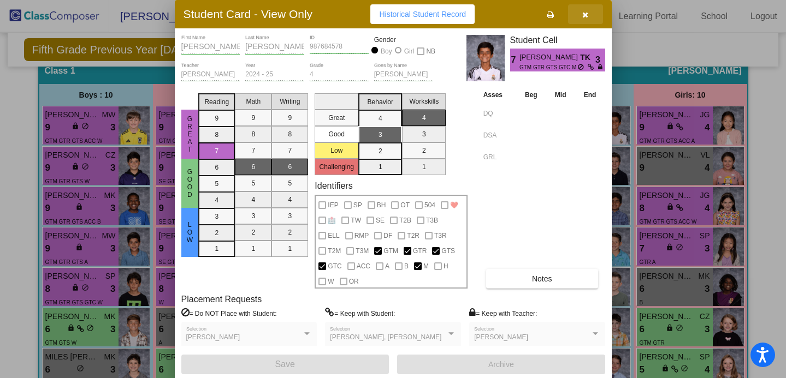
click at [586, 19] on button "button" at bounding box center [585, 14] width 35 height 20
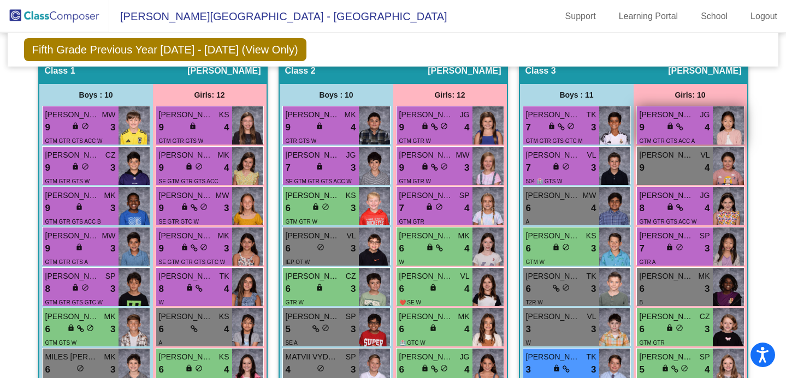
click at [654, 117] on span "[PERSON_NAME]" at bounding box center [666, 114] width 55 height 11
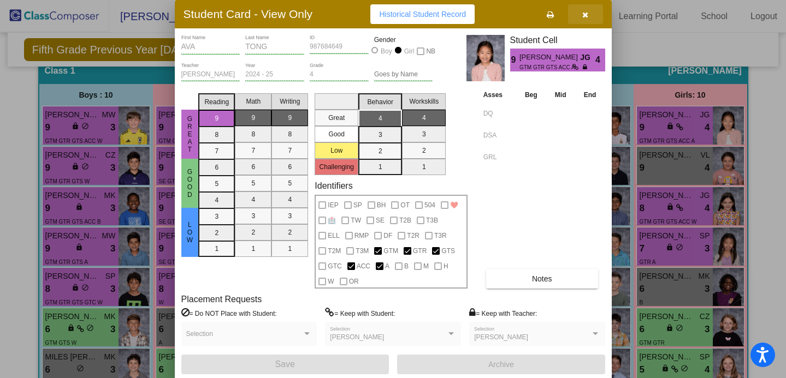
click at [590, 21] on button "button" at bounding box center [585, 14] width 35 height 20
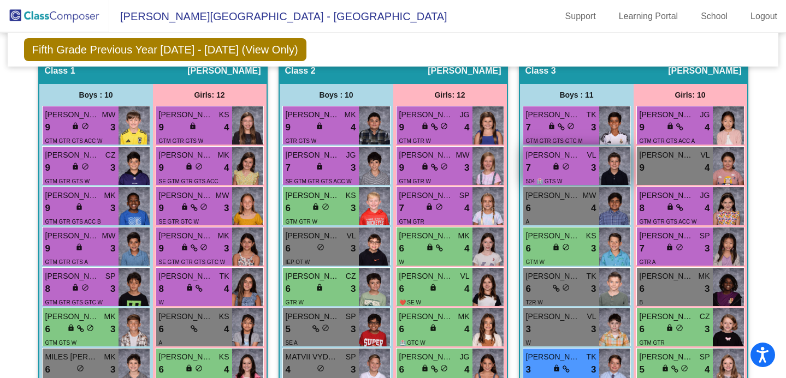
click at [575, 151] on span "[PERSON_NAME]" at bounding box center [553, 155] width 55 height 11
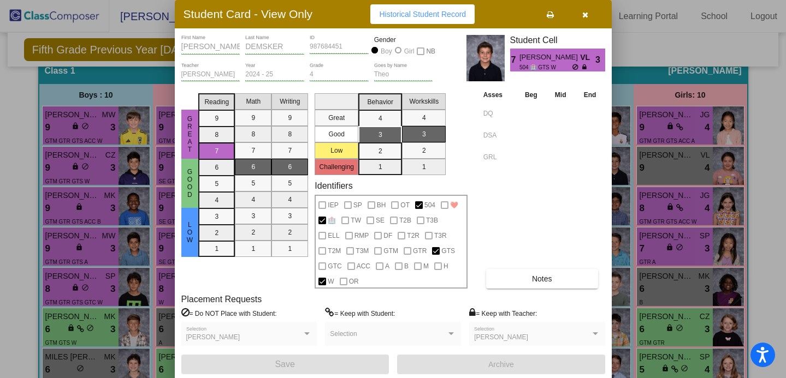
click at [585, 22] on button "button" at bounding box center [585, 14] width 35 height 20
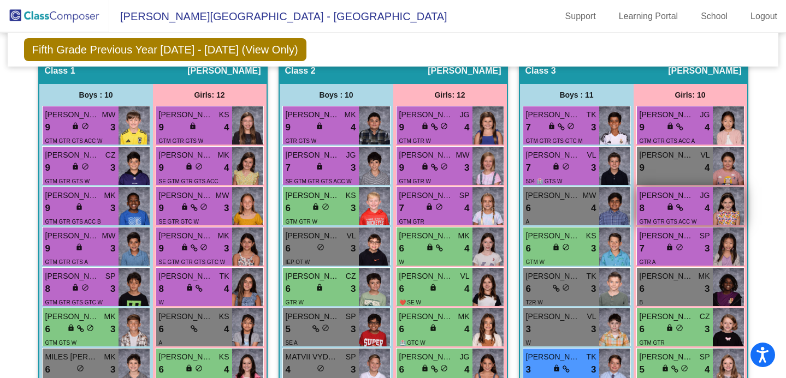
click at [662, 193] on span "[PERSON_NAME]" at bounding box center [666, 195] width 55 height 11
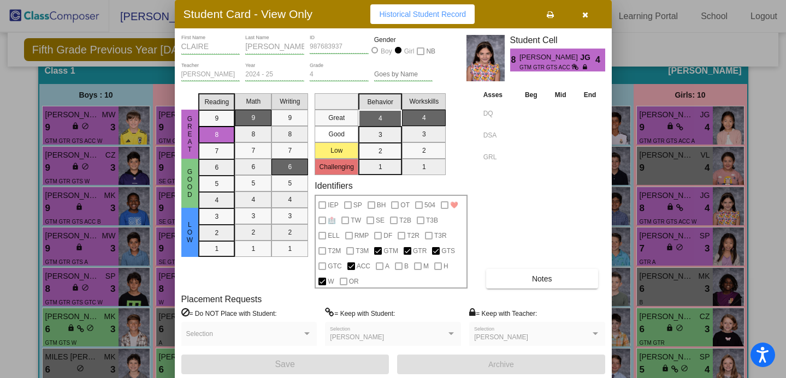
click at [584, 18] on icon "button" at bounding box center [585, 15] width 6 height 8
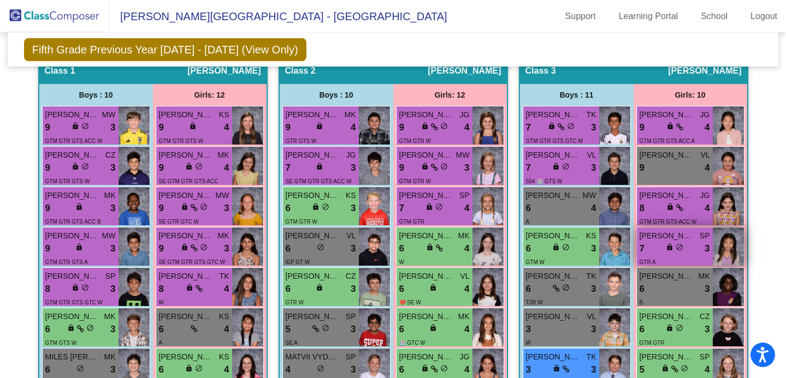
click at [663, 242] on div "7 lock do_not_disturb_alt 3" at bounding box center [674, 249] width 70 height 14
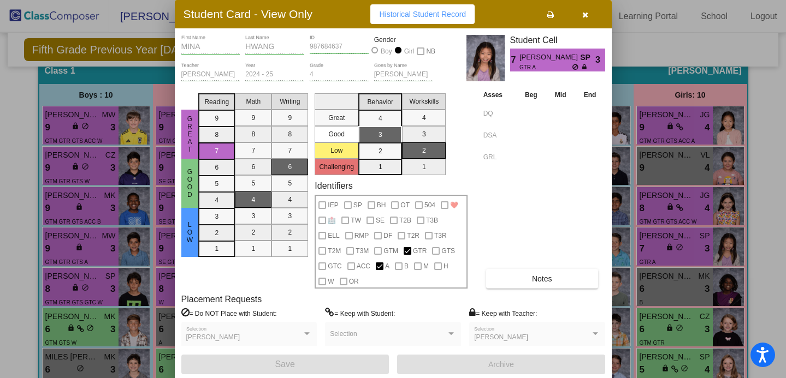
click at [579, 24] on div "Student Card - View Only Historical Student Record" at bounding box center [393, 14] width 437 height 28
click at [585, 12] on icon "button" at bounding box center [585, 15] width 6 height 8
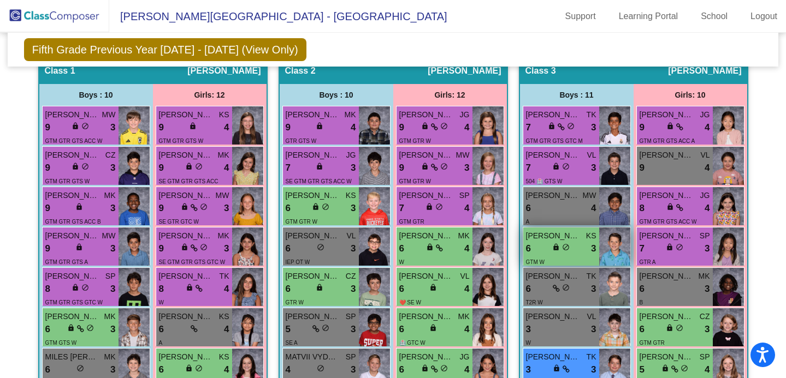
click at [592, 245] on span "3" at bounding box center [593, 249] width 5 height 14
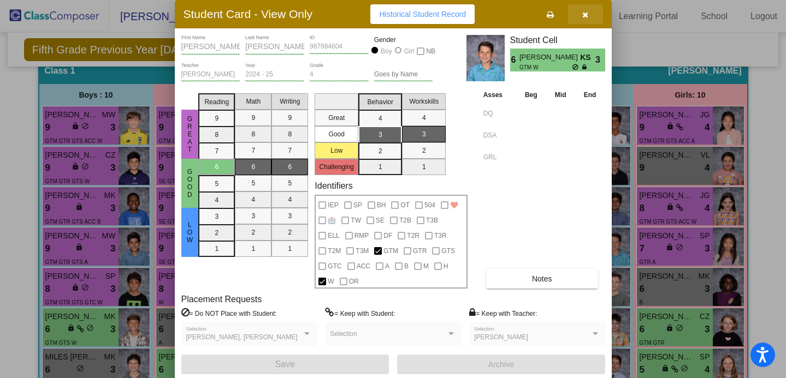
click at [583, 16] on icon "button" at bounding box center [585, 15] width 6 height 8
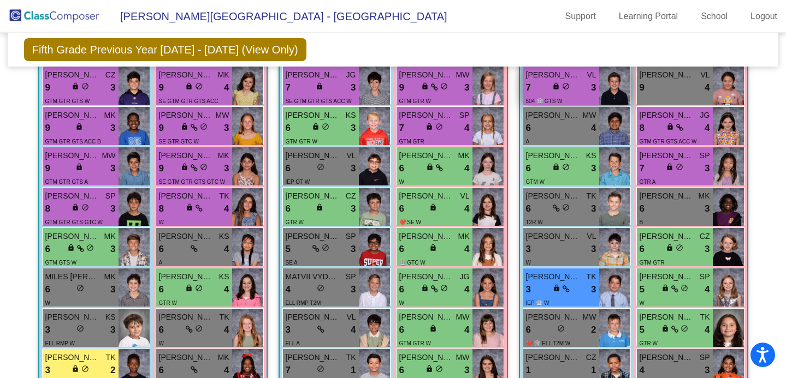
scroll to position [464, 0]
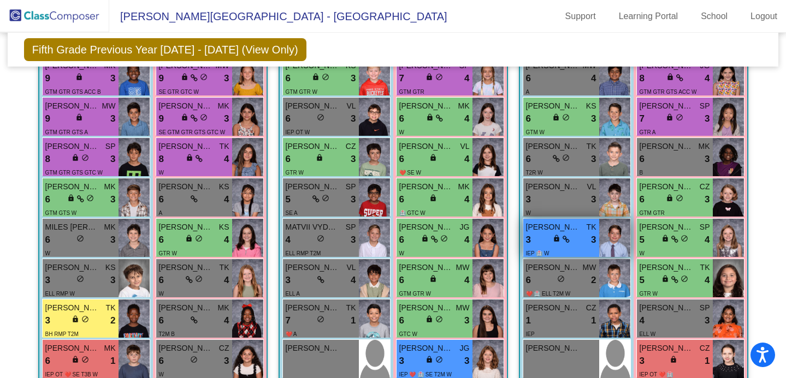
click at [588, 247] on div "IEP 🏥 W" at bounding box center [561, 252] width 70 height 11
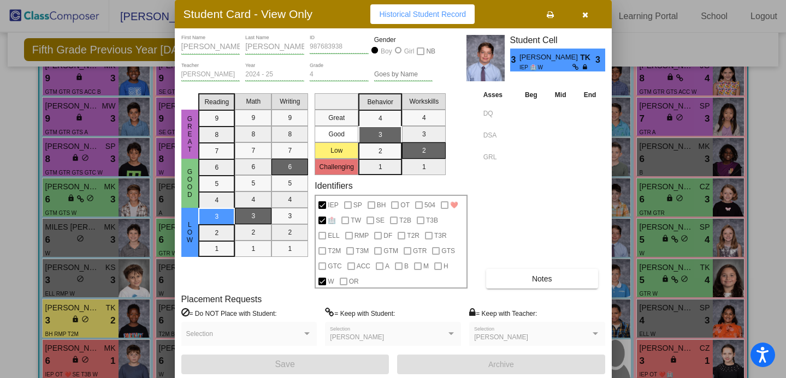
click at [584, 15] on icon "button" at bounding box center [585, 15] width 6 height 8
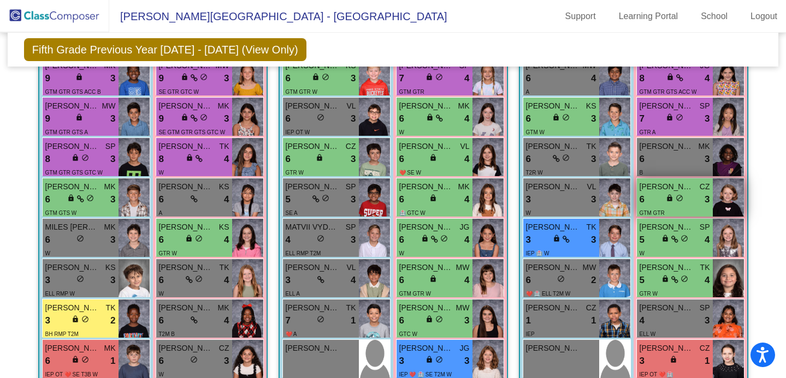
click at [643, 199] on div "6 lock do_not_disturb_alt 3" at bounding box center [674, 200] width 70 height 14
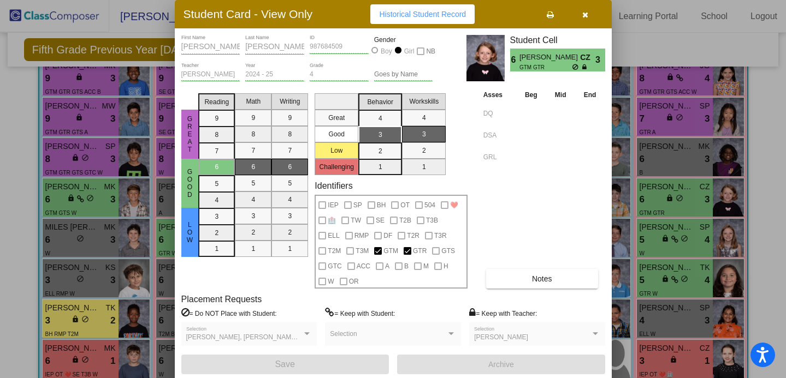
click at [584, 17] on icon "button" at bounding box center [585, 15] width 6 height 8
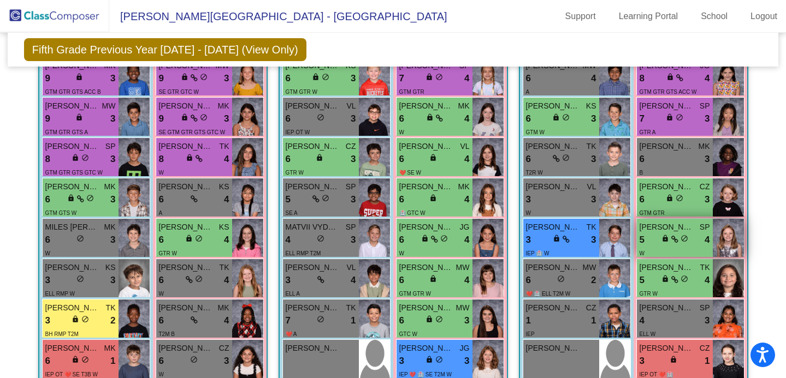
click at [654, 233] on div "5 lock do_not_disturb_alt 4" at bounding box center [674, 240] width 70 height 14
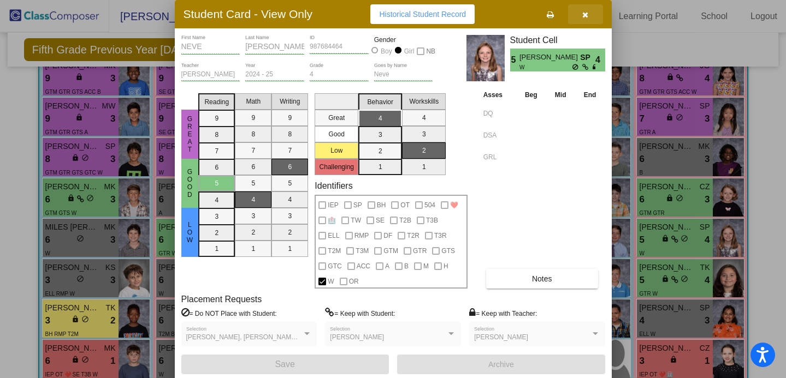
click at [590, 19] on button "button" at bounding box center [585, 14] width 35 height 20
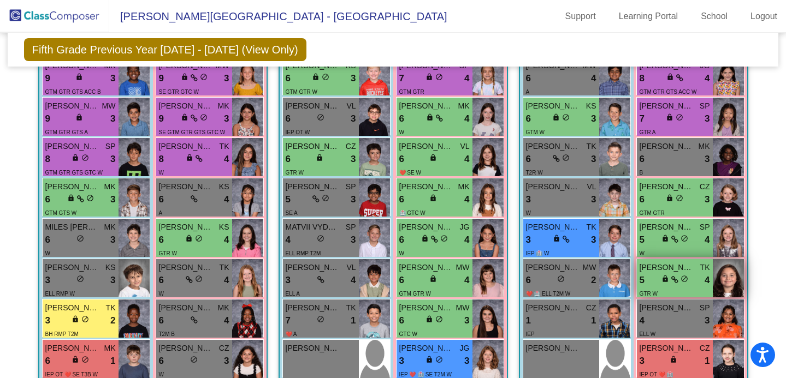
click at [661, 275] on span "lock" at bounding box center [665, 279] width 8 height 8
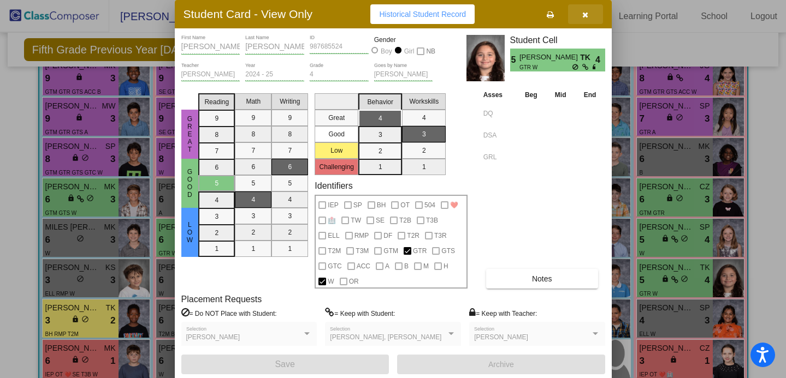
click at [579, 19] on button "button" at bounding box center [585, 14] width 35 height 20
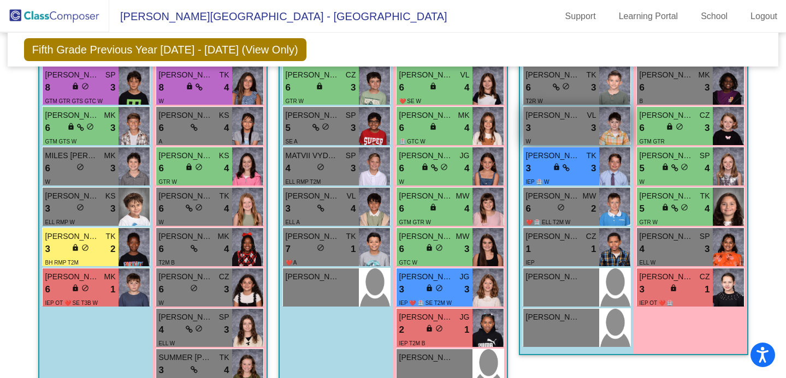
scroll to position [569, 0]
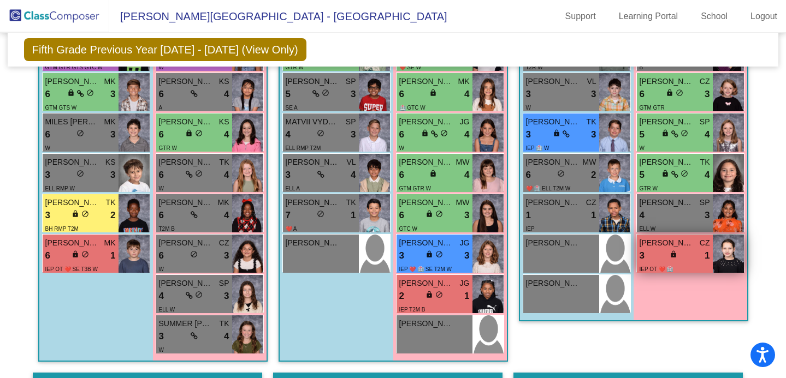
click at [644, 244] on span "[PERSON_NAME]" at bounding box center [666, 242] width 55 height 11
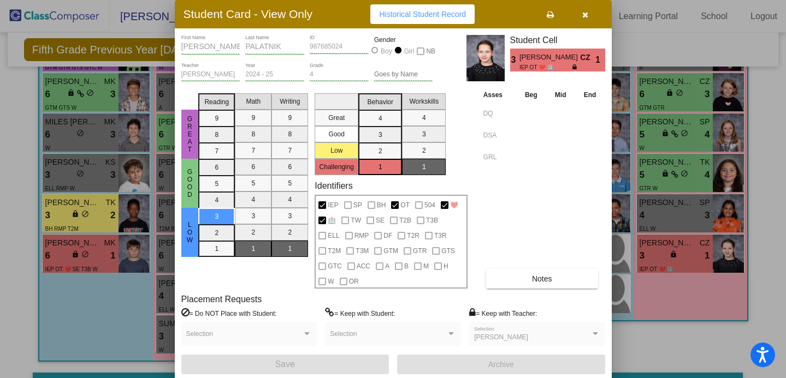
click at [587, 19] on button "button" at bounding box center [585, 14] width 35 height 20
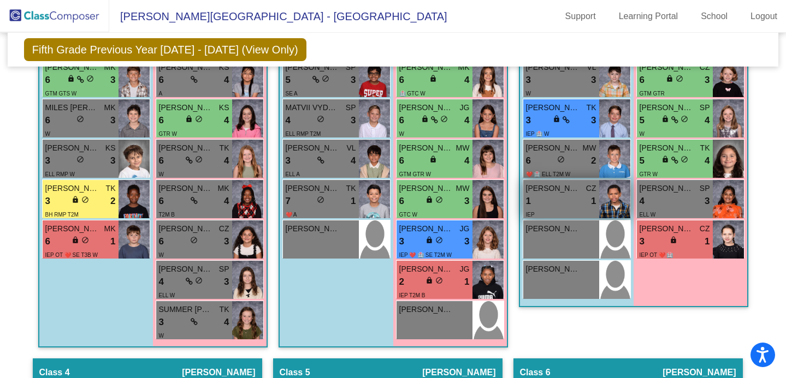
scroll to position [584, 0]
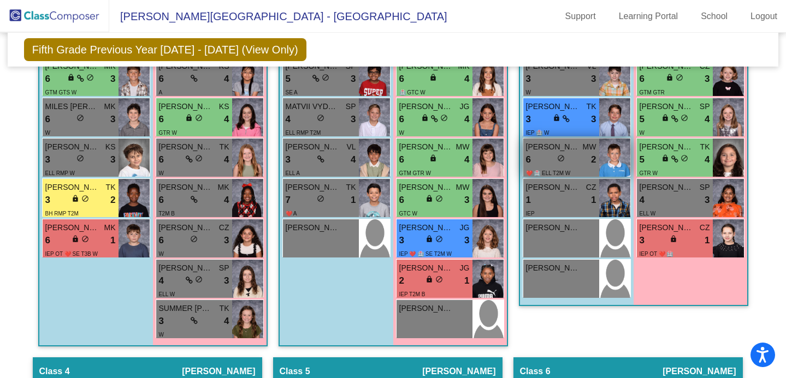
click at [590, 142] on span "MW" at bounding box center [590, 146] width 14 height 11
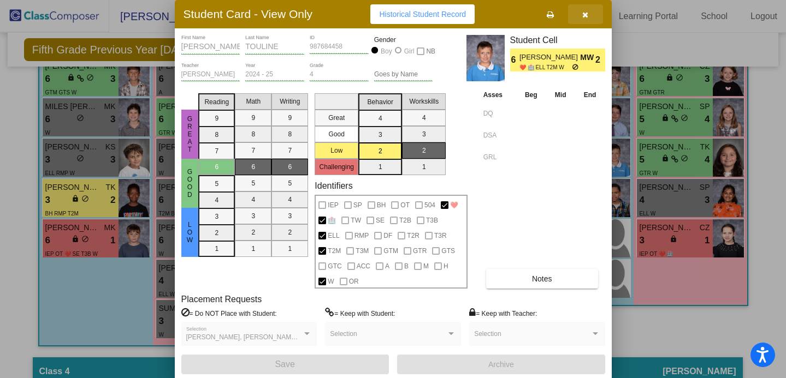
click at [582, 20] on button "button" at bounding box center [585, 14] width 35 height 20
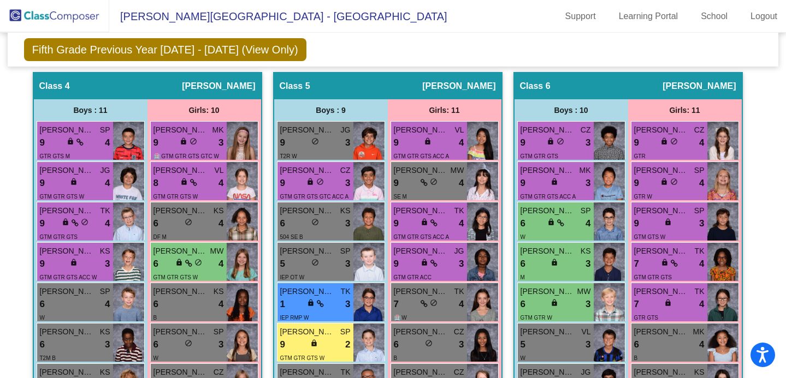
scroll to position [889, 0]
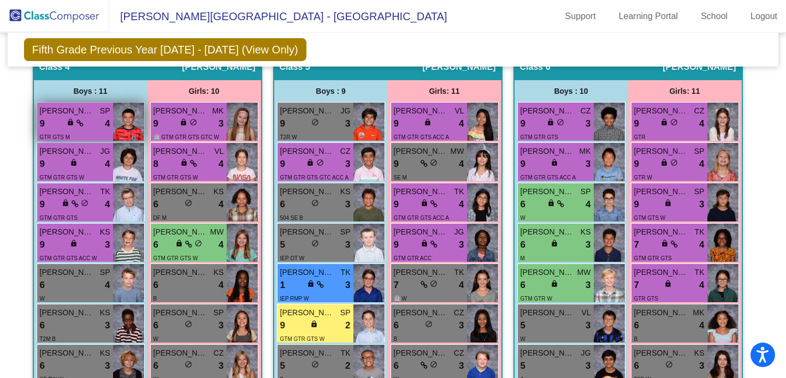
click at [100, 117] on div "9 lock do_not_disturb_alt 4" at bounding box center [75, 124] width 70 height 14
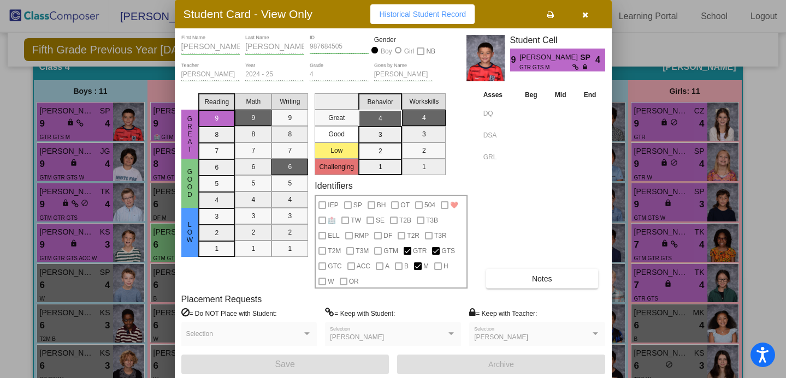
click at [580, 14] on button "button" at bounding box center [585, 14] width 35 height 20
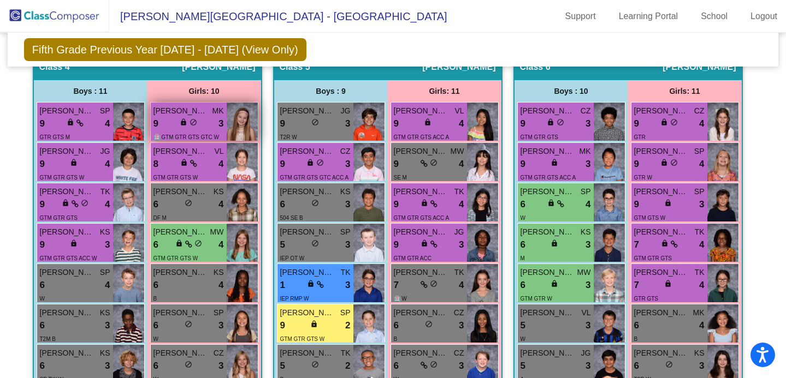
click at [201, 117] on div "9 lock do_not_disturb_alt 3" at bounding box center [188, 124] width 70 height 14
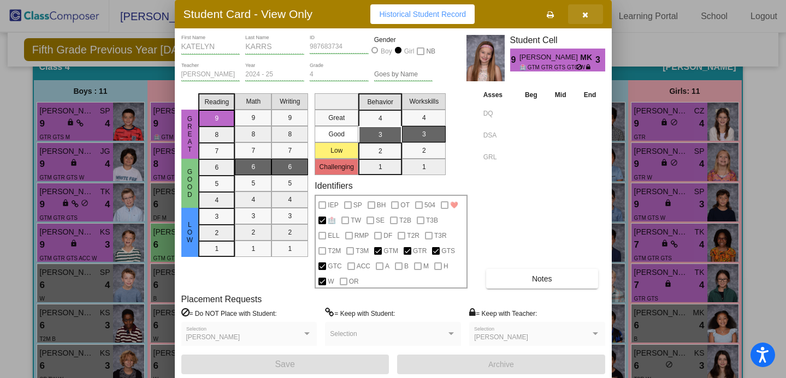
click at [591, 15] on button "button" at bounding box center [585, 14] width 35 height 20
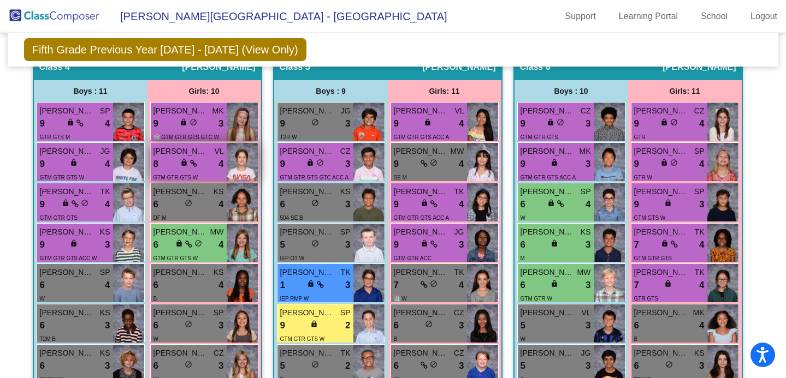
click at [204, 152] on span "[PERSON_NAME]" at bounding box center [180, 151] width 55 height 11
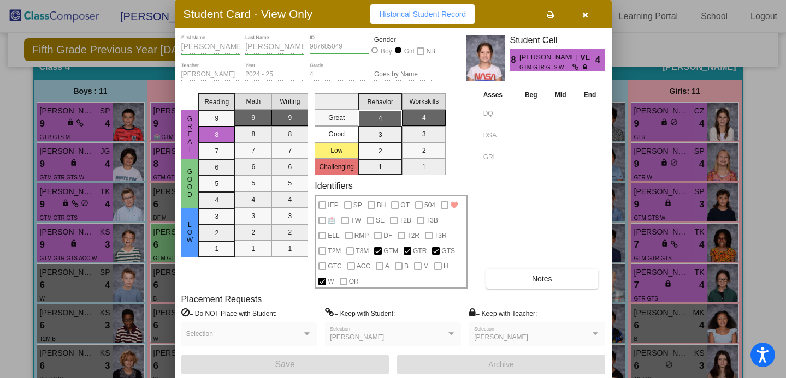
click at [586, 10] on span "button" at bounding box center [585, 14] width 6 height 9
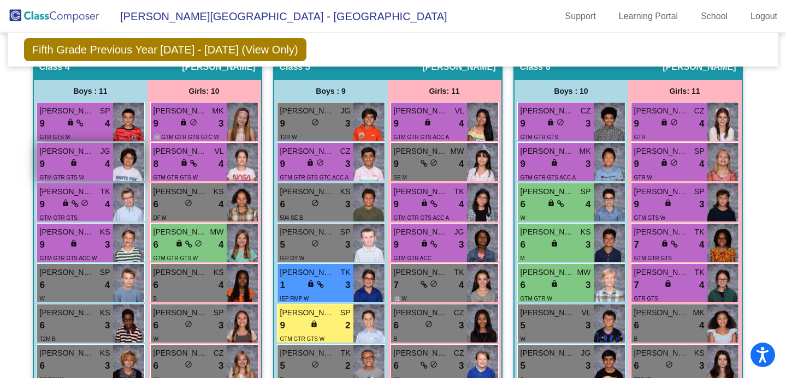
click at [90, 157] on div "9 lock do_not_disturb_alt 4" at bounding box center [75, 164] width 70 height 14
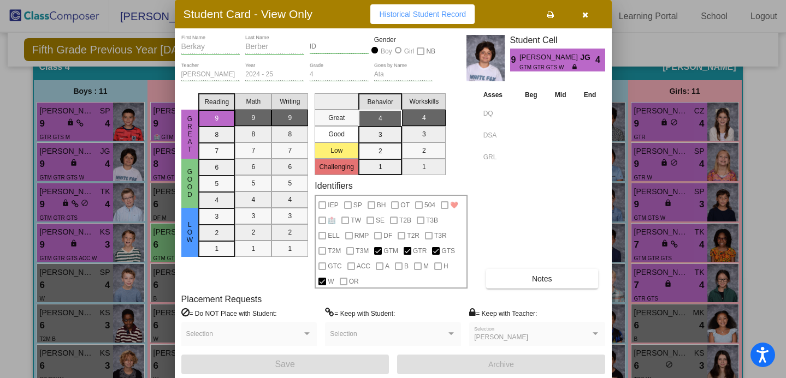
click at [583, 21] on button "button" at bounding box center [585, 14] width 35 height 20
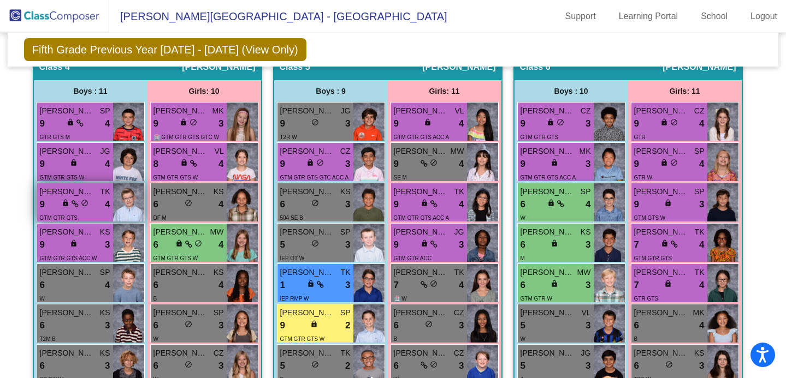
click at [89, 198] on div "9 lock do_not_disturb_alt 4" at bounding box center [75, 205] width 70 height 14
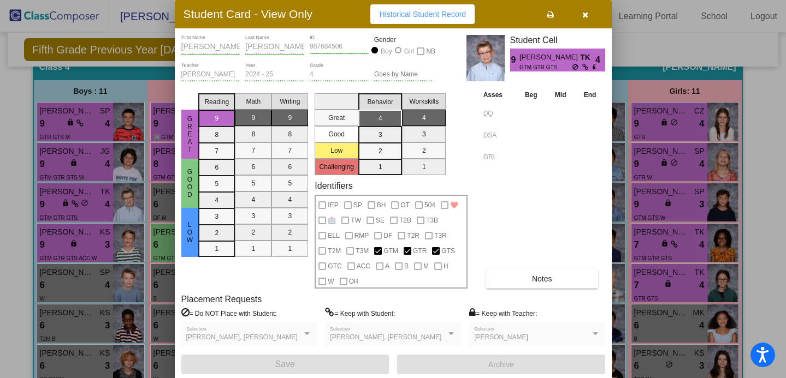
click at [578, 19] on button "button" at bounding box center [585, 14] width 35 height 20
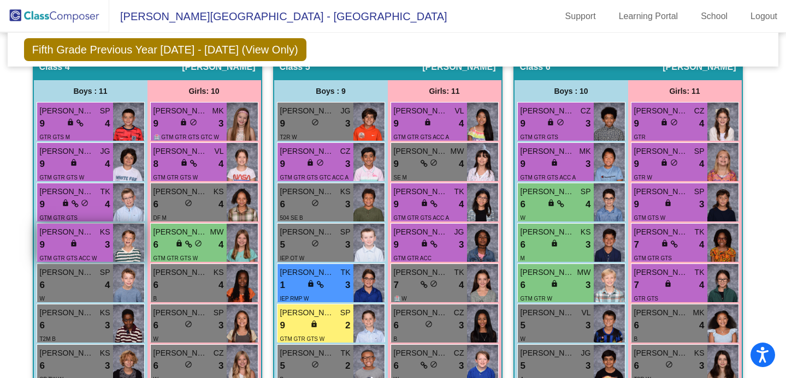
click at [64, 231] on span "[PERSON_NAME]" at bounding box center [67, 232] width 55 height 11
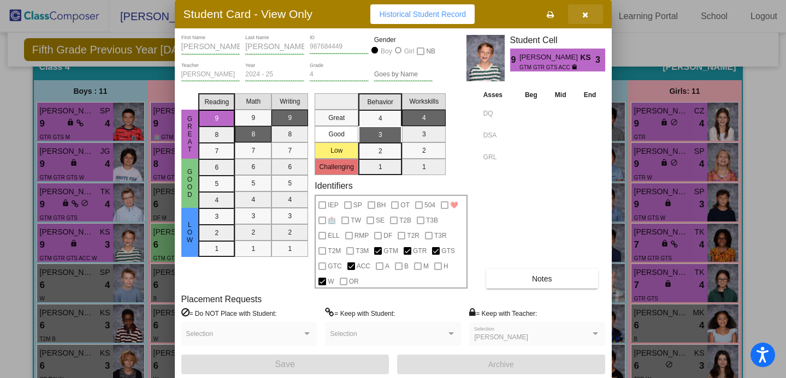
click at [580, 13] on button "button" at bounding box center [585, 14] width 35 height 20
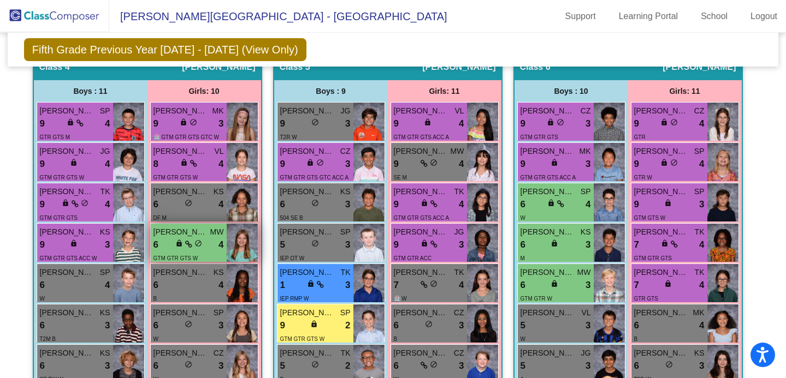
click at [189, 256] on span "GTM GTR GTS W" at bounding box center [175, 259] width 45 height 6
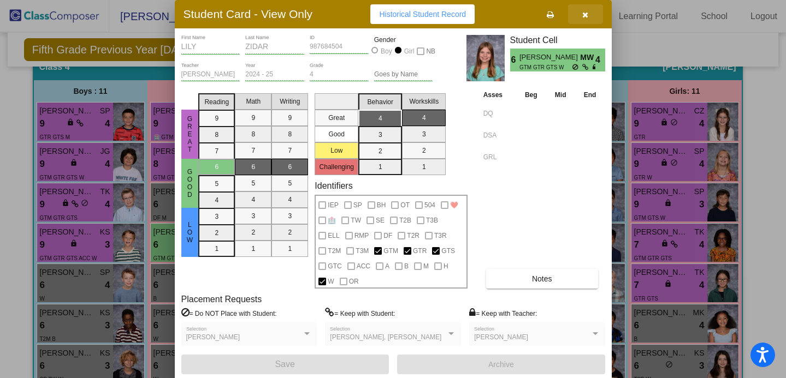
click at [590, 16] on button "button" at bounding box center [585, 14] width 35 height 20
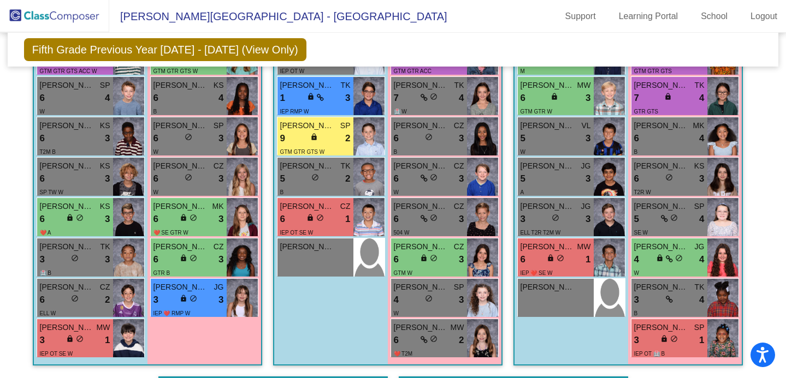
scroll to position [1094, 0]
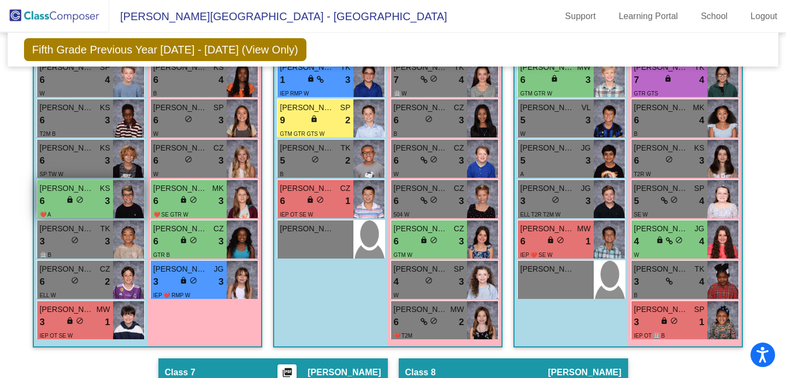
click at [96, 185] on div "LAVI OVED KS" at bounding box center [75, 188] width 70 height 11
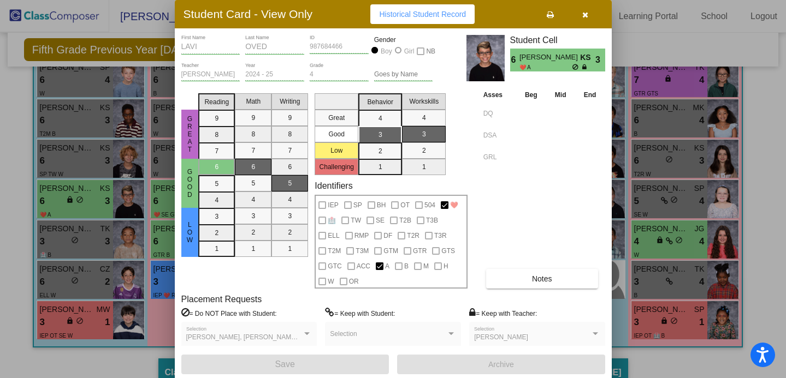
click at [587, 15] on icon "button" at bounding box center [585, 15] width 6 height 8
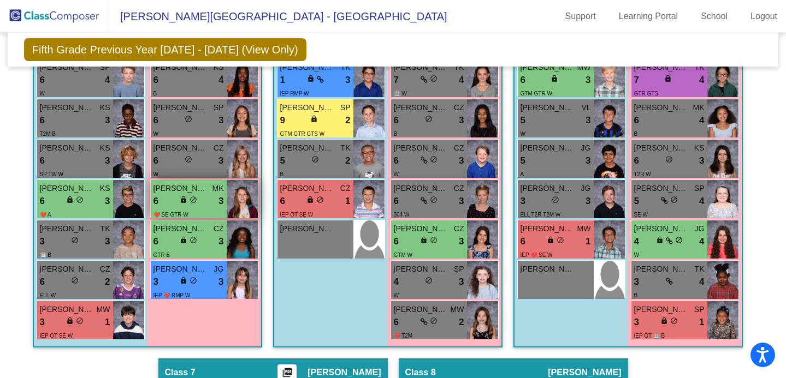
click at [195, 197] on div "6 lock do_not_disturb_alt 3" at bounding box center [188, 201] width 70 height 14
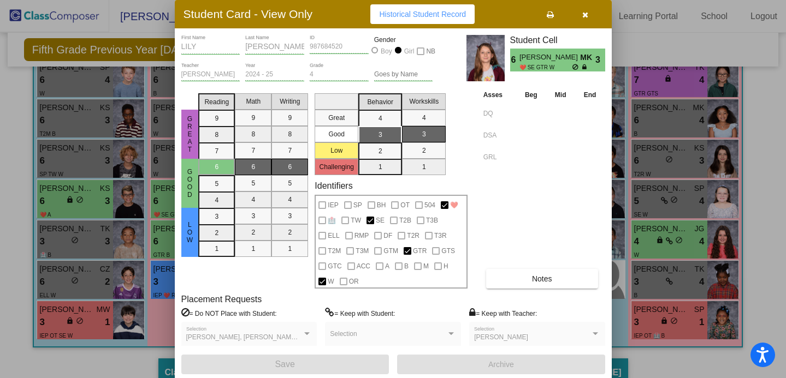
click at [580, 23] on button "button" at bounding box center [585, 14] width 35 height 20
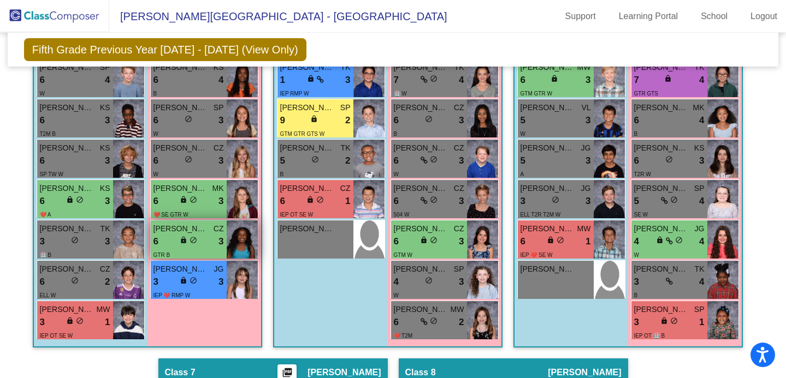
click at [204, 243] on div "6 lock do_not_disturb_alt 3" at bounding box center [188, 242] width 70 height 14
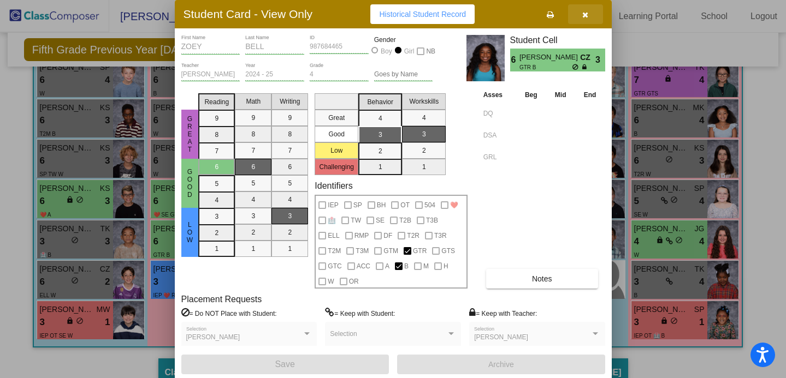
click at [589, 14] on button "button" at bounding box center [585, 14] width 35 height 20
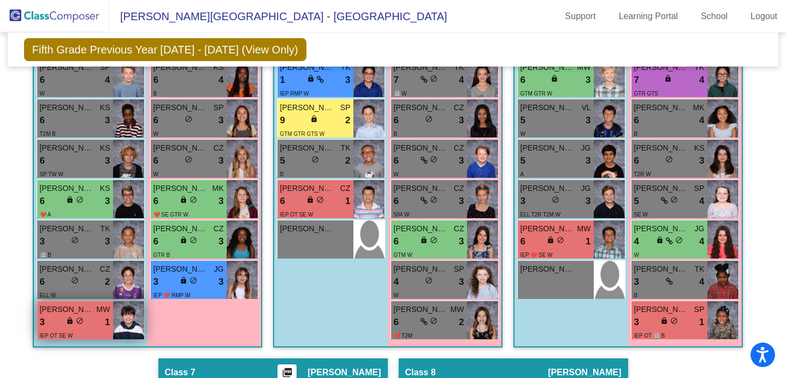
click at [117, 317] on img at bounding box center [128, 320] width 31 height 38
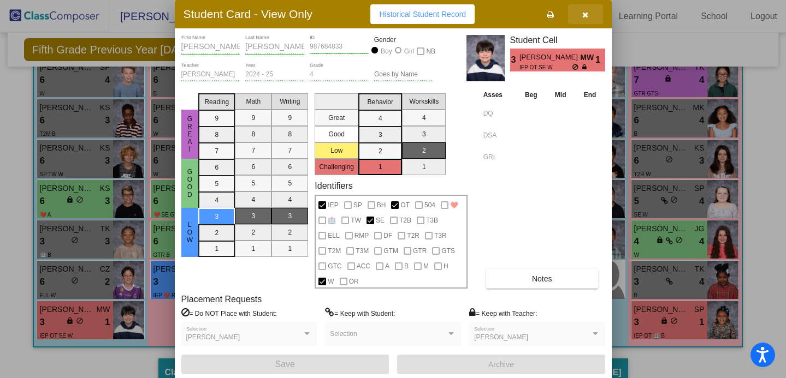
click at [580, 17] on button "button" at bounding box center [585, 14] width 35 height 20
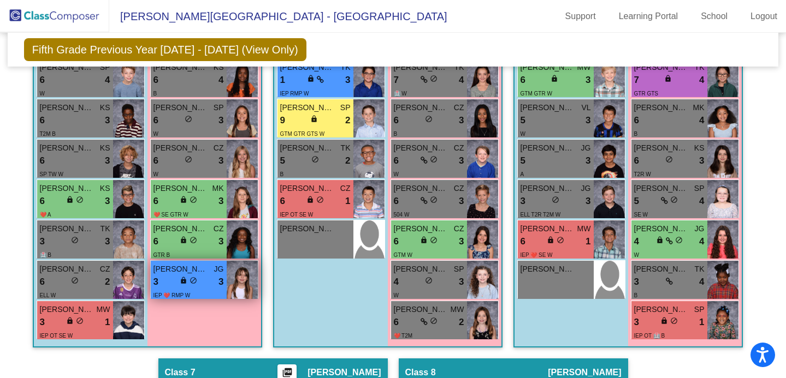
click at [179, 275] on div "3 lock do_not_disturb_alt 3" at bounding box center [188, 282] width 70 height 14
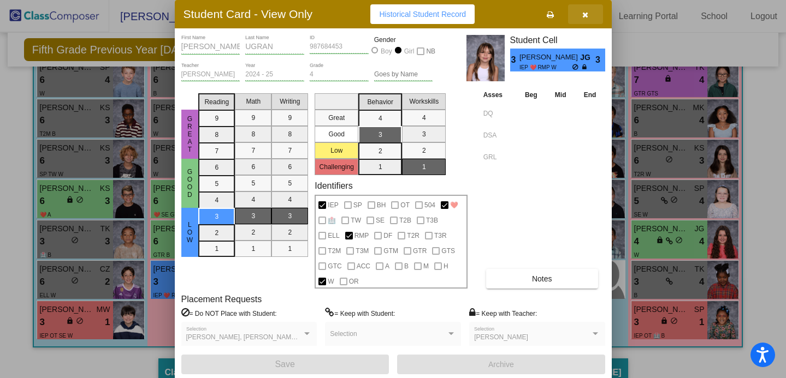
click at [585, 10] on span "button" at bounding box center [585, 14] width 6 height 9
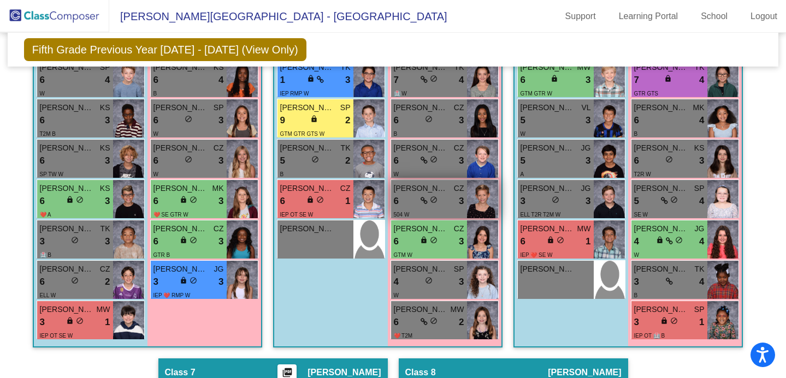
scroll to position [1082, 0]
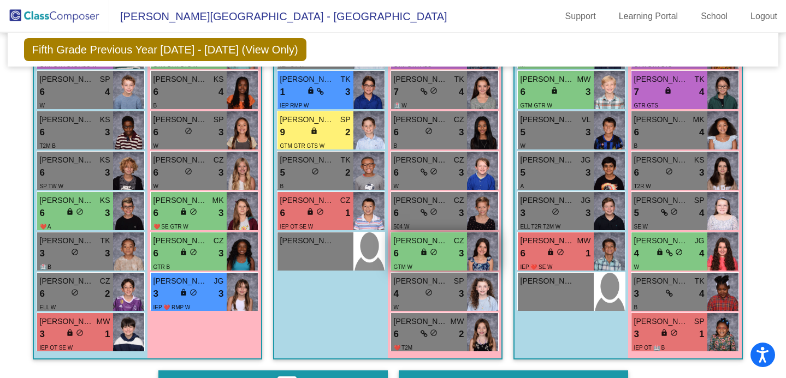
click at [446, 237] on div "TABITHA FORNI CZ" at bounding box center [429, 240] width 70 height 11
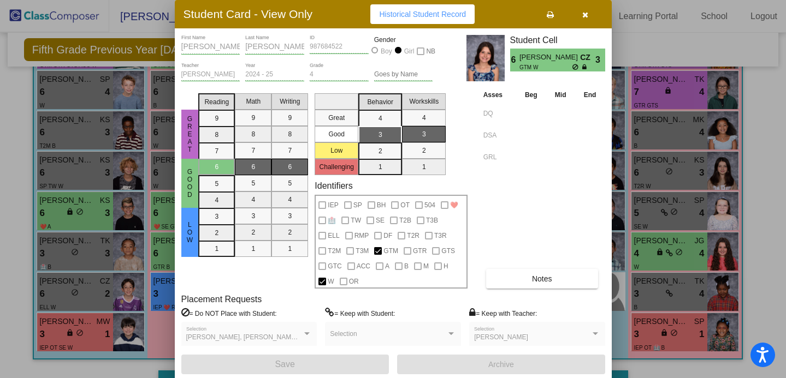
click at [584, 21] on button "button" at bounding box center [585, 14] width 35 height 20
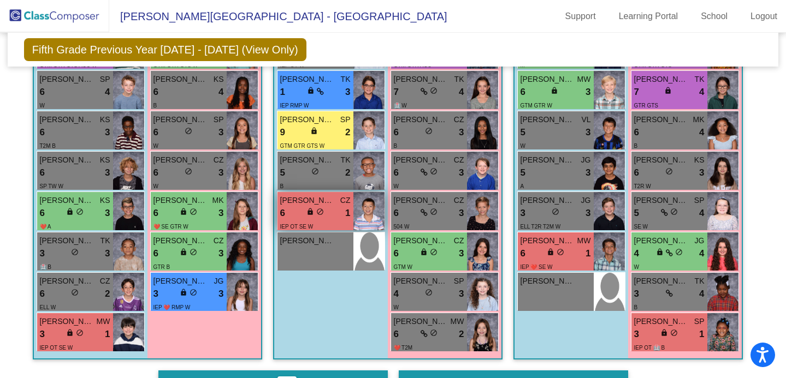
click at [328, 215] on div "6 lock do_not_disturb_alt 1" at bounding box center [315, 213] width 70 height 14
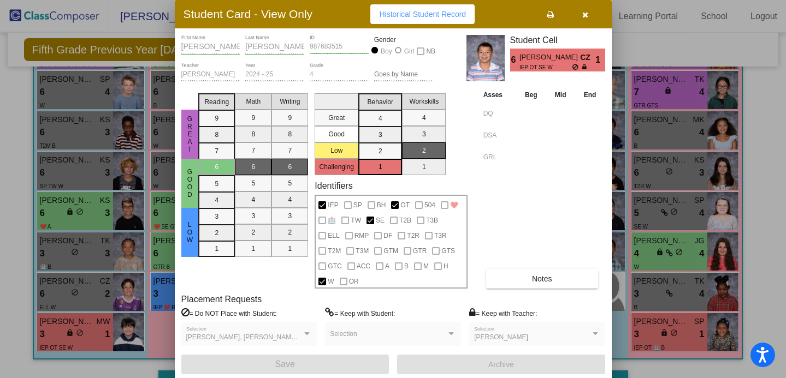
click at [589, 16] on button "button" at bounding box center [585, 14] width 35 height 20
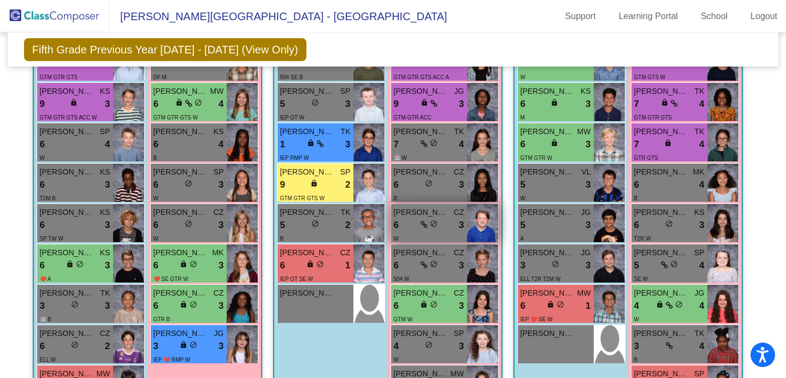
scroll to position [1028, 0]
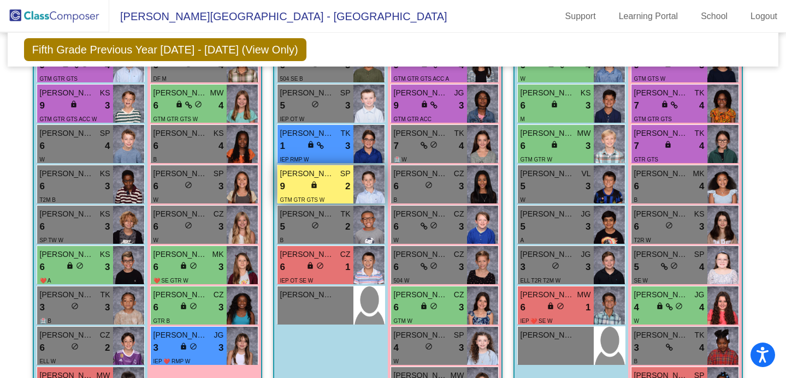
click at [312, 184] on span "lock" at bounding box center [314, 185] width 8 height 8
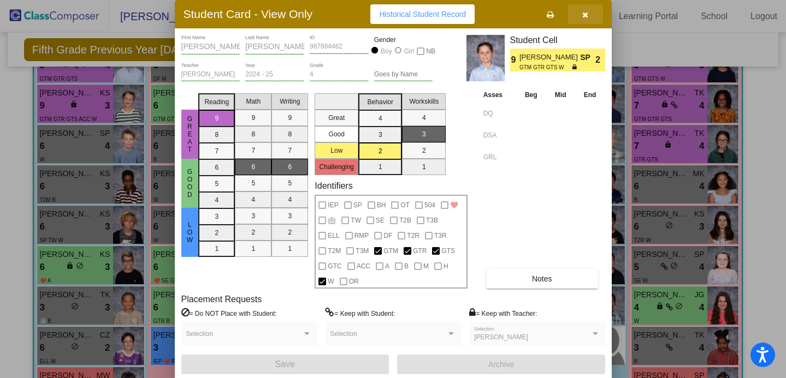
click at [587, 14] on icon "button" at bounding box center [585, 15] width 6 height 8
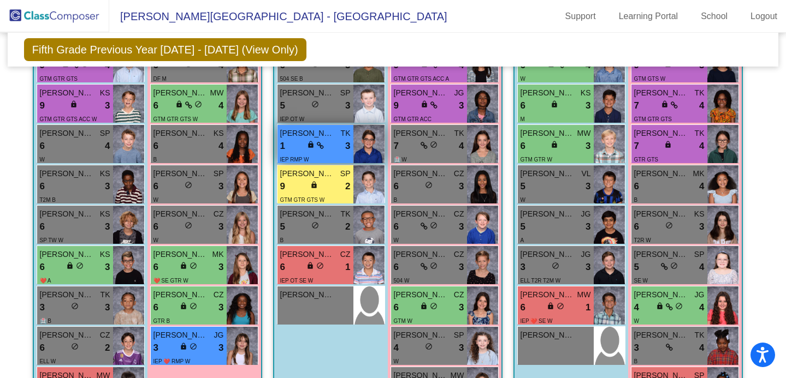
click at [325, 139] on div "1 lock do_not_disturb_alt 3" at bounding box center [315, 146] width 70 height 14
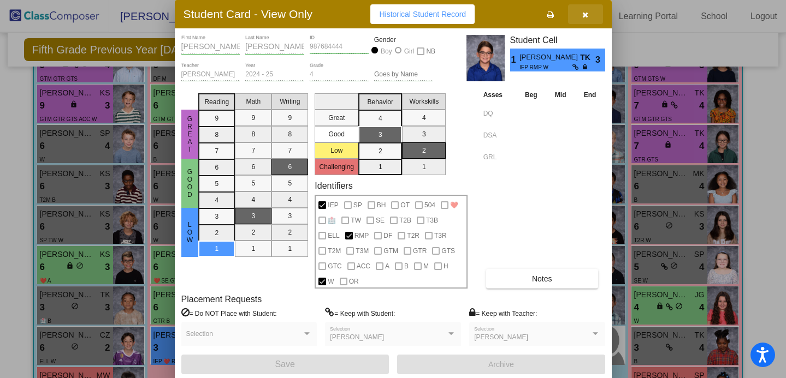
click at [583, 13] on icon "button" at bounding box center [585, 15] width 6 height 8
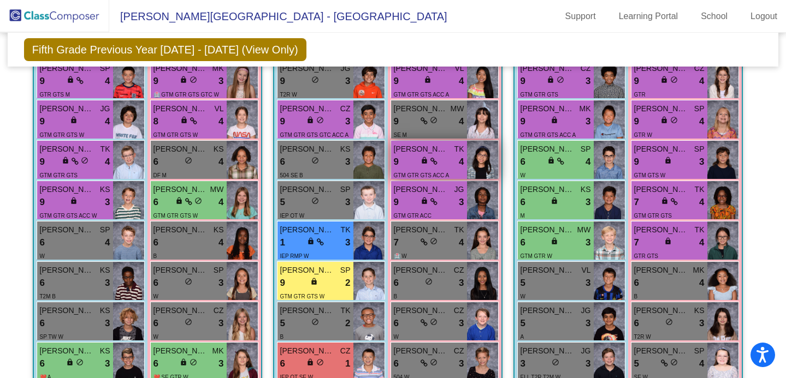
scroll to position [924, 0]
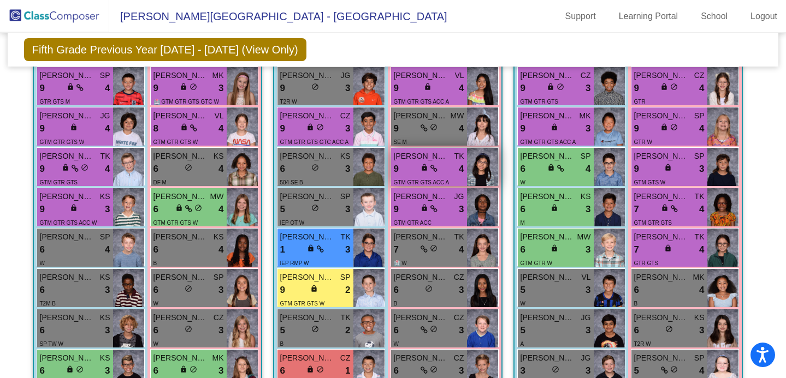
click at [425, 168] on div "lock do_not_disturb_alt" at bounding box center [428, 168] width 17 height 11
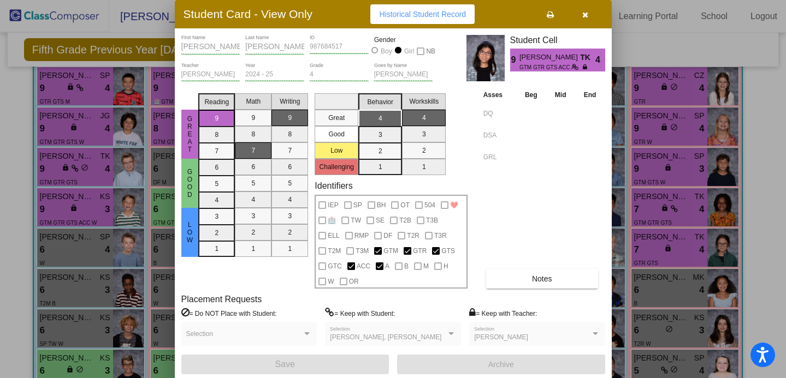
click at [590, 17] on button "button" at bounding box center [585, 14] width 35 height 20
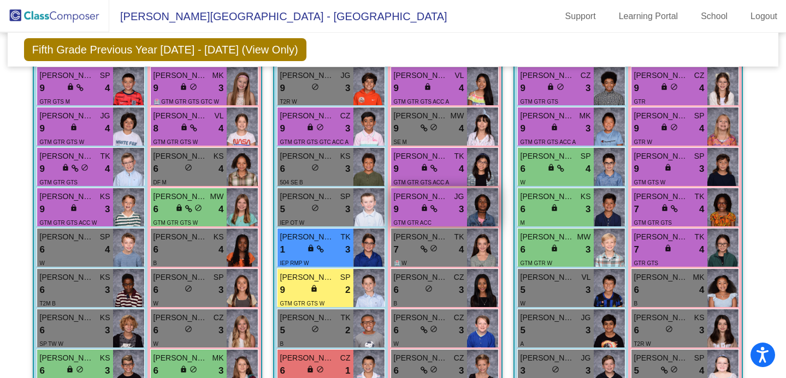
click at [443, 211] on div "9 lock do_not_disturb_alt 3" at bounding box center [429, 210] width 70 height 14
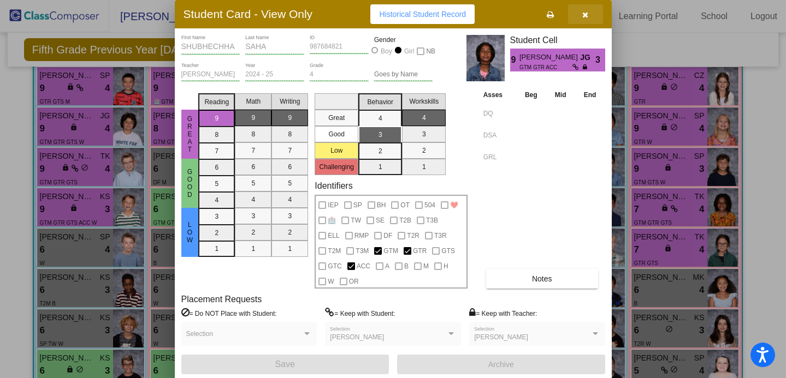
click at [580, 14] on button "button" at bounding box center [585, 14] width 35 height 20
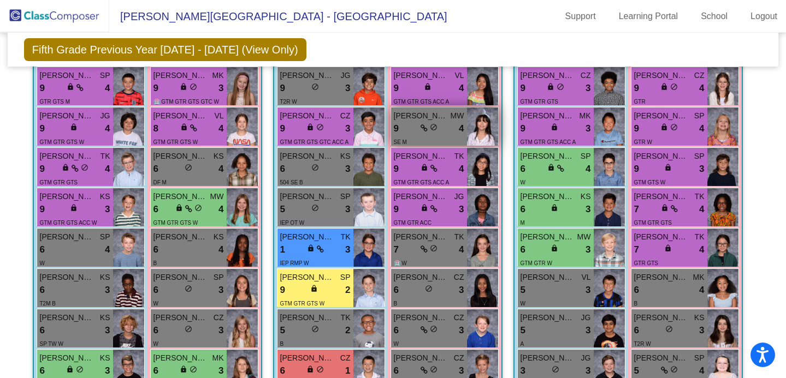
scroll to position [877, 0]
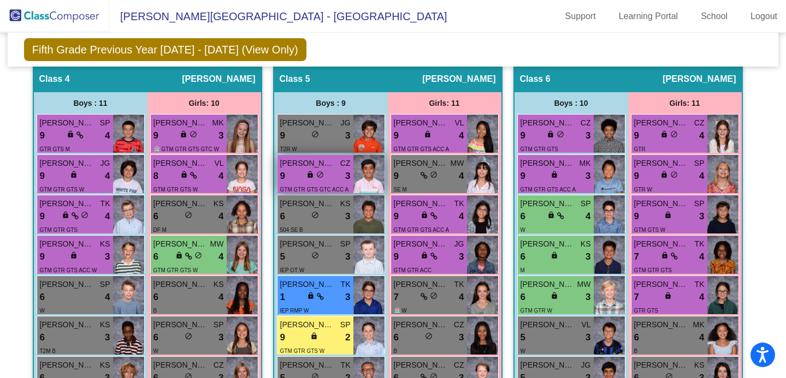
click at [312, 183] on div "GTM GTR GTS GTC ACC A" at bounding box center [314, 188] width 69 height 11
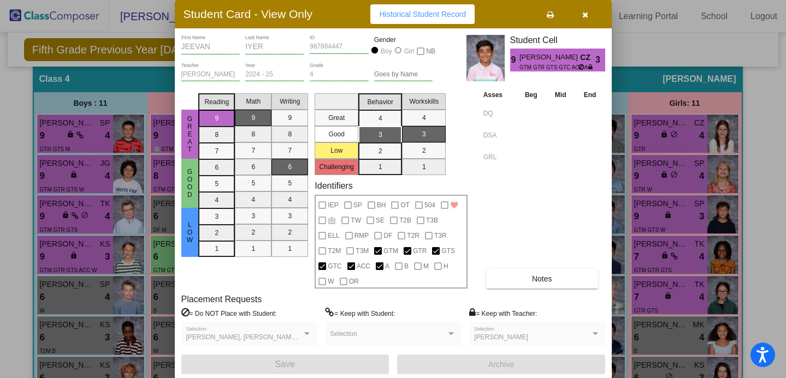
click at [579, 13] on button "button" at bounding box center [585, 14] width 35 height 20
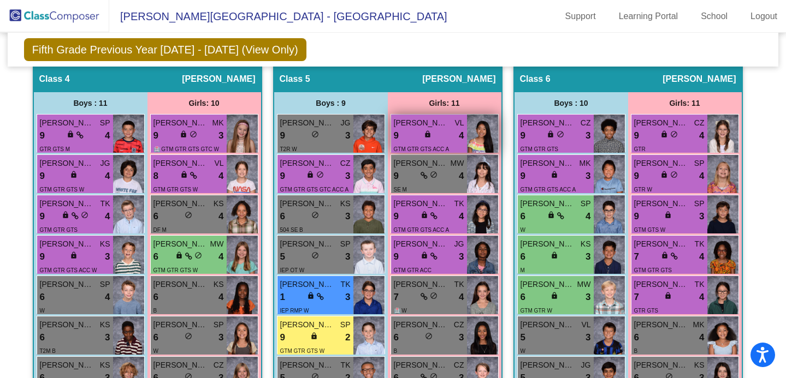
click at [456, 118] on span "VL" at bounding box center [458, 122] width 9 height 11
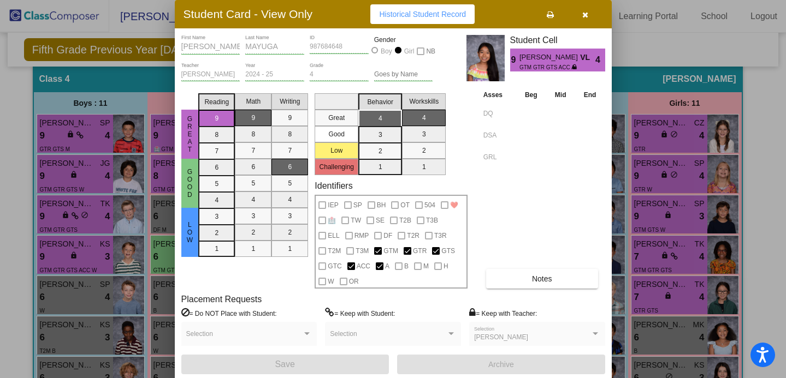
click at [577, 19] on button "button" at bounding box center [585, 14] width 35 height 20
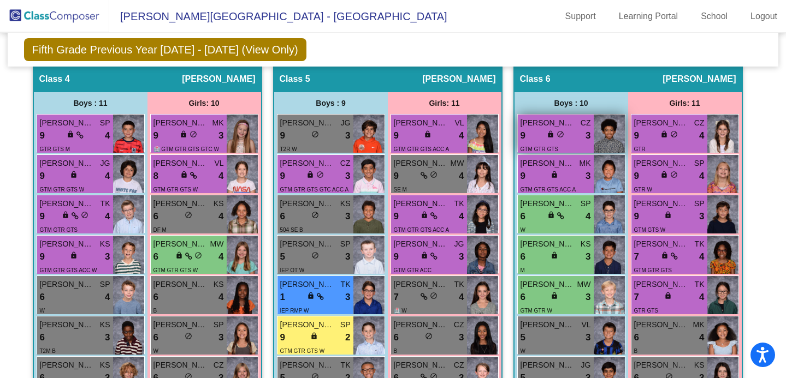
click at [585, 129] on span "3" at bounding box center [587, 136] width 5 height 14
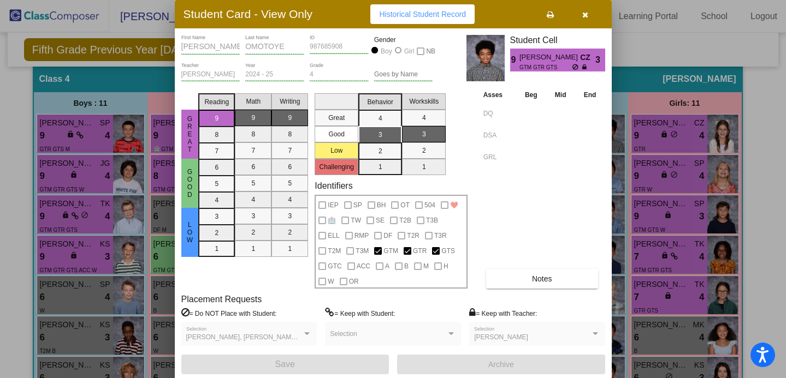
click at [582, 13] on icon "button" at bounding box center [585, 15] width 6 height 8
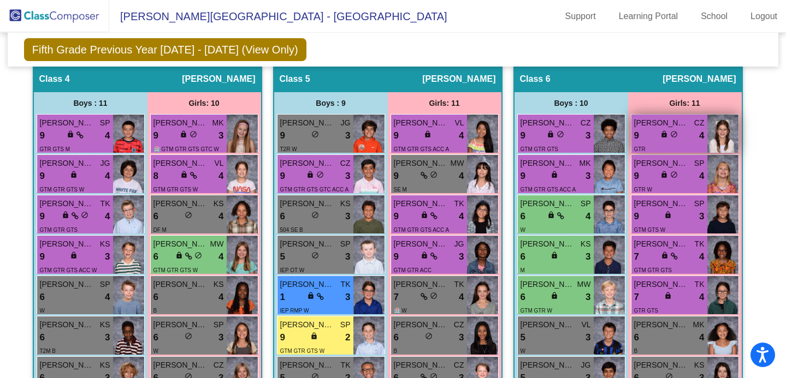
click at [664, 130] on span "lock" at bounding box center [664, 134] width 8 height 8
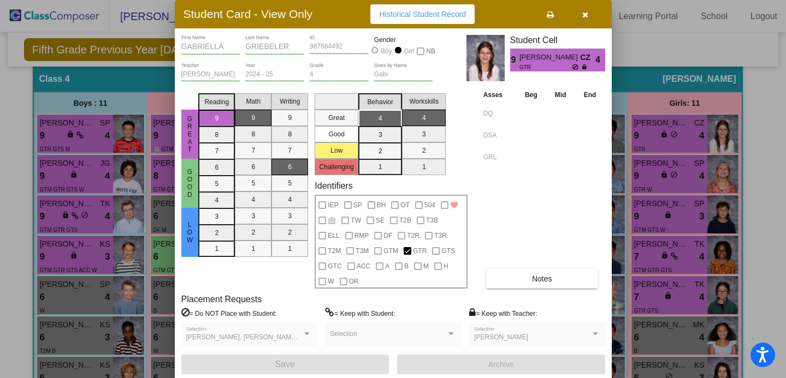
click at [588, 13] on button "button" at bounding box center [585, 14] width 35 height 20
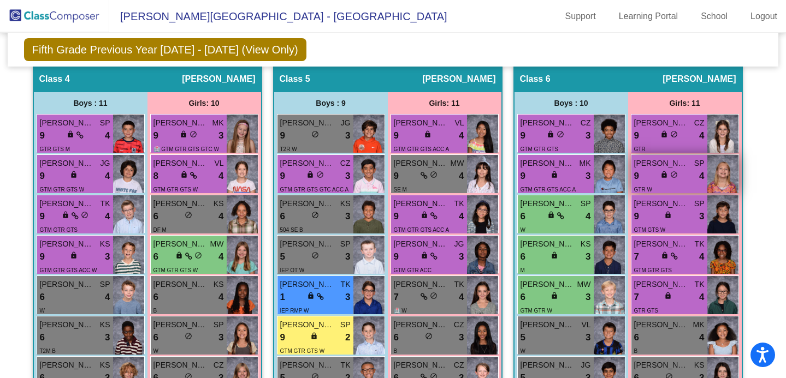
click at [654, 173] on div "9 lock do_not_disturb_alt 4" at bounding box center [669, 176] width 70 height 14
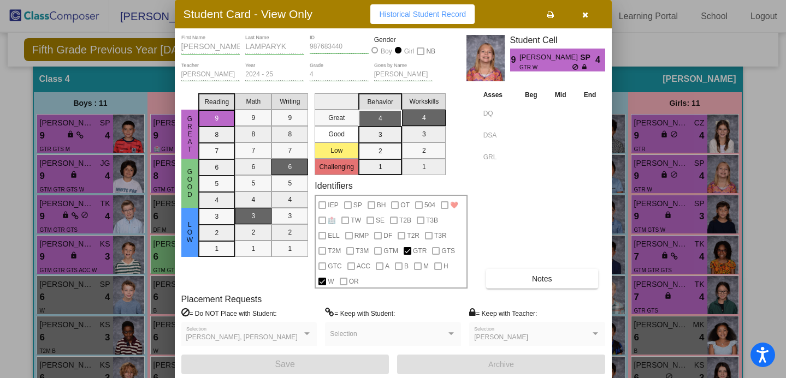
click at [587, 12] on icon "button" at bounding box center [585, 15] width 6 height 8
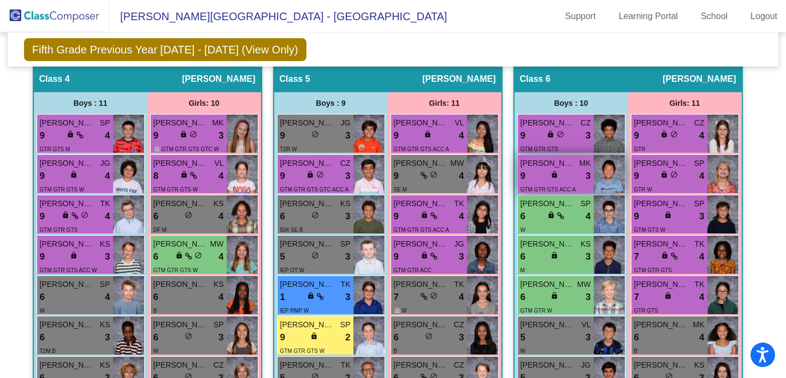
click at [587, 160] on div "DAVID XU MK 9 lock do_not_disturb_alt 3 GTM GTR GTS ACC A" at bounding box center [556, 174] width 76 height 38
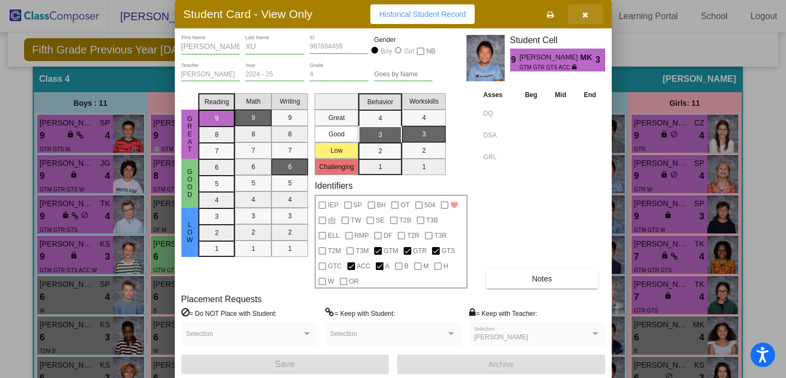
click at [583, 16] on icon "button" at bounding box center [585, 15] width 6 height 8
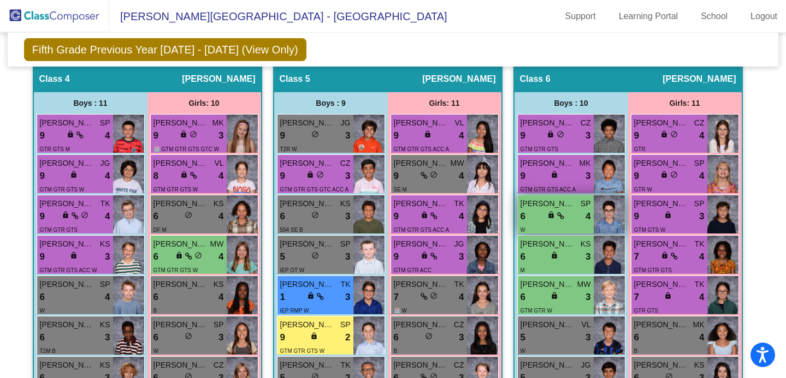
click at [559, 205] on span "[PERSON_NAME]" at bounding box center [547, 203] width 55 height 11
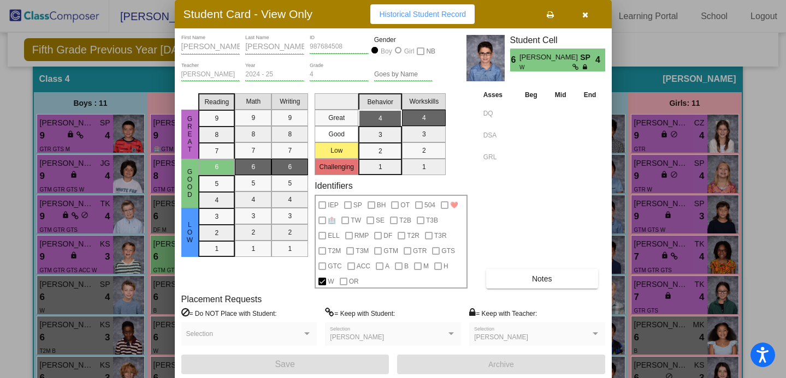
click at [581, 21] on button "button" at bounding box center [585, 14] width 35 height 20
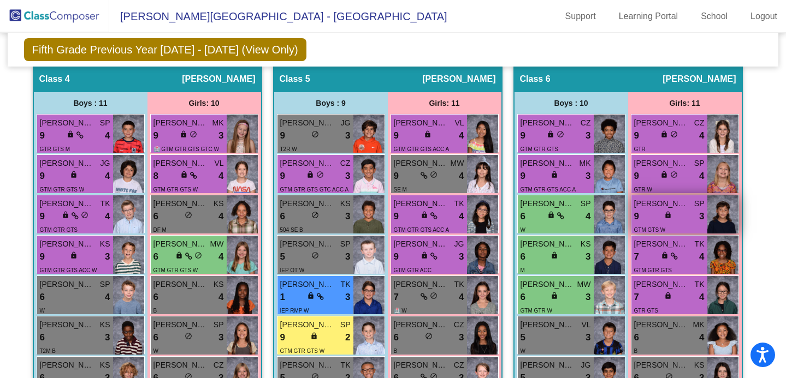
click at [636, 213] on span "9" at bounding box center [636, 217] width 5 height 14
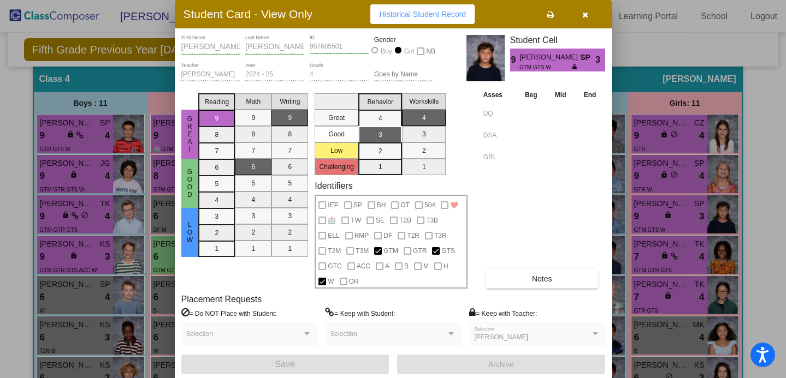
click at [583, 22] on button "button" at bounding box center [585, 14] width 35 height 20
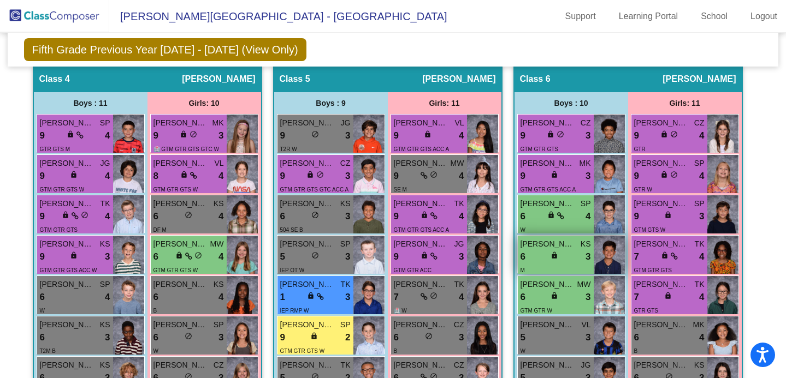
click at [581, 250] on div "6 lock do_not_disturb_alt 3" at bounding box center [555, 257] width 70 height 14
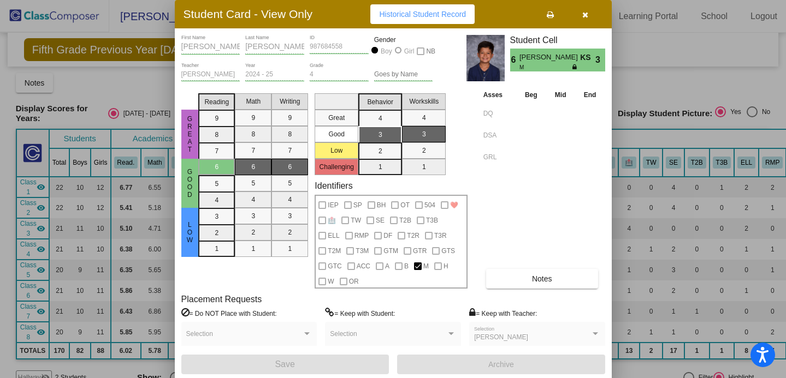
scroll to position [877, 0]
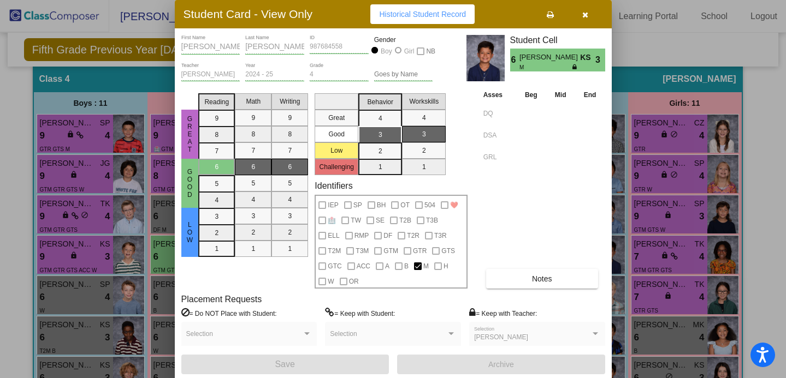
click at [582, 15] on icon "button" at bounding box center [585, 15] width 6 height 8
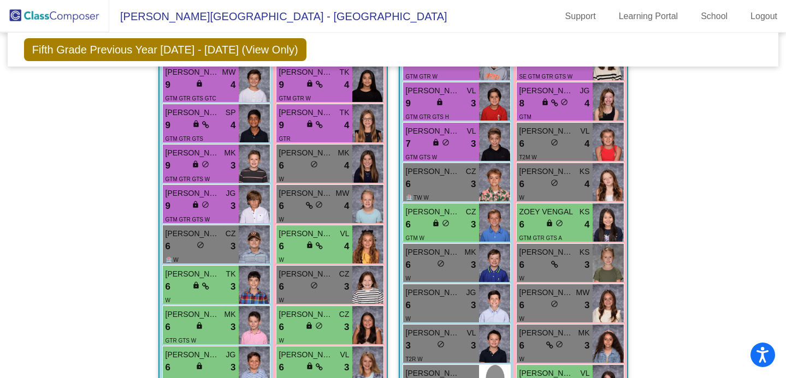
scroll to position [1610, 0]
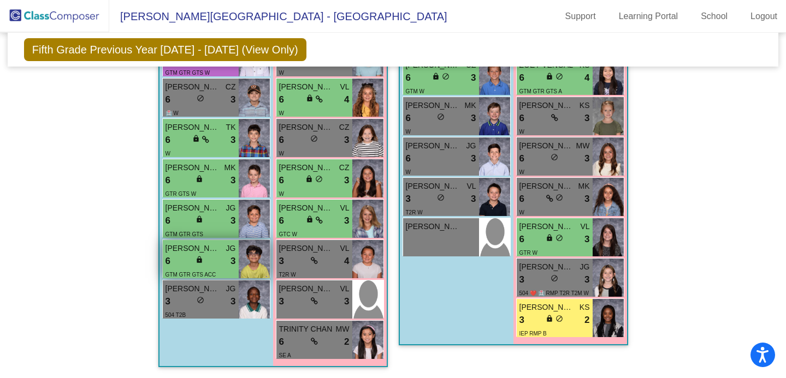
click at [202, 254] on div "6 lock do_not_disturb_alt 3" at bounding box center [200, 261] width 70 height 14
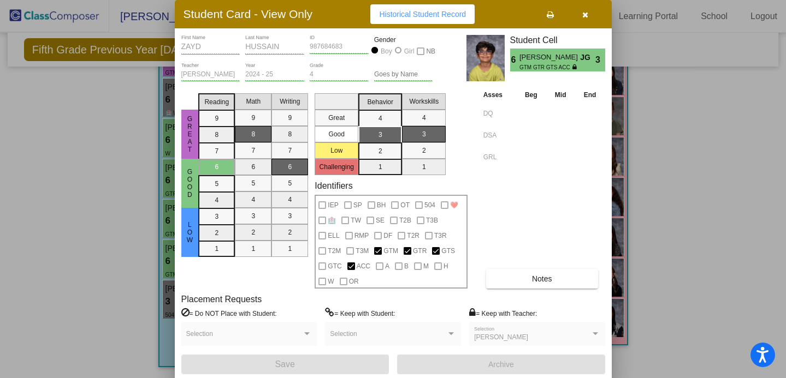
click at [585, 14] on icon "button" at bounding box center [585, 15] width 6 height 8
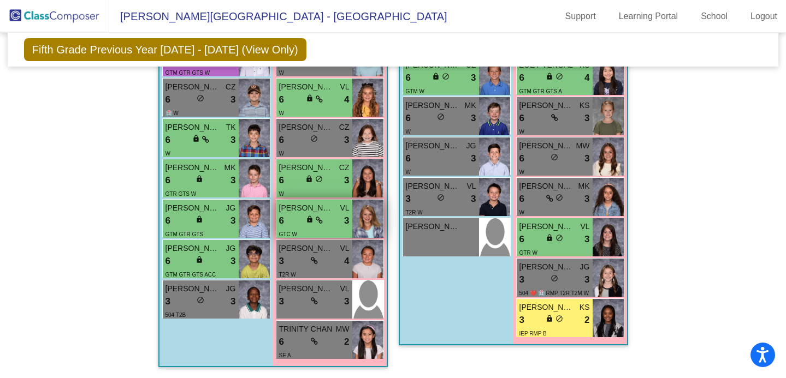
click at [326, 215] on div "6 lock do_not_disturb_alt 3" at bounding box center [314, 221] width 70 height 14
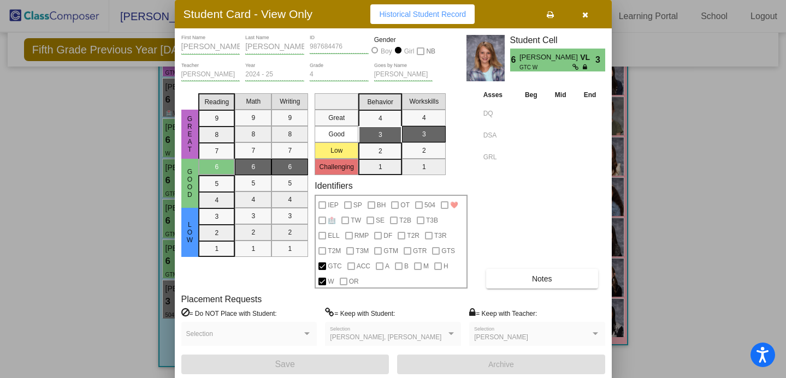
click at [580, 17] on button "button" at bounding box center [585, 14] width 35 height 20
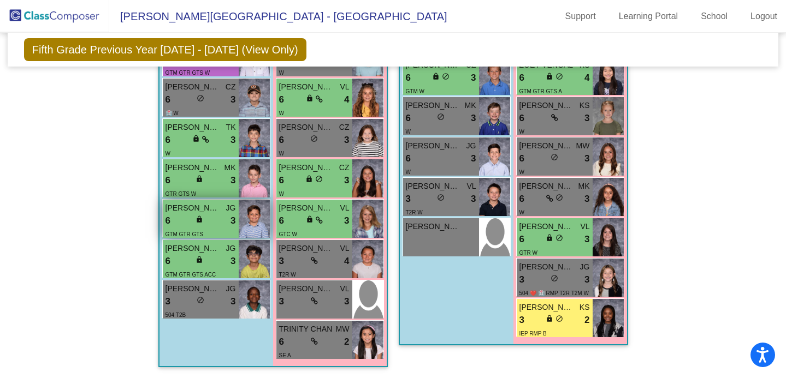
click at [198, 208] on span "[PERSON_NAME]" at bounding box center [192, 208] width 55 height 11
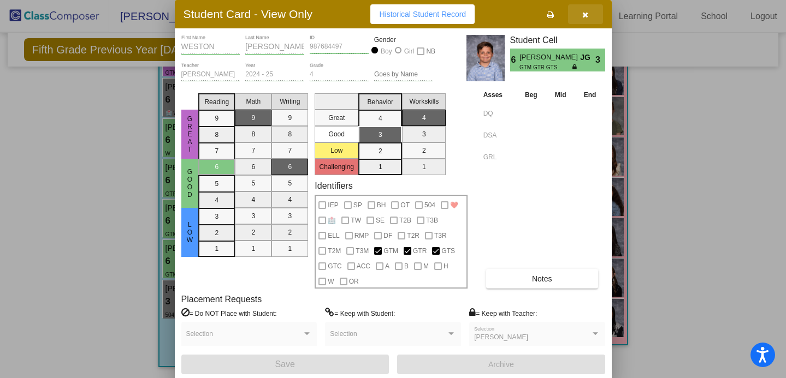
click at [586, 18] on icon "button" at bounding box center [585, 15] width 6 height 8
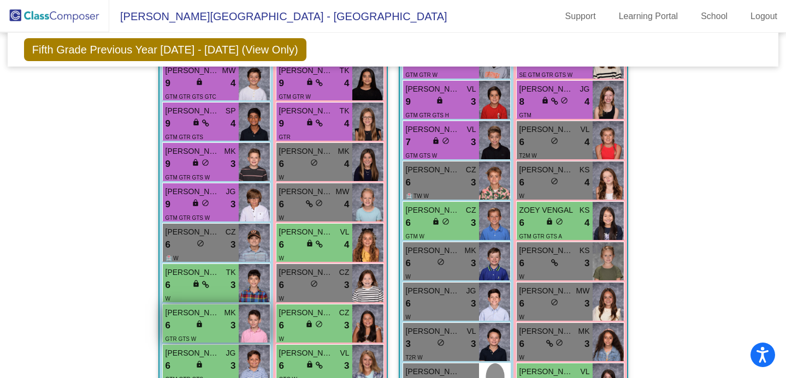
scroll to position [1460, 0]
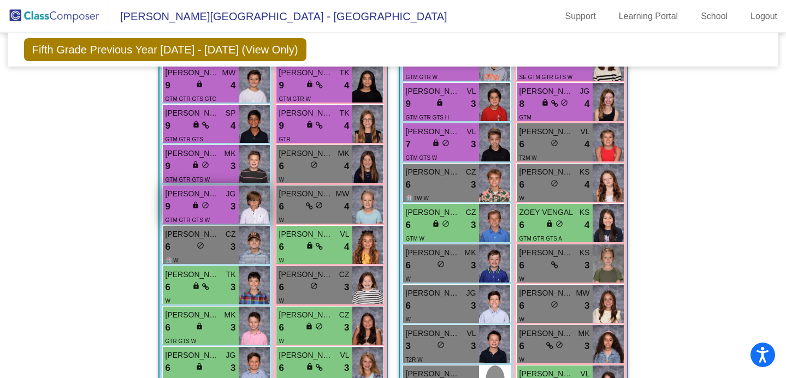
click at [172, 192] on span "[PERSON_NAME]" at bounding box center [192, 193] width 55 height 11
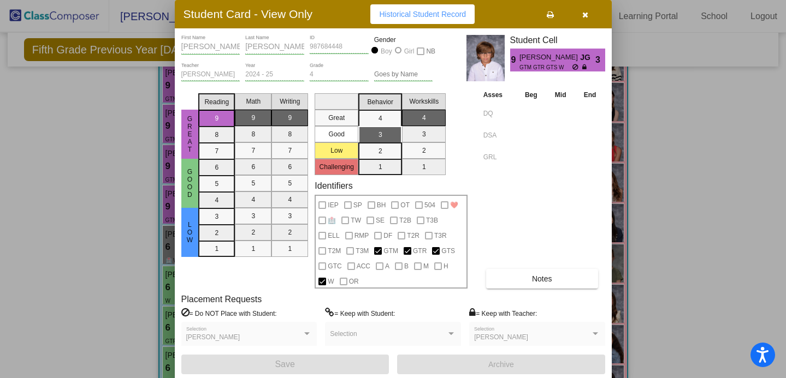
click at [585, 16] on icon "button" at bounding box center [585, 15] width 6 height 8
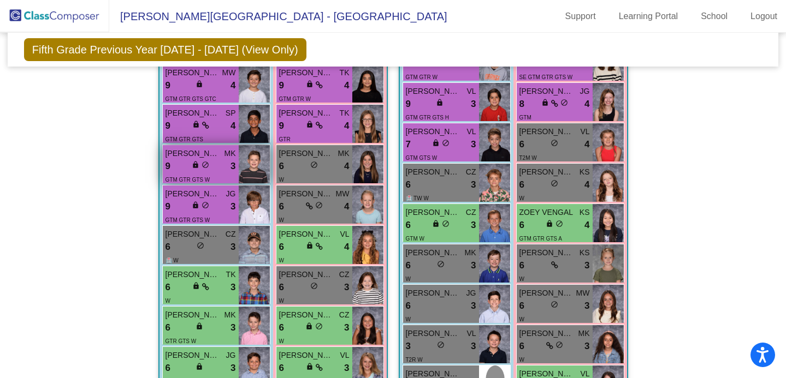
click at [209, 156] on span "[PERSON_NAME]" at bounding box center [192, 153] width 55 height 11
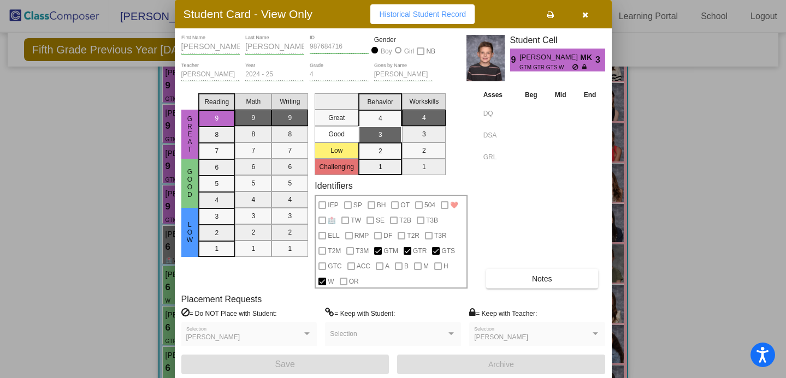
click at [578, 25] on div "Student Card - View Only Historical Student Record" at bounding box center [393, 14] width 437 height 28
click at [579, 21] on button "button" at bounding box center [585, 14] width 35 height 20
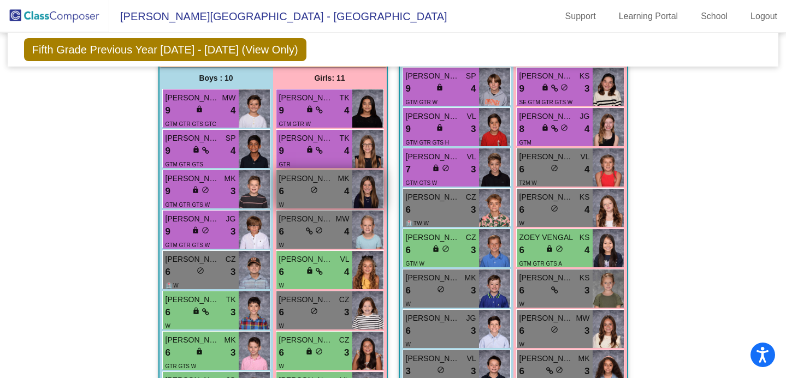
scroll to position [1426, 0]
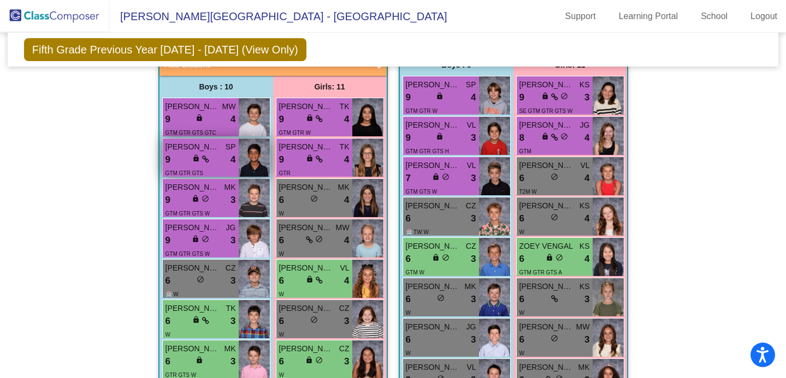
click at [215, 147] on span "[PERSON_NAME]" at bounding box center [192, 146] width 55 height 11
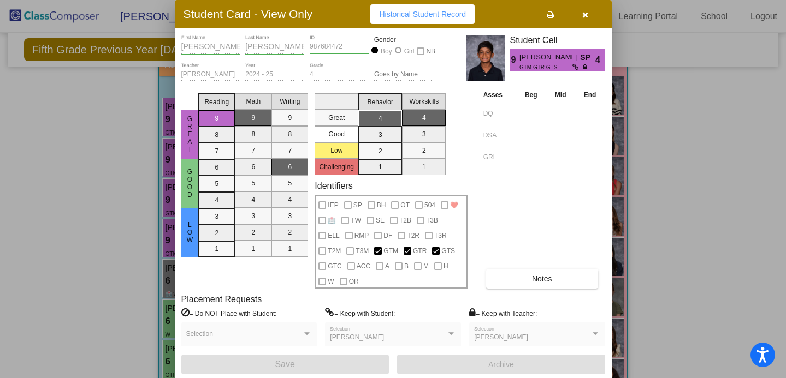
click at [580, 16] on button "button" at bounding box center [585, 14] width 35 height 20
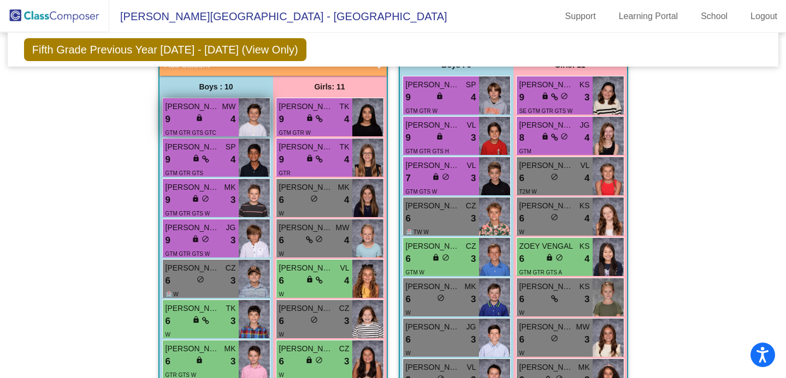
click at [250, 115] on img at bounding box center [254, 117] width 31 height 38
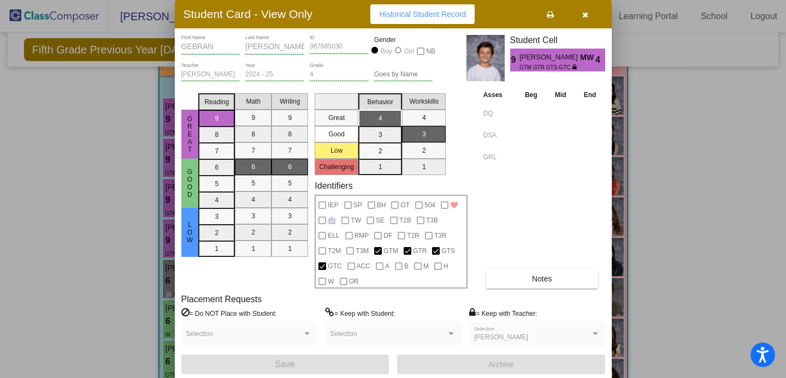
click at [592, 8] on button "button" at bounding box center [585, 14] width 35 height 20
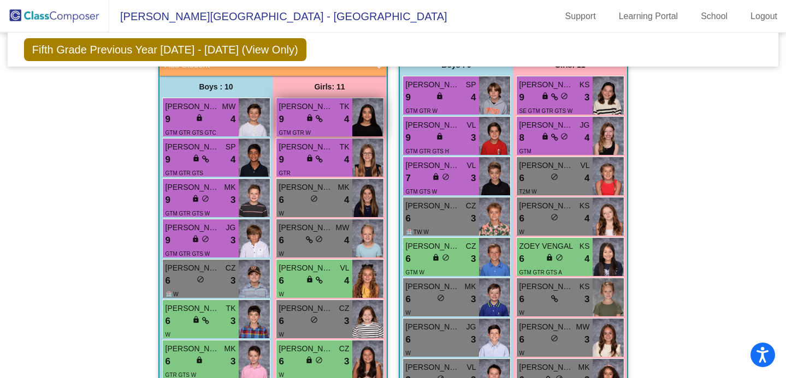
click at [306, 117] on span "lock" at bounding box center [310, 118] width 8 height 8
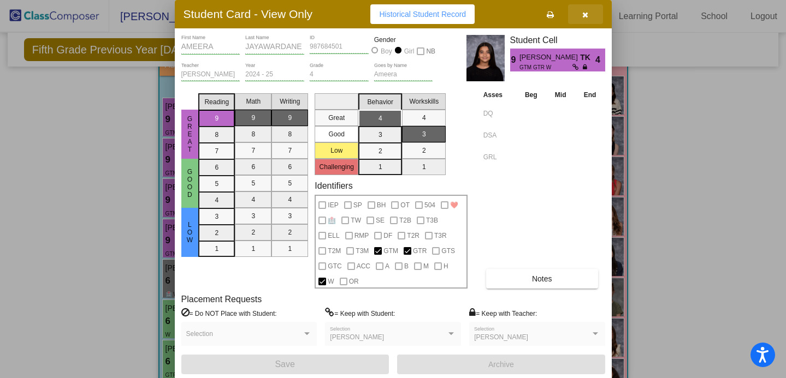
click at [585, 13] on icon "button" at bounding box center [585, 15] width 6 height 8
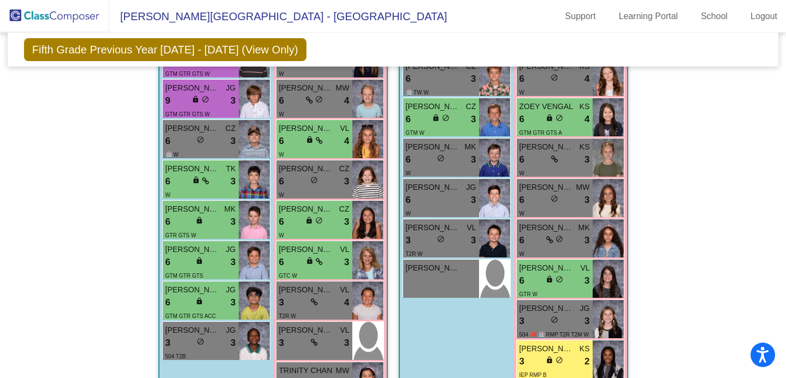
scroll to position [1572, 0]
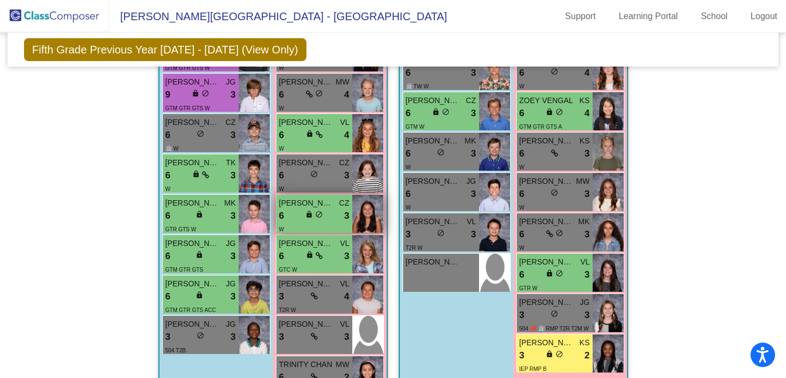
click at [328, 213] on div "6 lock do_not_disturb_alt 3" at bounding box center [314, 216] width 70 height 14
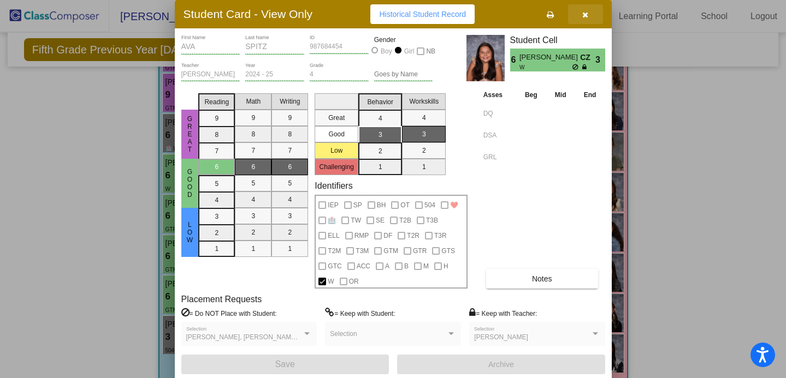
click at [589, 19] on button "button" at bounding box center [585, 14] width 35 height 20
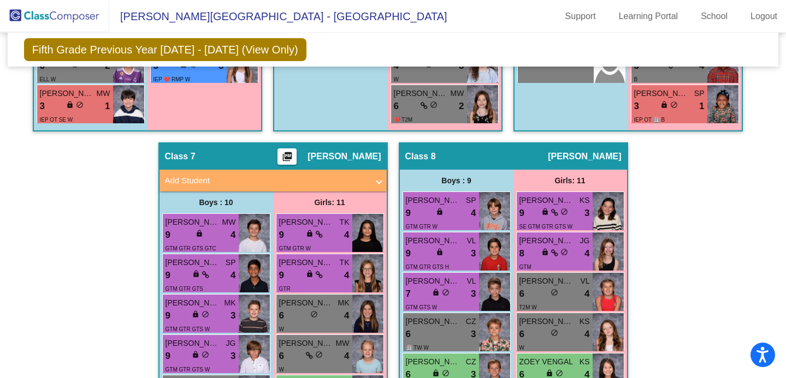
scroll to position [1610, 0]
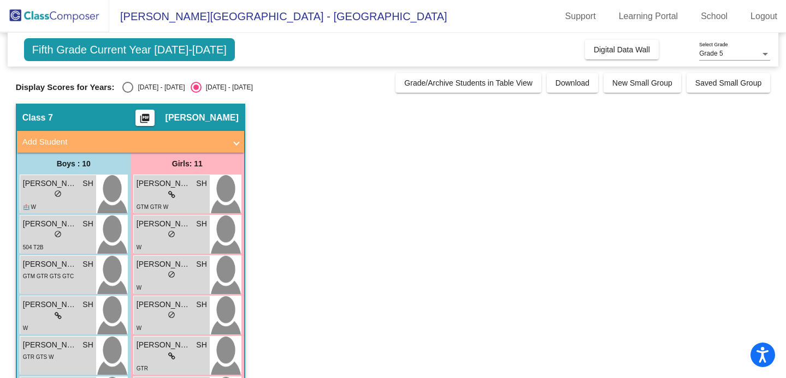
click at [123, 81] on div "Display Scores for Years: [DATE] - [DATE] [DATE] - [DATE] Grade/Archive Student…" at bounding box center [393, 83] width 754 height 20
click at [125, 86] on div "Select an option" at bounding box center [127, 87] width 11 height 11
click at [127, 93] on input "[DATE] - [DATE]" at bounding box center [127, 93] width 1 height 1
radio input "true"
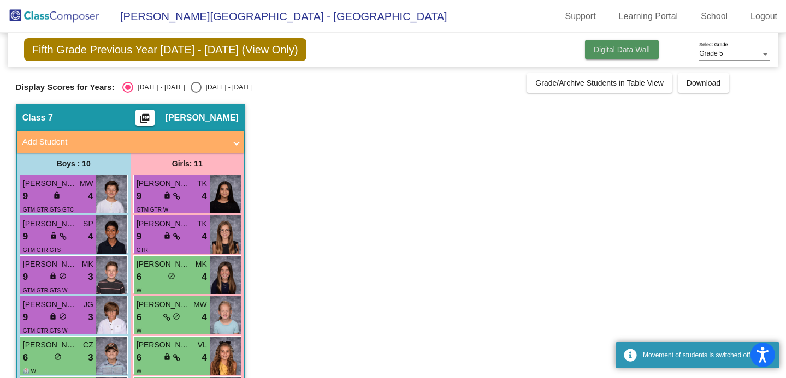
click at [603, 53] on span "Digital Data Wall" at bounding box center [621, 49] width 56 height 9
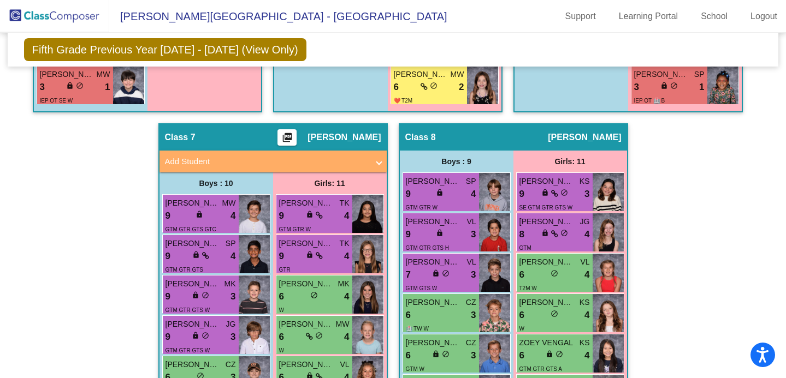
scroll to position [1327, 0]
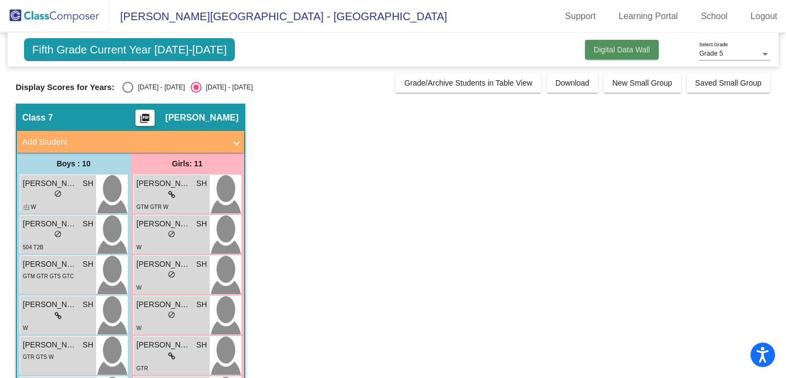
click at [610, 54] on button "Digital Data Wall" at bounding box center [622, 50] width 74 height 20
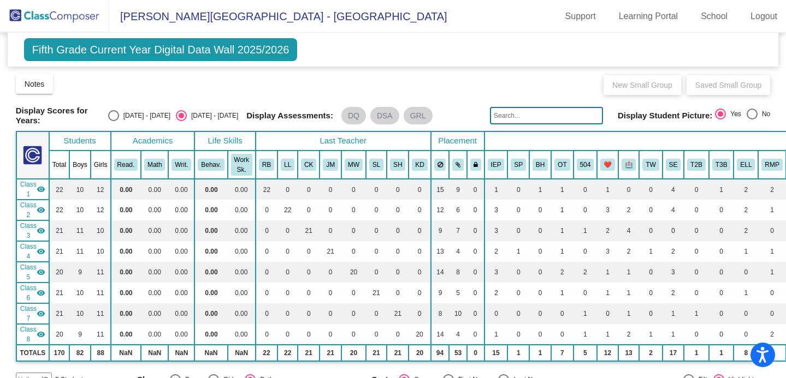
click at [119, 113] on div "Select an option" at bounding box center [113, 115] width 11 height 11
click at [114, 121] on input "[DATE] - [DATE]" at bounding box center [113, 121] width 1 height 1
radio input "true"
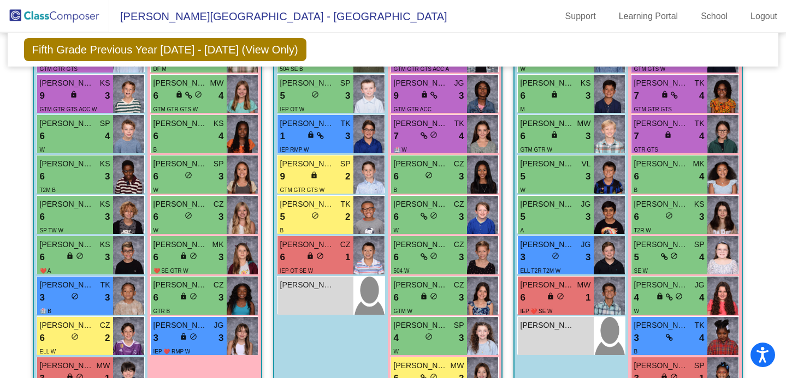
scroll to position [1610, 0]
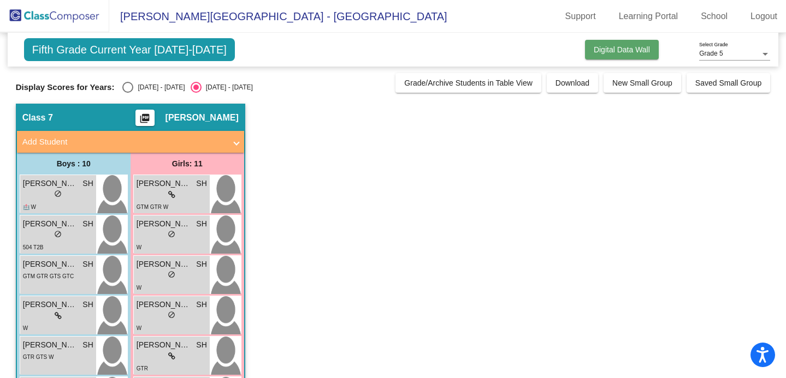
click at [604, 57] on button "Digital Data Wall" at bounding box center [622, 50] width 74 height 20
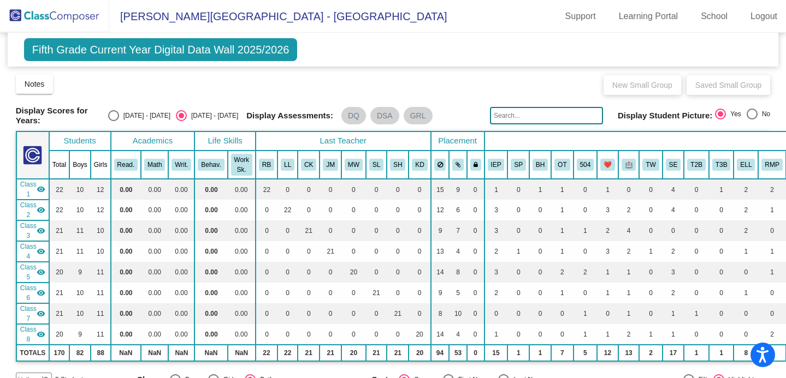
click at [119, 110] on div "Select an option" at bounding box center [113, 115] width 11 height 11
click at [114, 121] on input "[DATE] - [DATE]" at bounding box center [113, 121] width 1 height 1
radio input "true"
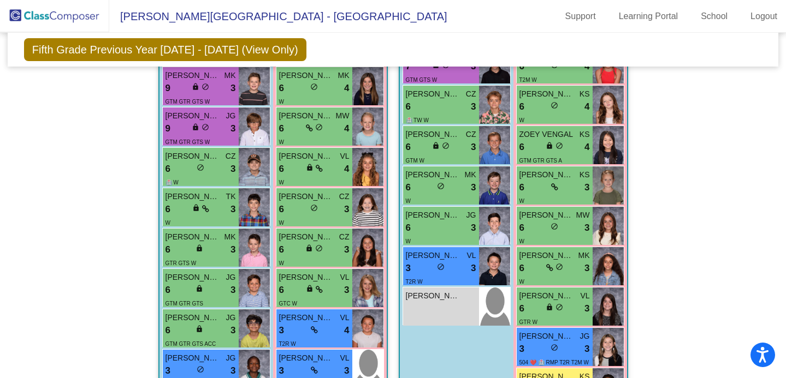
scroll to position [1610, 0]
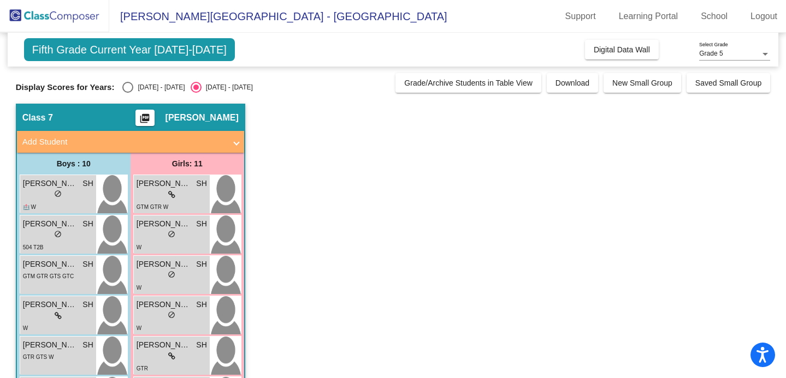
click at [132, 92] on div "Select an option" at bounding box center [127, 87] width 11 height 11
click at [128, 93] on input "[DATE] - [DATE]" at bounding box center [127, 93] width 1 height 1
radio input "true"
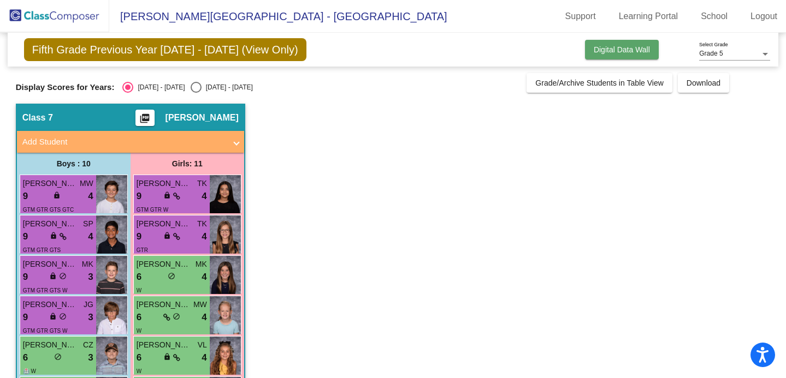
click at [593, 50] on span "Digital Data Wall" at bounding box center [621, 49] width 56 height 9
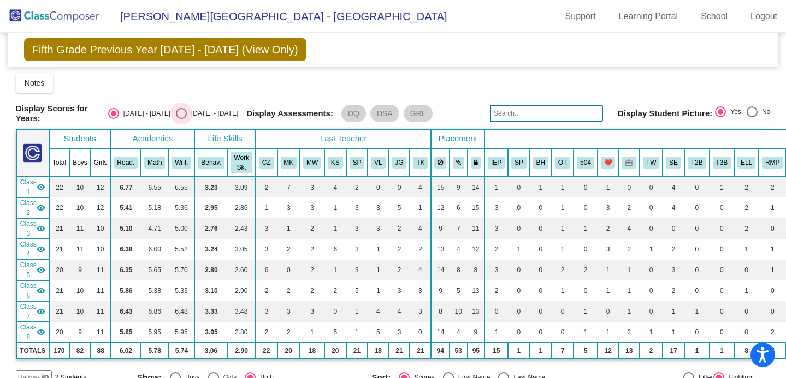
click at [186, 113] on div "Select an option" at bounding box center [181, 113] width 11 height 11
click at [181, 119] on input "[DATE] - [DATE]" at bounding box center [181, 119] width 1 height 1
radio input "true"
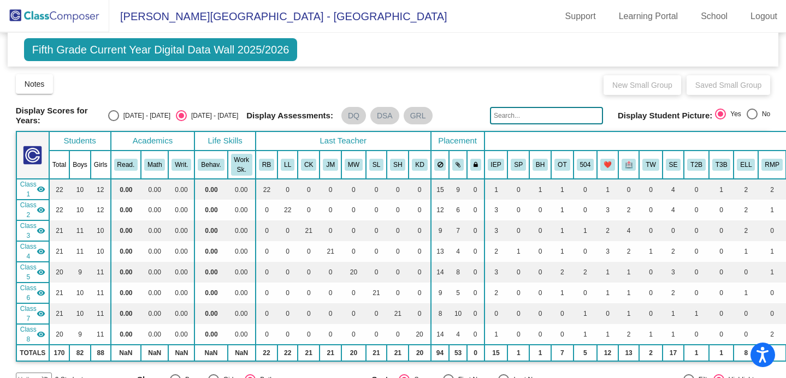
click at [119, 110] on div "Select an option" at bounding box center [113, 115] width 11 height 11
click at [114, 121] on input "[DATE] - [DATE]" at bounding box center [113, 121] width 1 height 1
radio input "true"
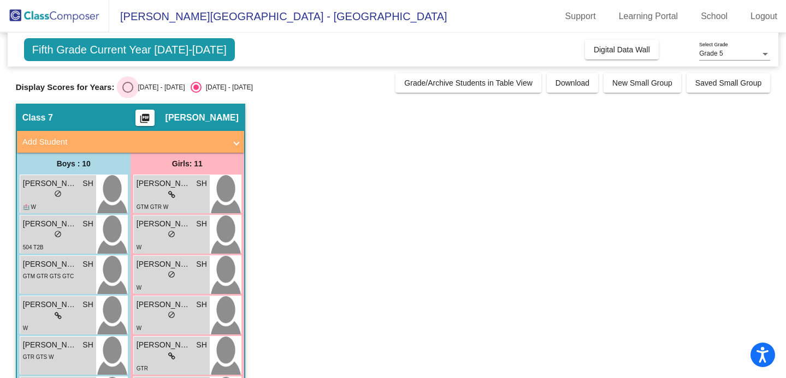
click at [128, 87] on div "Select an option" at bounding box center [127, 87] width 11 height 11
click at [128, 93] on input "[DATE] - [DATE]" at bounding box center [127, 93] width 1 height 1
radio input "true"
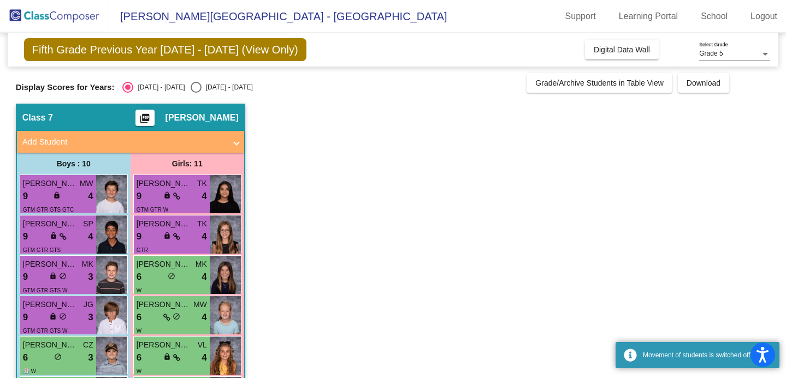
click at [571, 45] on div "Fifth Grade Previous Year 2024 - 2025 (View Only) Add, Move, or Retain Students…" at bounding box center [393, 50] width 770 height 34
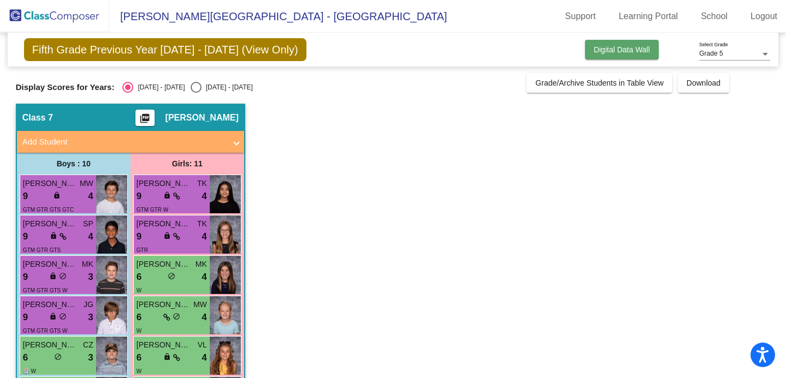
click at [594, 50] on span "Digital Data Wall" at bounding box center [621, 49] width 56 height 9
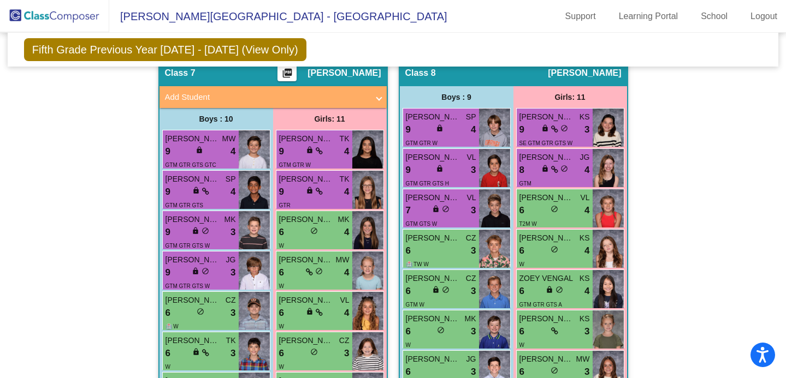
scroll to position [1610, 0]
